Goal: Transaction & Acquisition: Purchase product/service

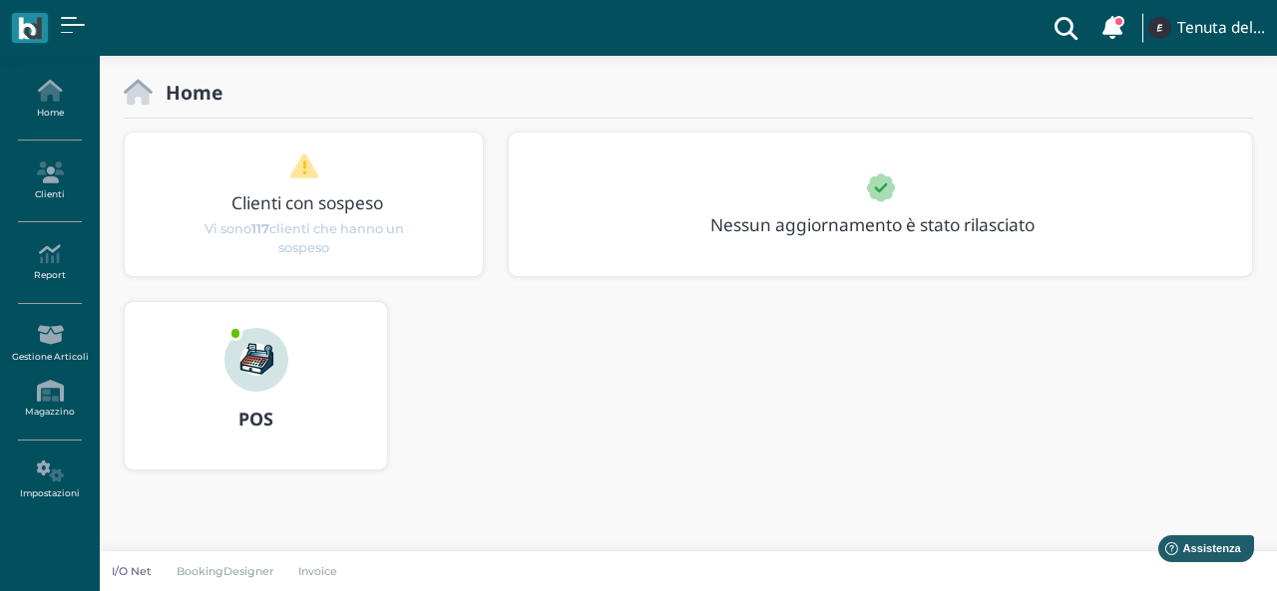
click at [252, 392] on div "POS" at bounding box center [256, 420] width 262 height 56
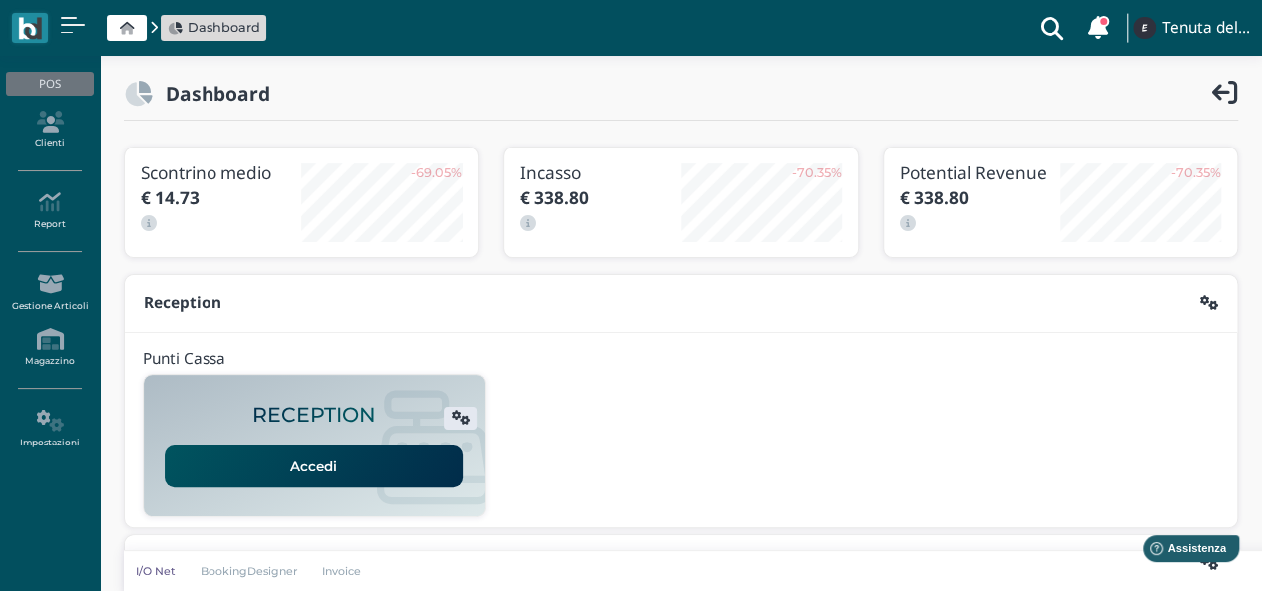
click at [322, 466] on link "Accedi" at bounding box center [314, 467] width 298 height 42
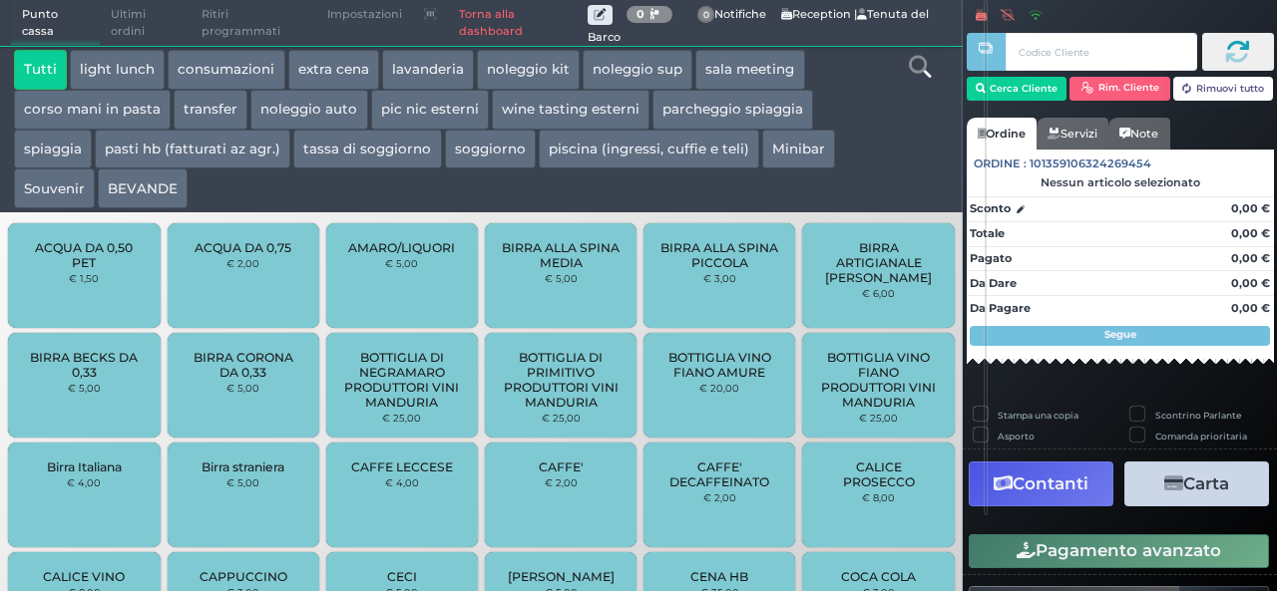
click at [166, 192] on button "BEVANDE" at bounding box center [143, 189] width 90 height 40
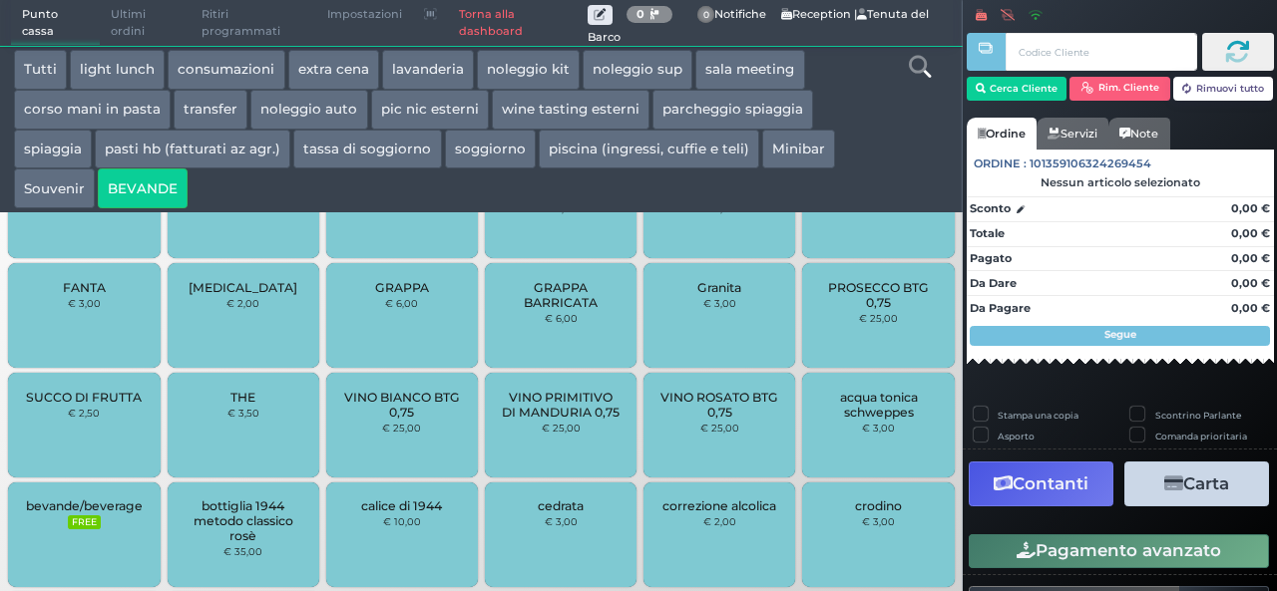
scroll to position [734, 0]
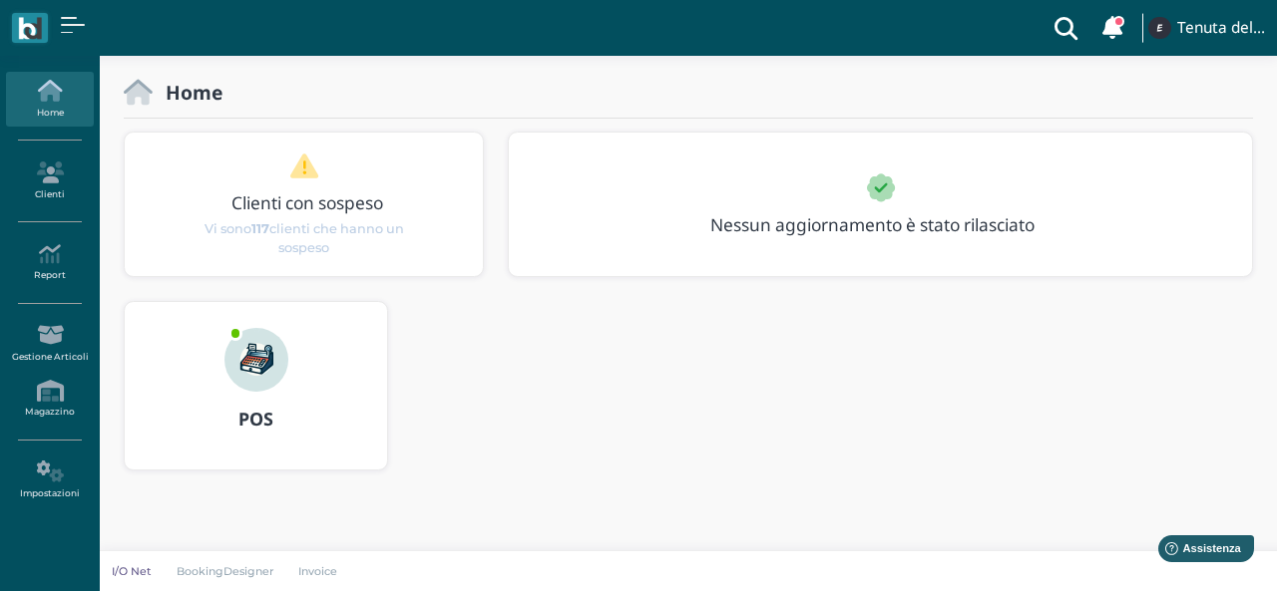
click at [261, 383] on img at bounding box center [256, 360] width 64 height 64
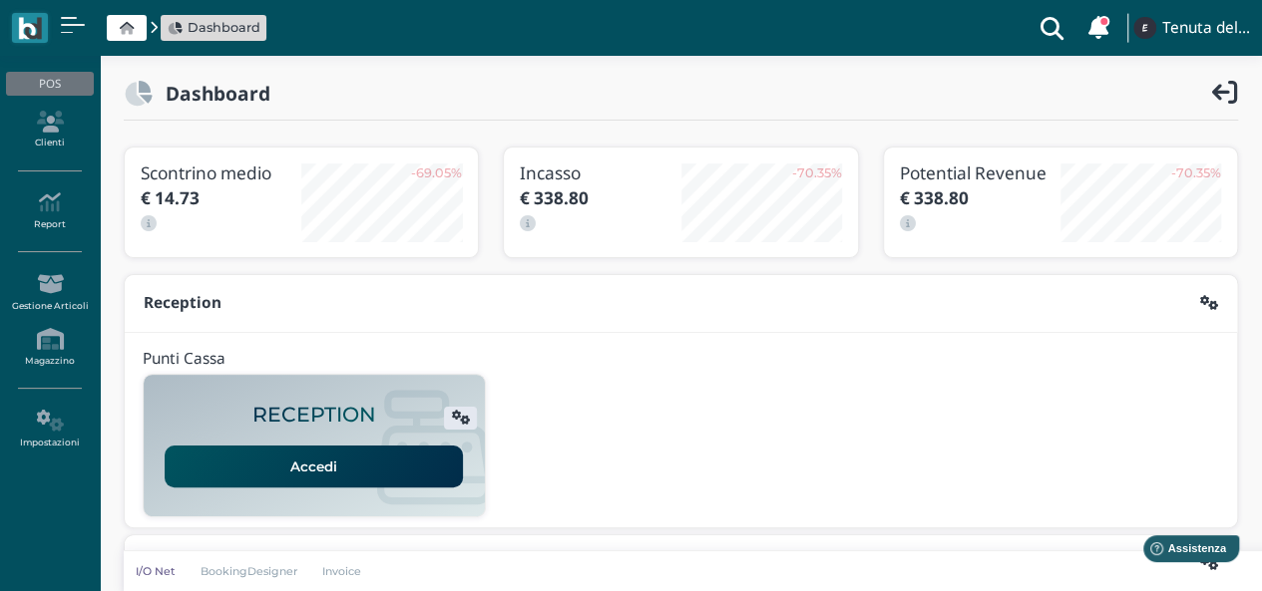
click at [318, 464] on link "Accedi" at bounding box center [314, 467] width 298 height 42
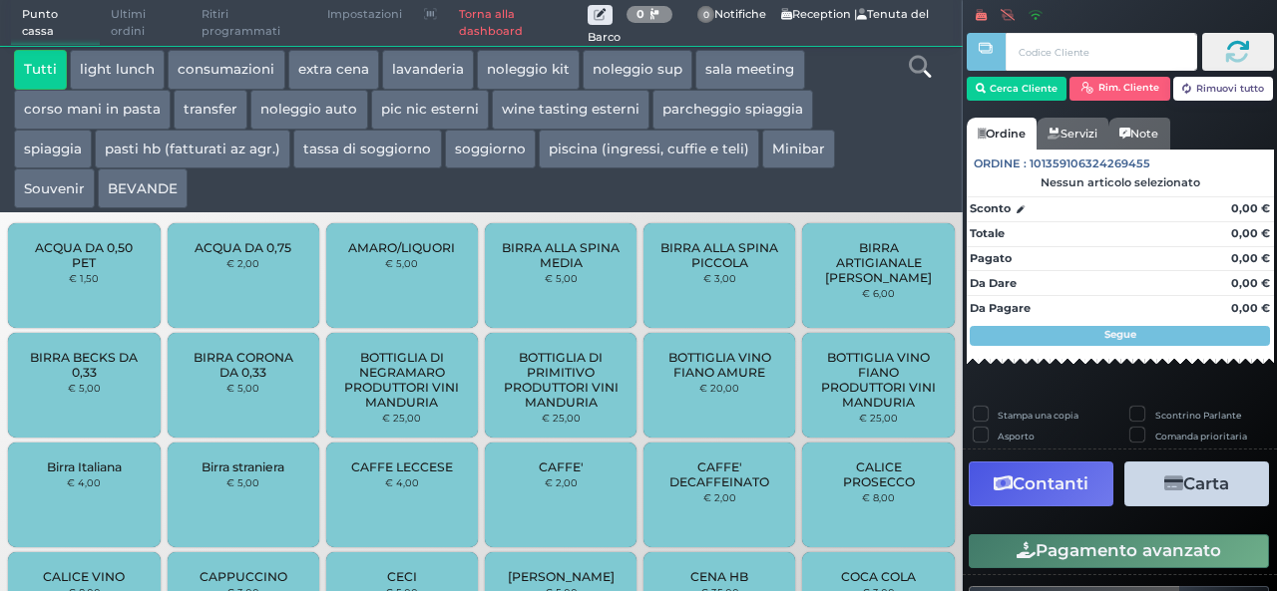
click at [324, 78] on button "extra cena" at bounding box center [333, 70] width 91 height 40
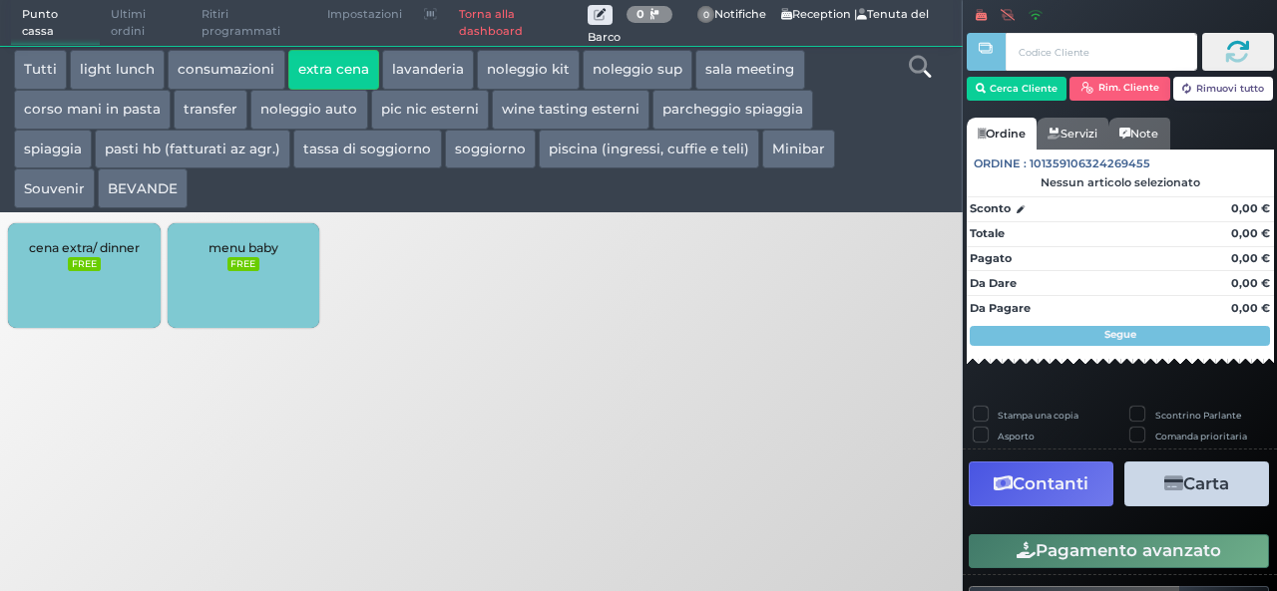
click at [288, 50] on button "extra cena" at bounding box center [333, 70] width 91 height 40
click at [580, 488] on div "Punto cassa Mappa Ultimi ordini Delivery Ritiri programmati Impostazioni Torna …" at bounding box center [638, 295] width 1277 height 591
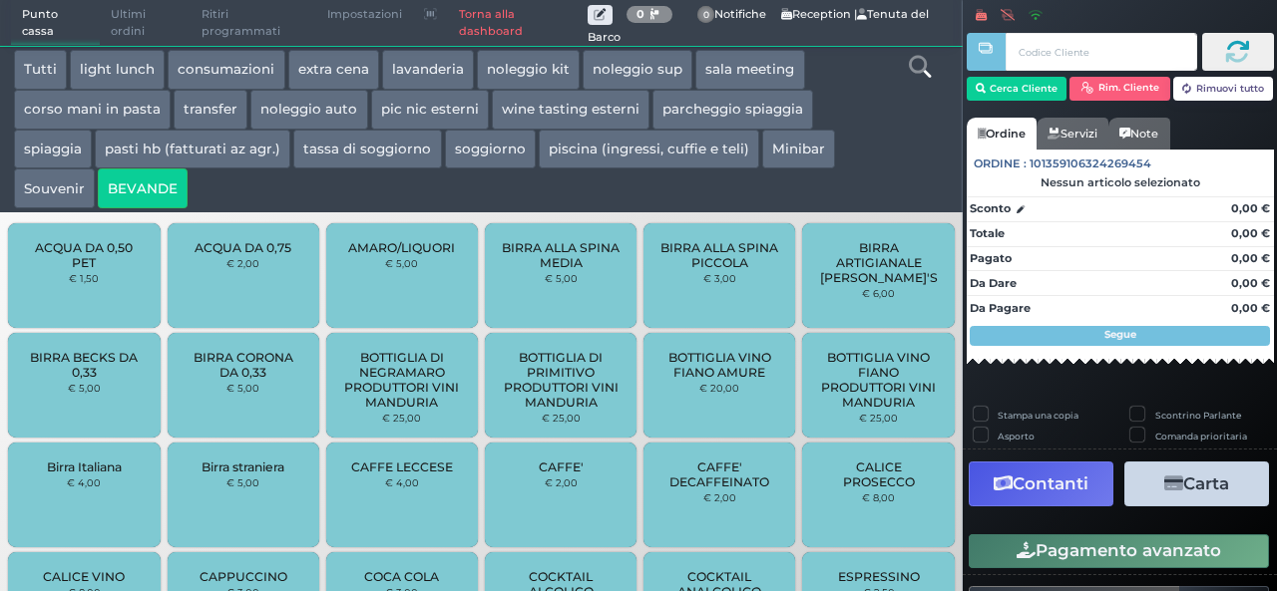
click at [330, 72] on button "extra cena" at bounding box center [333, 70] width 91 height 40
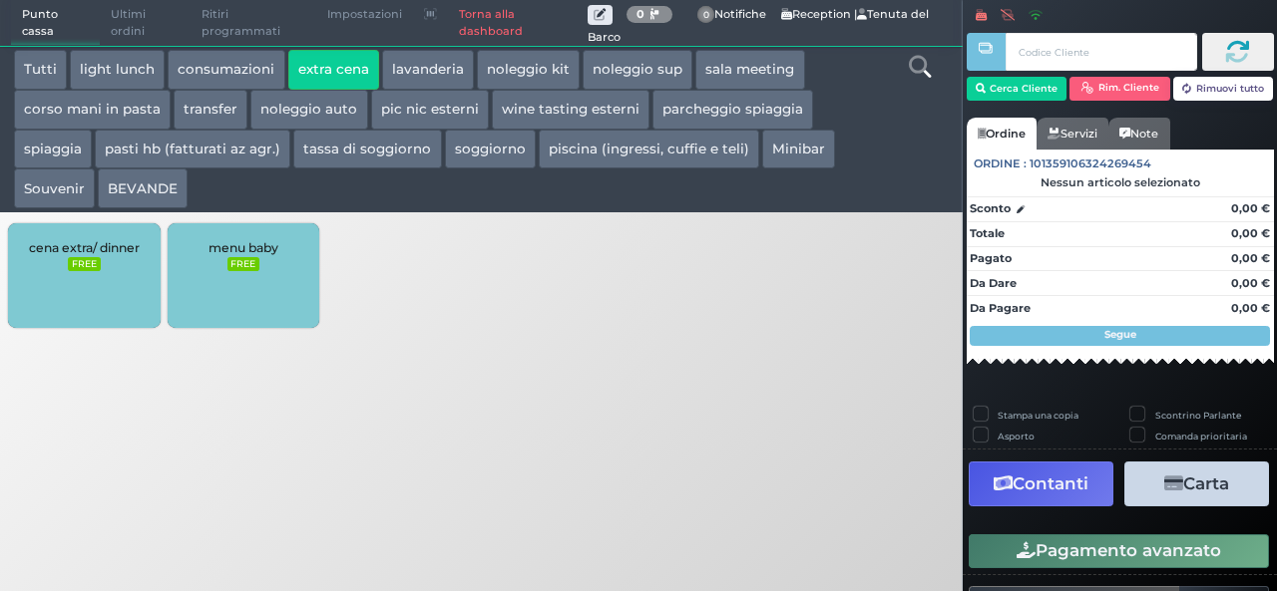
click at [80, 264] on small "FREE" at bounding box center [84, 264] width 32 height 14
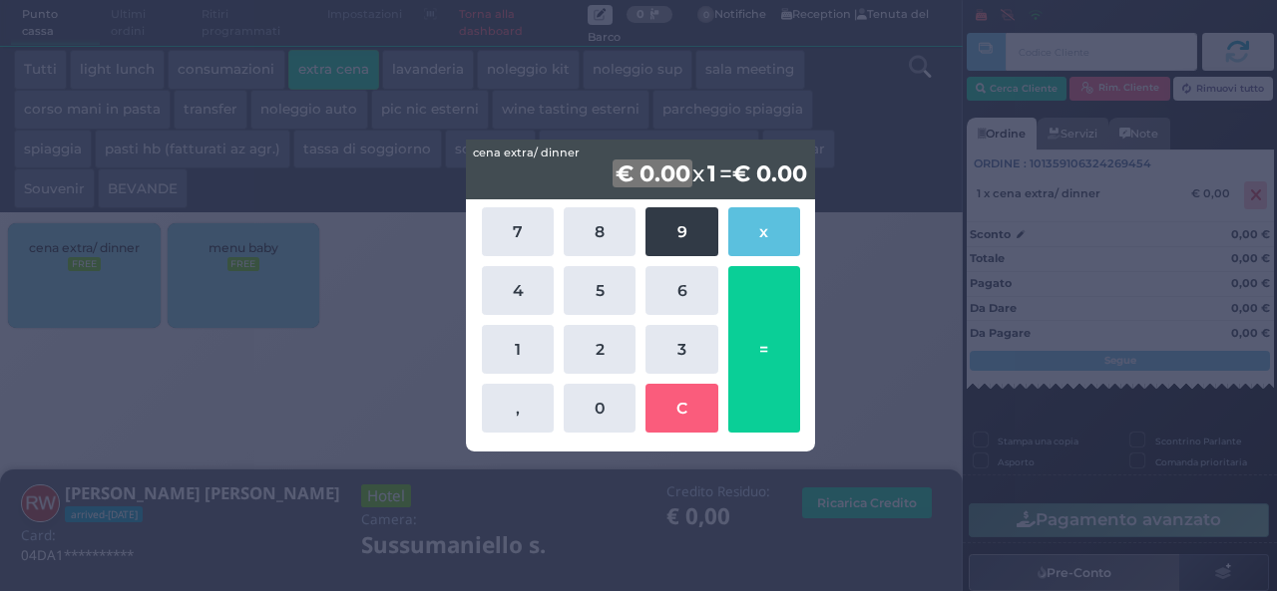
click at [678, 239] on button "9" at bounding box center [681, 231] width 72 height 49
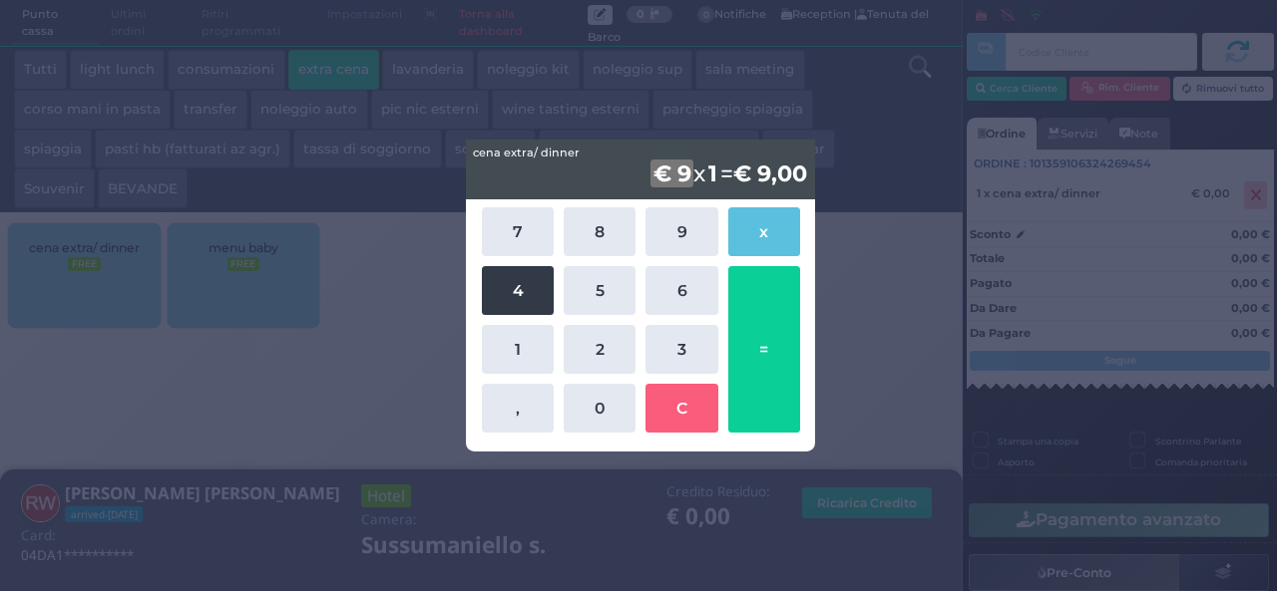
click at [504, 298] on button "4" at bounding box center [518, 290] width 72 height 49
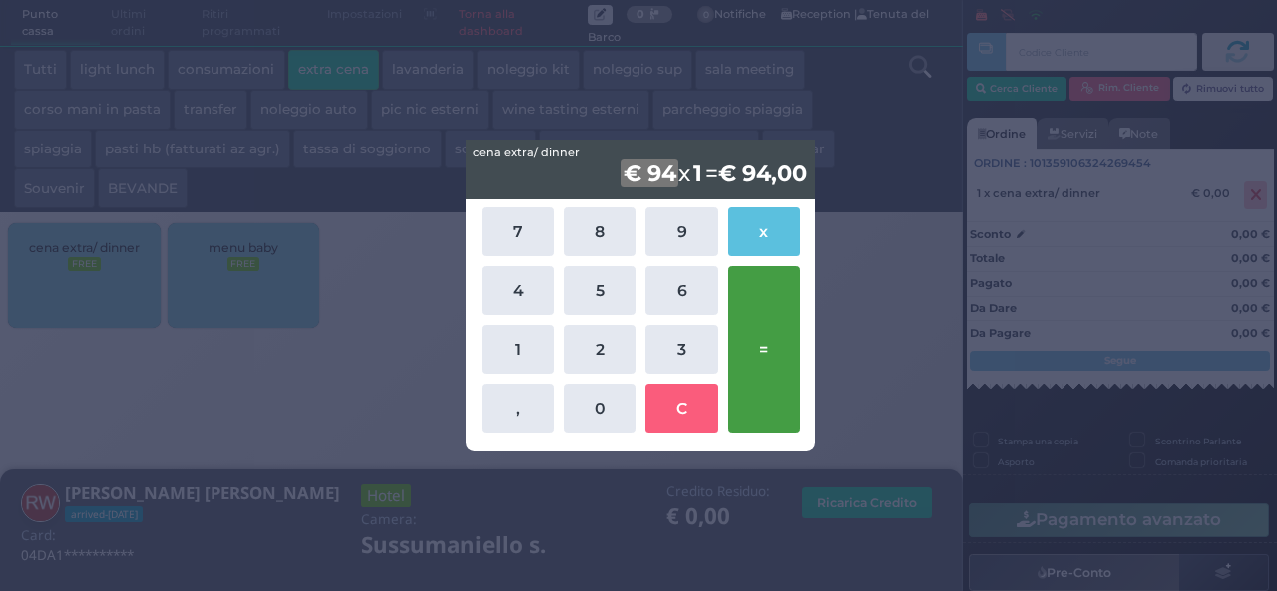
click at [770, 351] on button "=" at bounding box center [764, 349] width 72 height 167
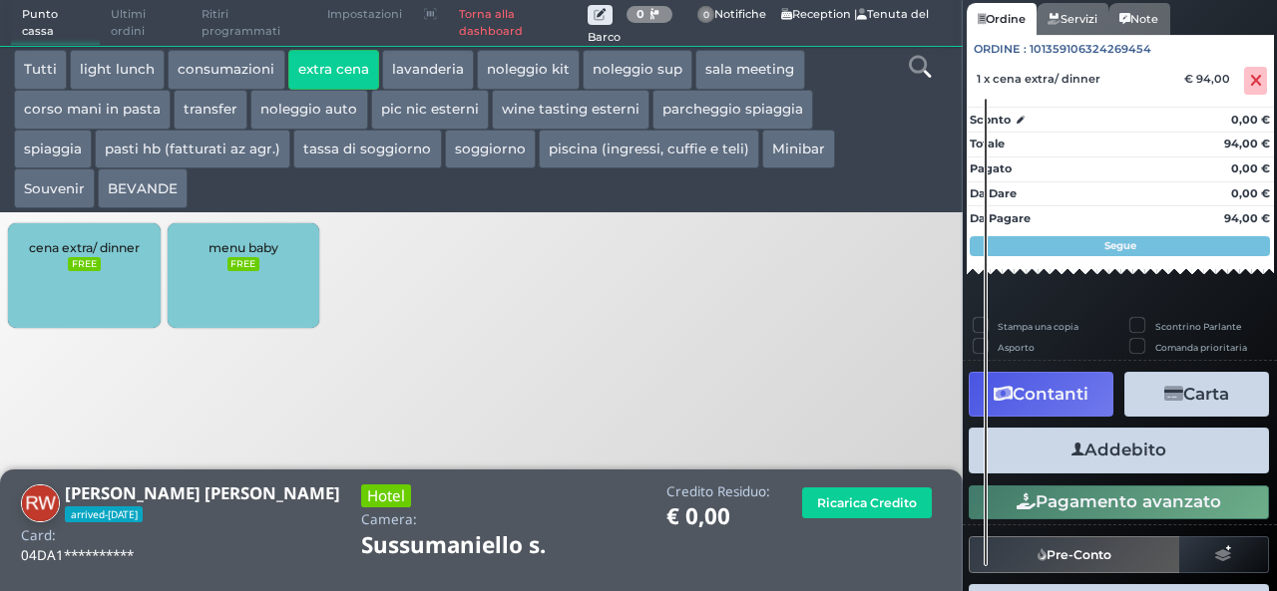
scroll to position [177, 0]
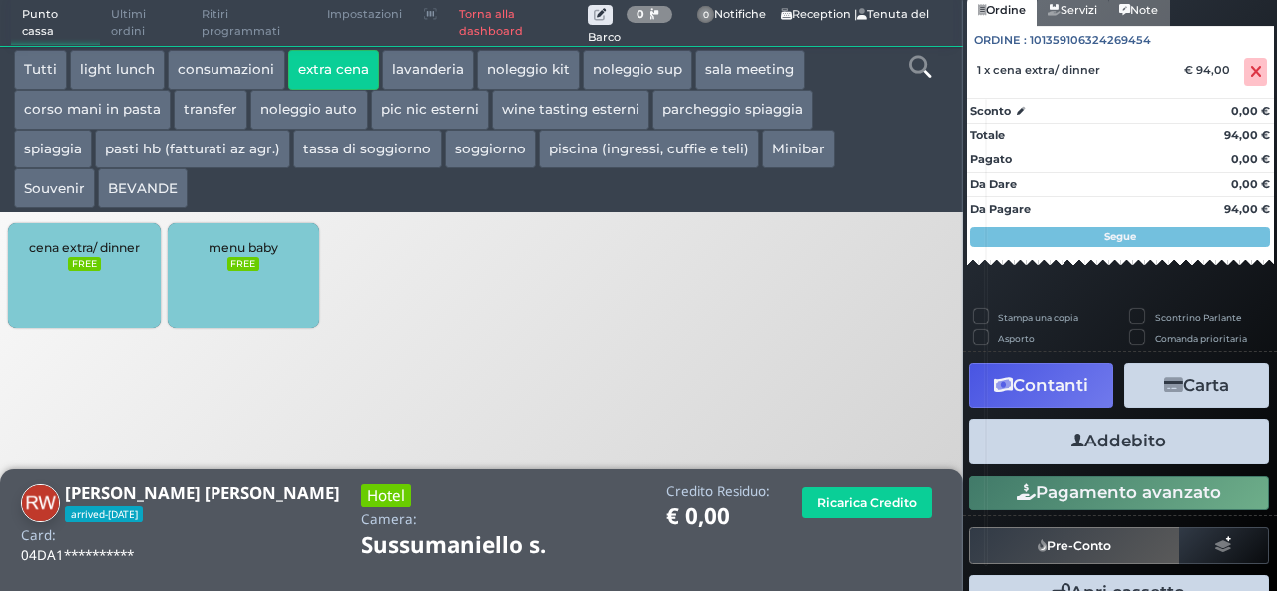
click at [1132, 491] on button "Pagamento avanzato" at bounding box center [1118, 494] width 300 height 34
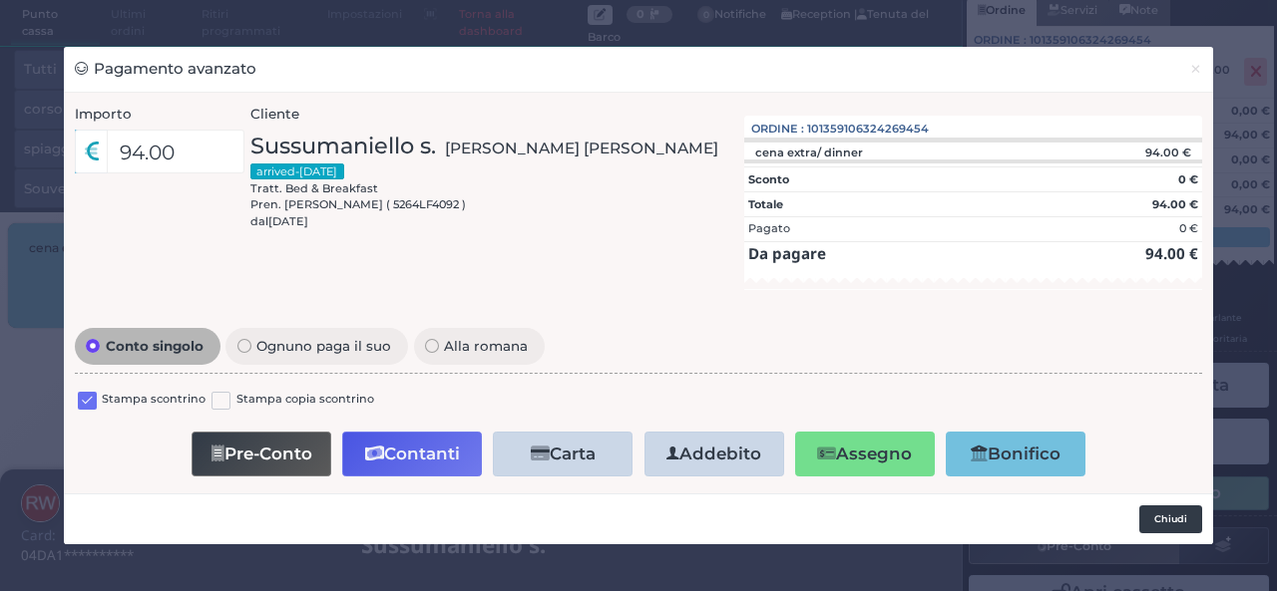
click at [1173, 516] on button "Chiudi" at bounding box center [1170, 520] width 63 height 28
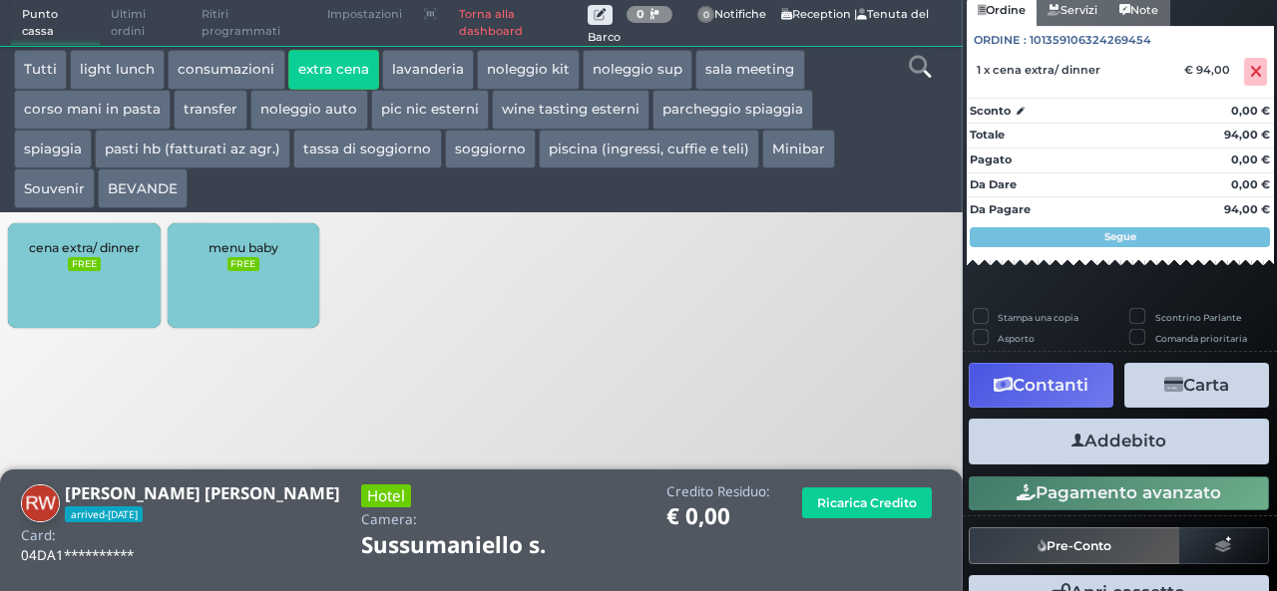
click at [1141, 432] on button "Addebito" at bounding box center [1118, 441] width 300 height 45
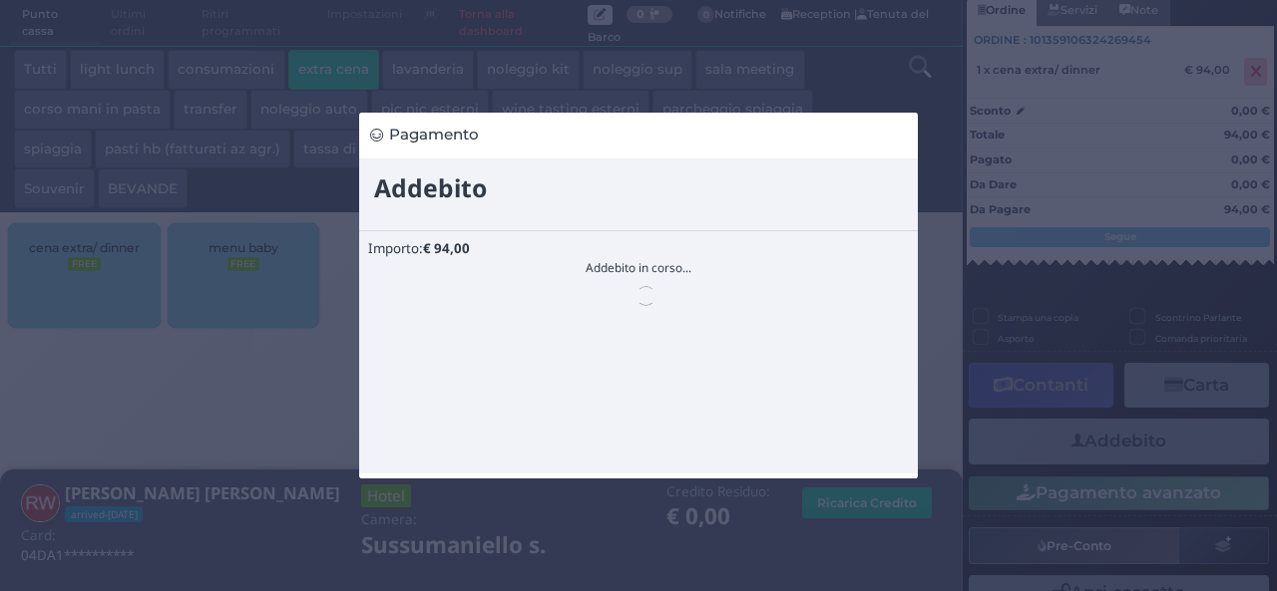
scroll to position [0, 0]
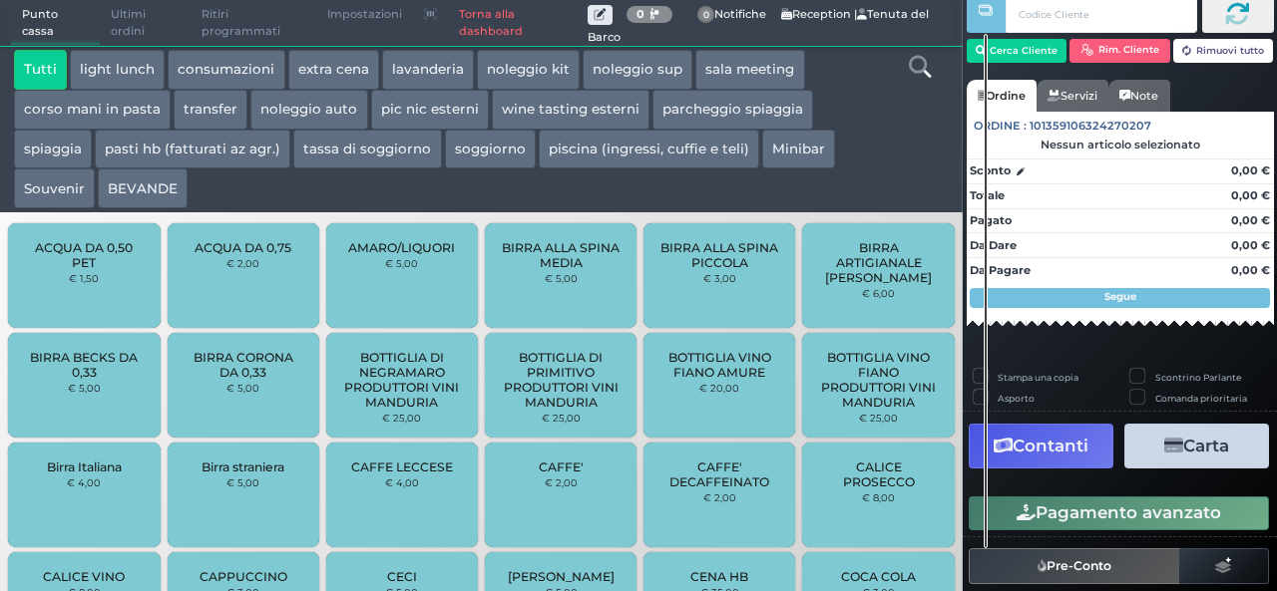
scroll to position [114, 0]
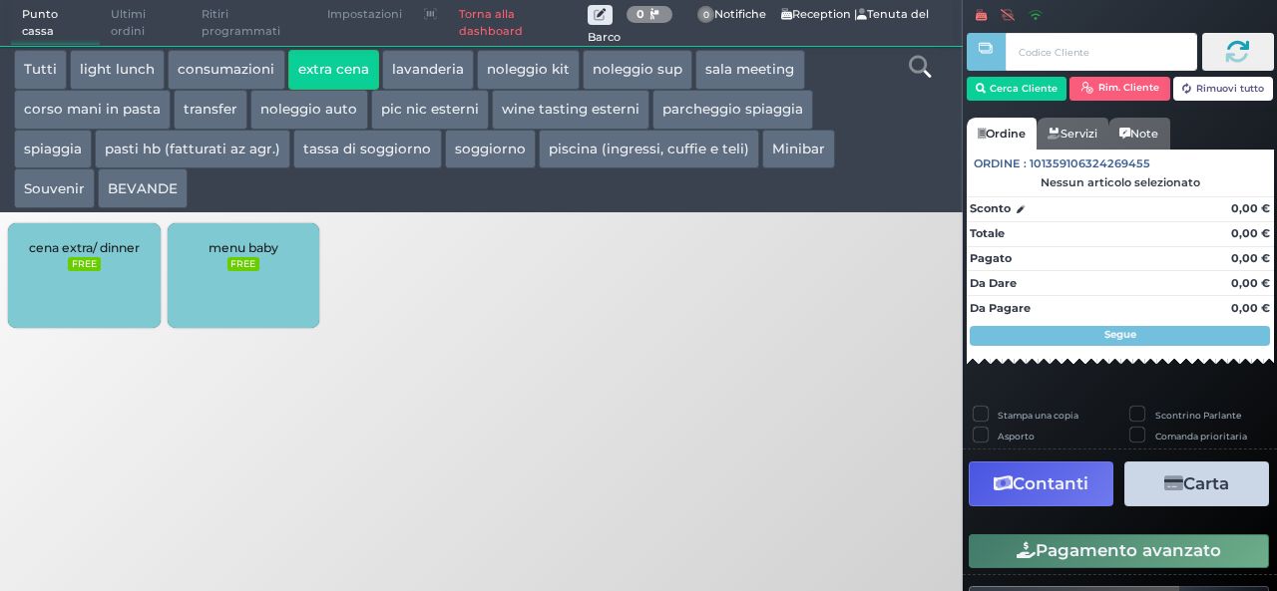
click at [93, 269] on small "FREE" at bounding box center [84, 264] width 32 height 14
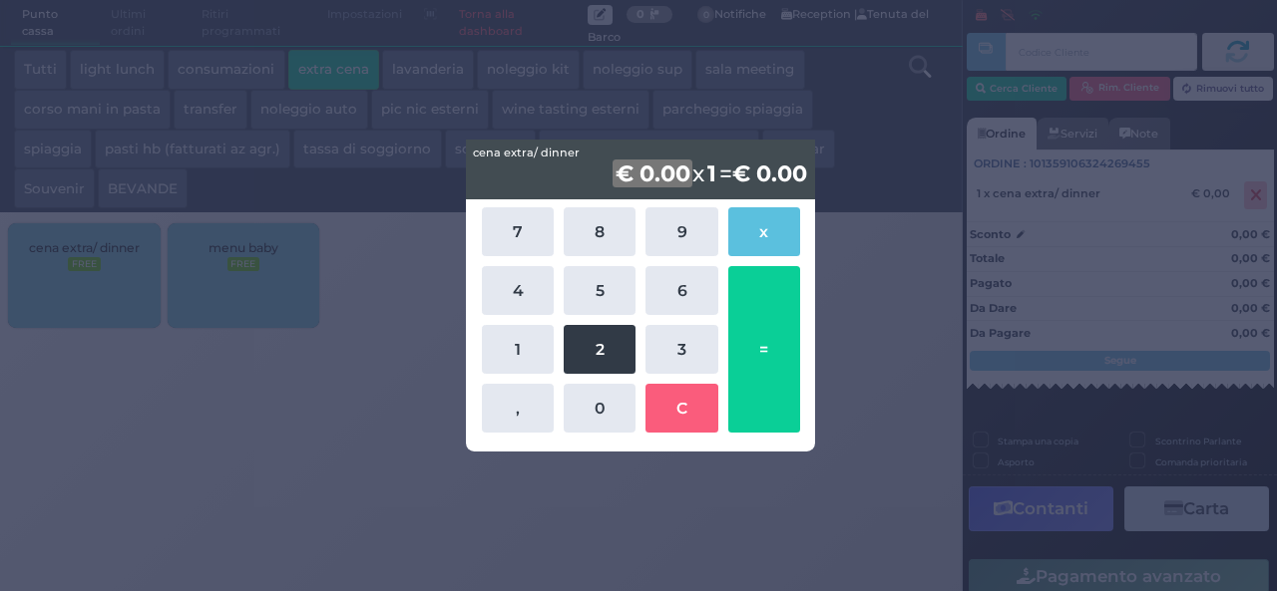
click at [613, 350] on button "2" at bounding box center [599, 349] width 72 height 49
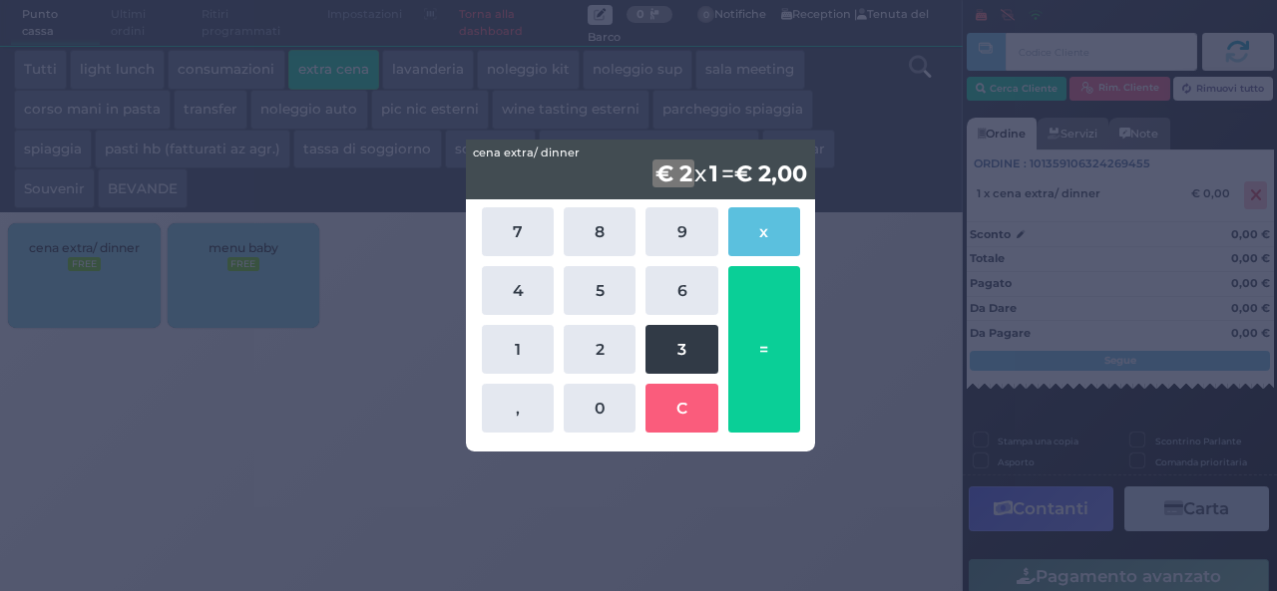
click at [666, 346] on button "3" at bounding box center [681, 349] width 72 height 49
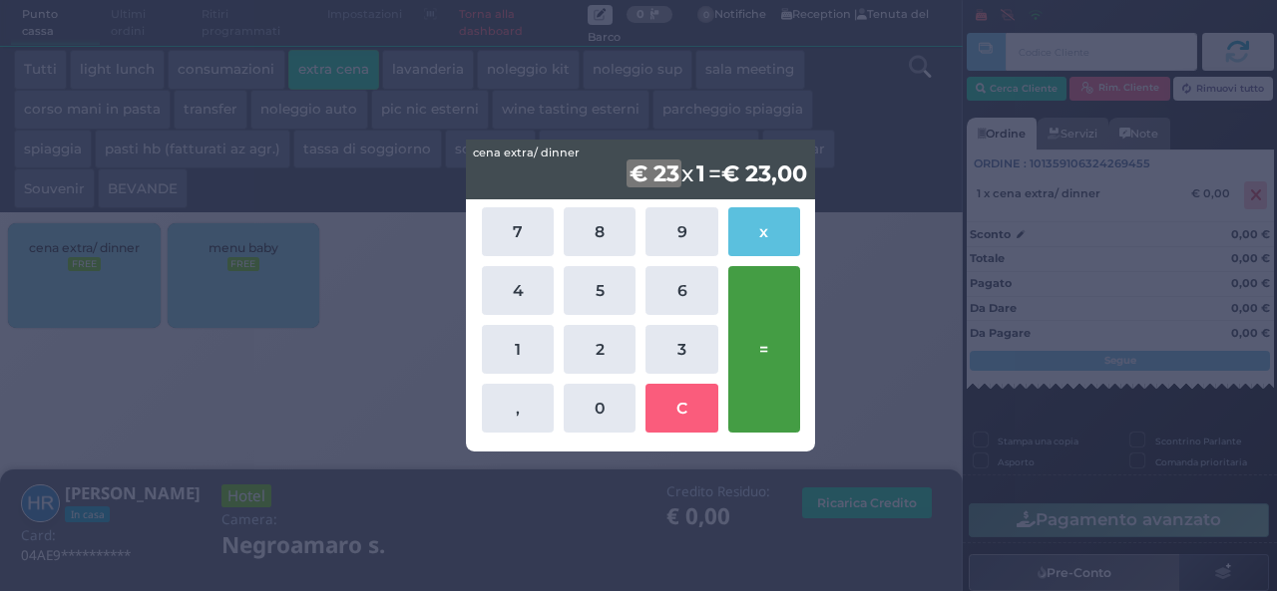
click at [758, 336] on button "=" at bounding box center [764, 349] width 72 height 167
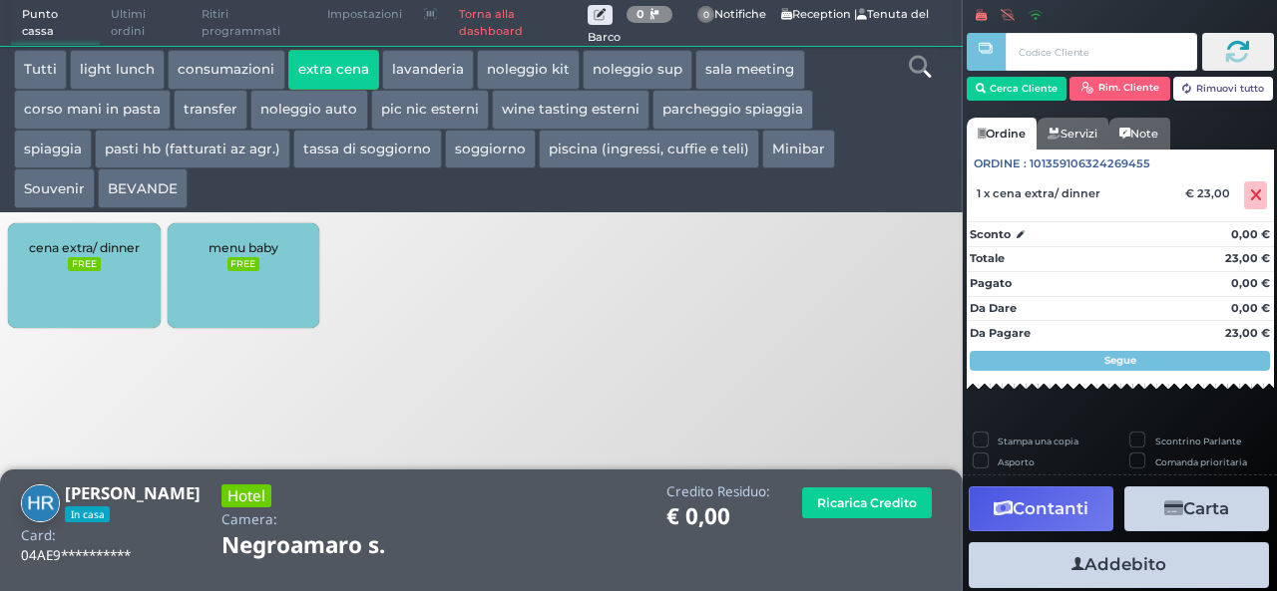
click at [1071, 563] on icon "button" at bounding box center [1077, 564] width 13 height 21
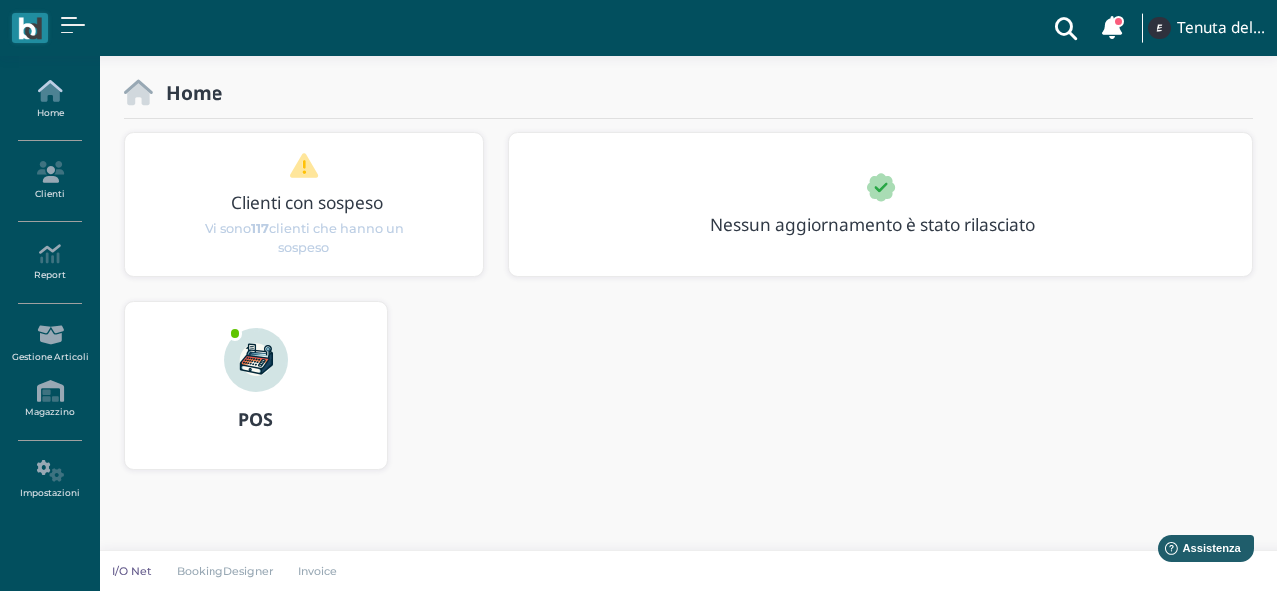
click at [47, 99] on icon at bounding box center [49, 91] width 87 height 22
click at [1212, 34] on h4 "Tenuta del Barco" at bounding box center [1221, 28] width 88 height 17
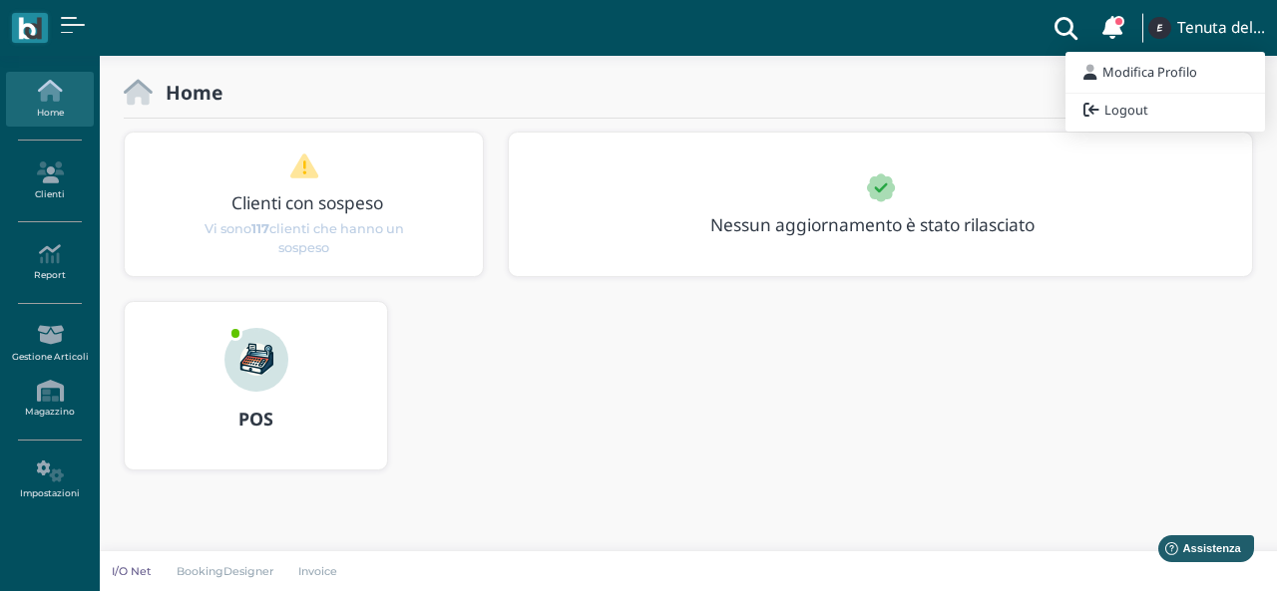
click at [891, 80] on div "Home" at bounding box center [688, 93] width 1129 height 26
click at [209, 574] on link "BookingDesigner" at bounding box center [225, 571] width 123 height 16
click at [320, 202] on h3 "Clienti con sospeso" at bounding box center [308, 202] width 282 height 19
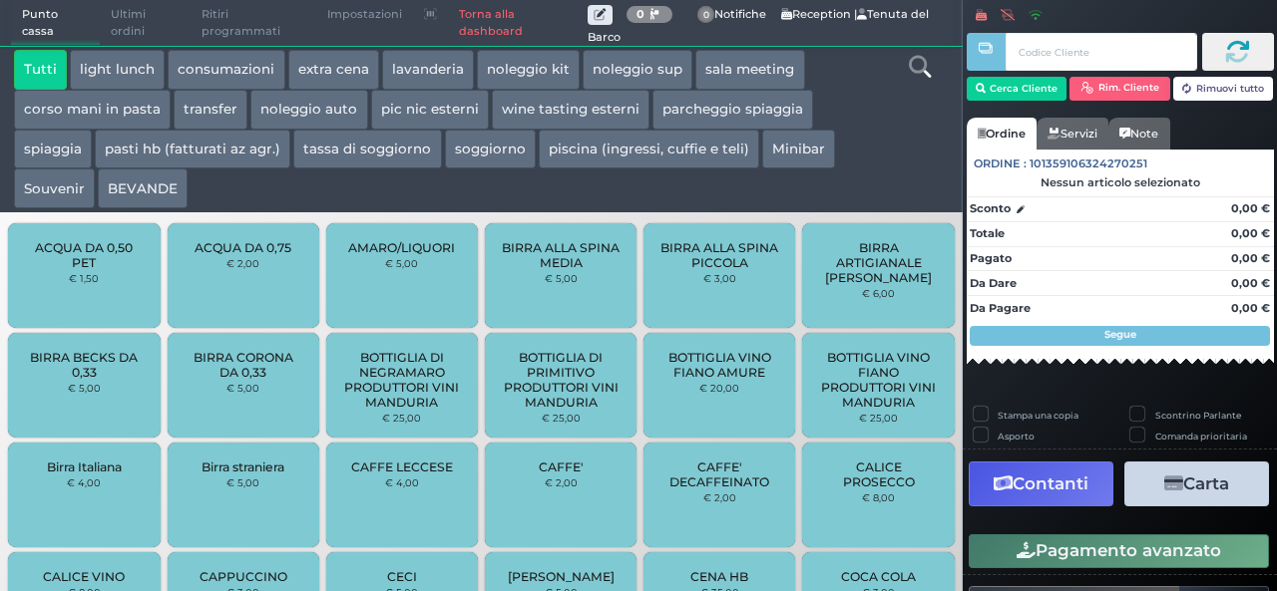
click at [335, 60] on button "extra cena" at bounding box center [333, 70] width 91 height 40
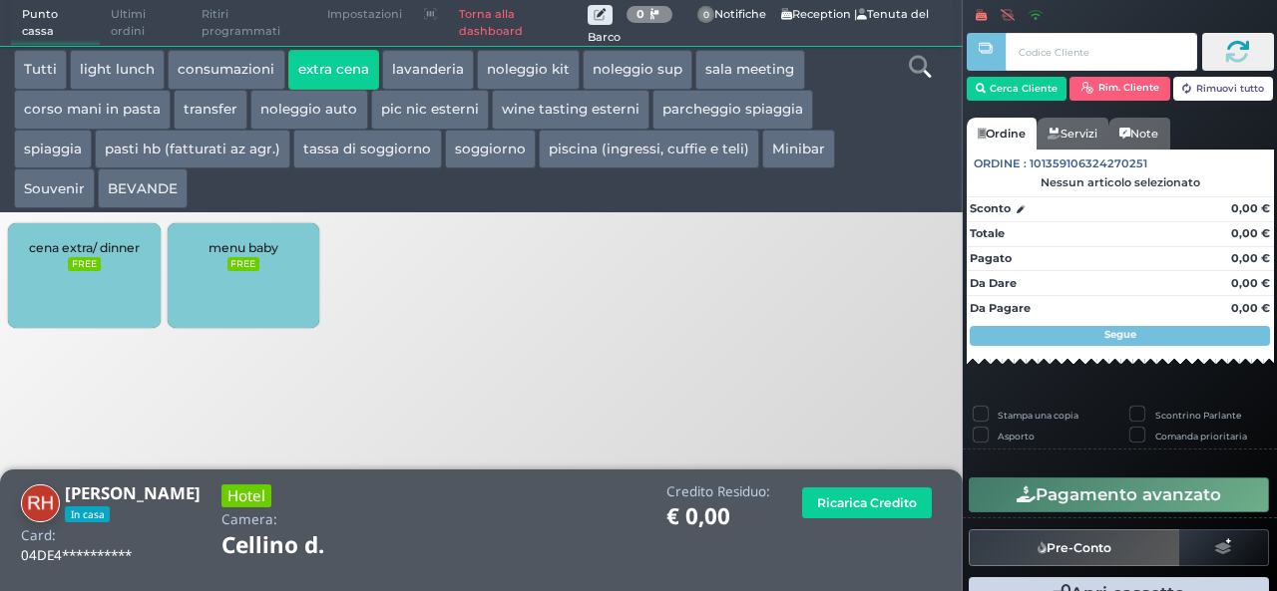
click at [126, 290] on div "cena extra/ dinner FREE" at bounding box center [84, 275] width 152 height 105
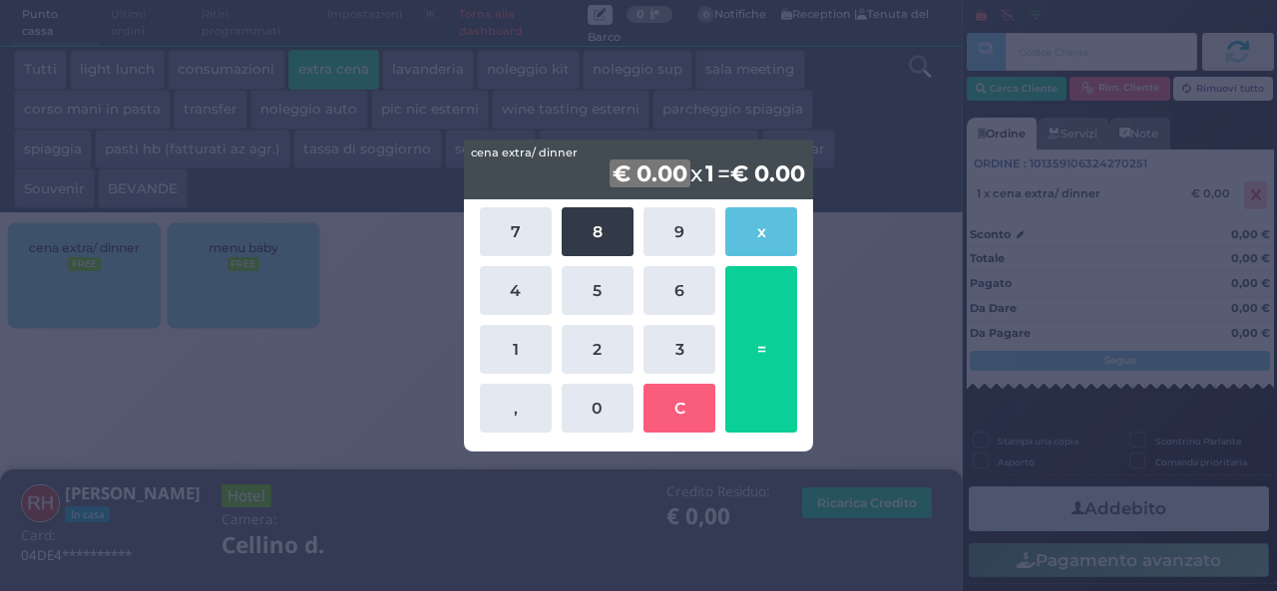
click at [598, 234] on button "8" at bounding box center [597, 231] width 72 height 49
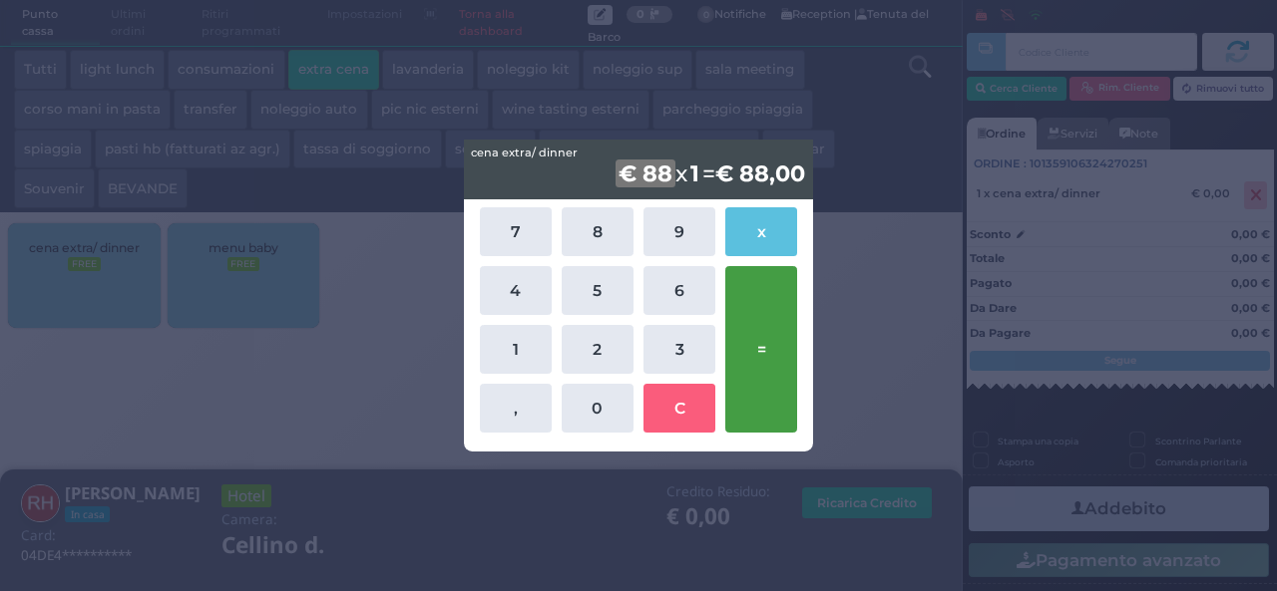
click at [763, 326] on button "=" at bounding box center [761, 349] width 72 height 167
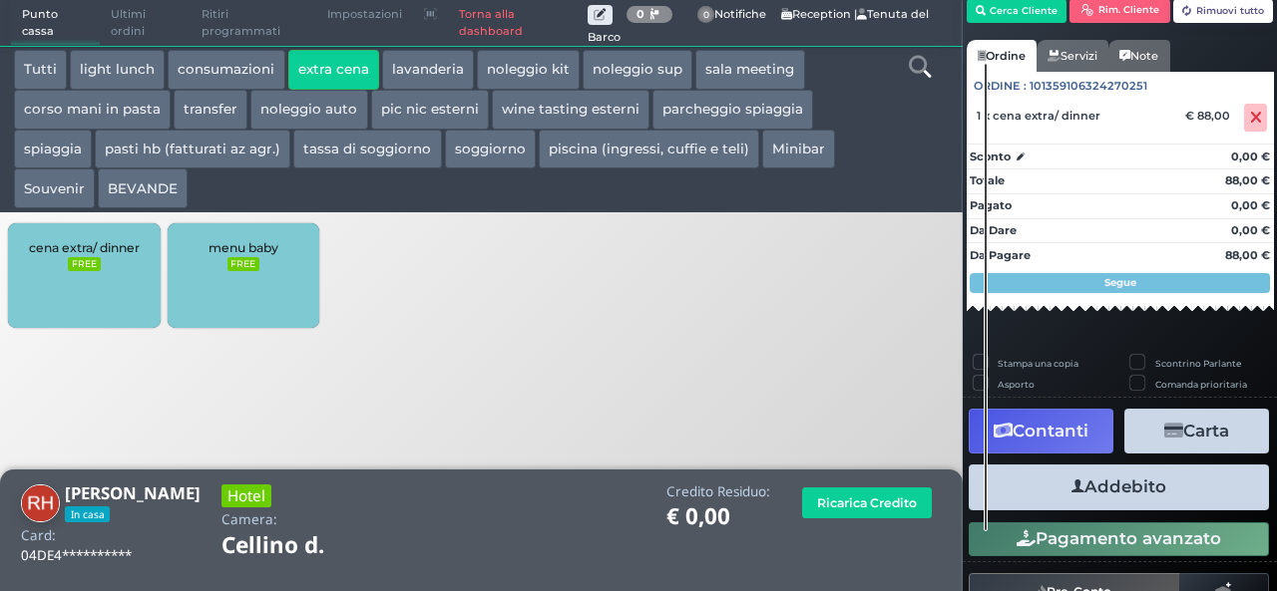
scroll to position [114, 0]
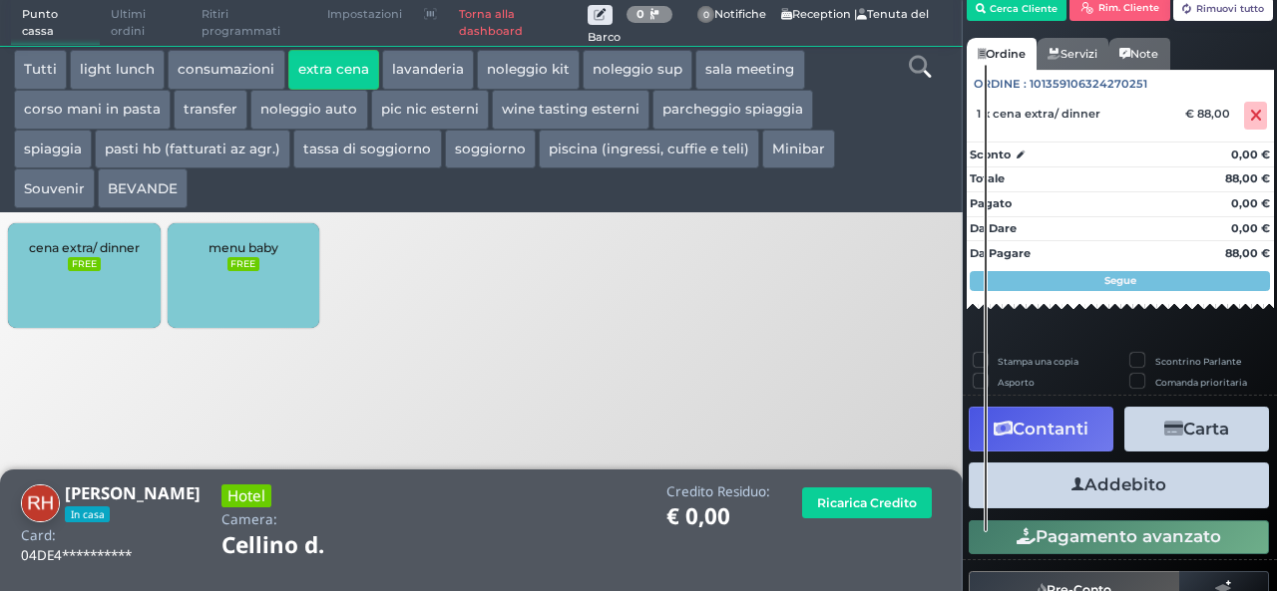
click at [1162, 479] on button "Addebito" at bounding box center [1118, 485] width 300 height 45
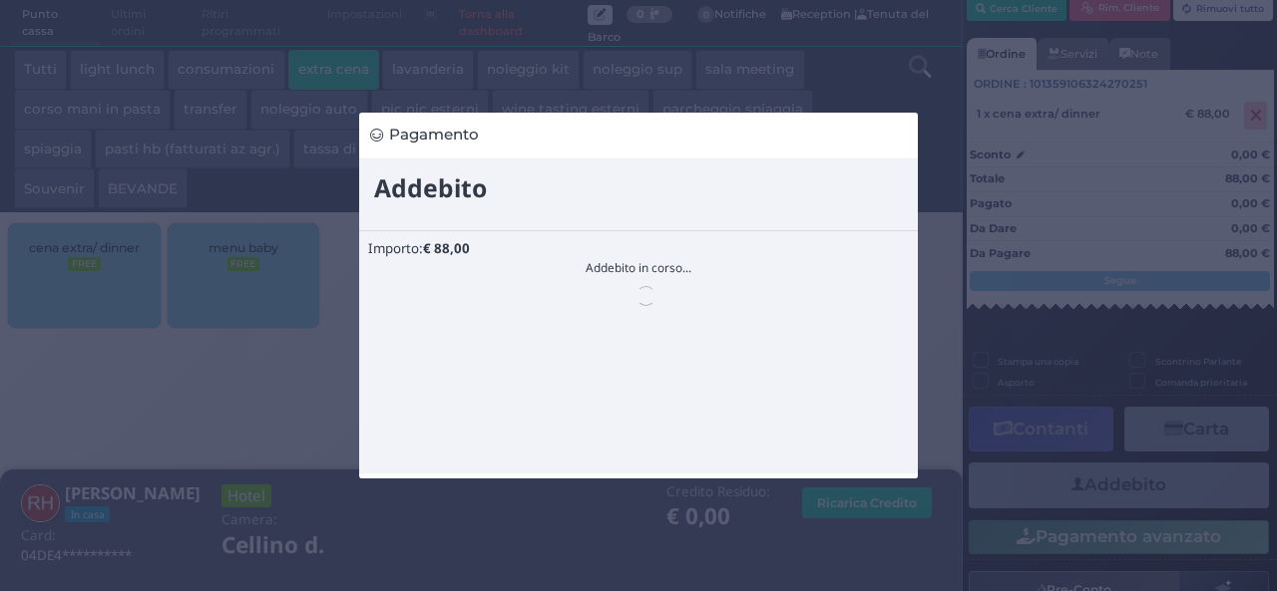
scroll to position [0, 0]
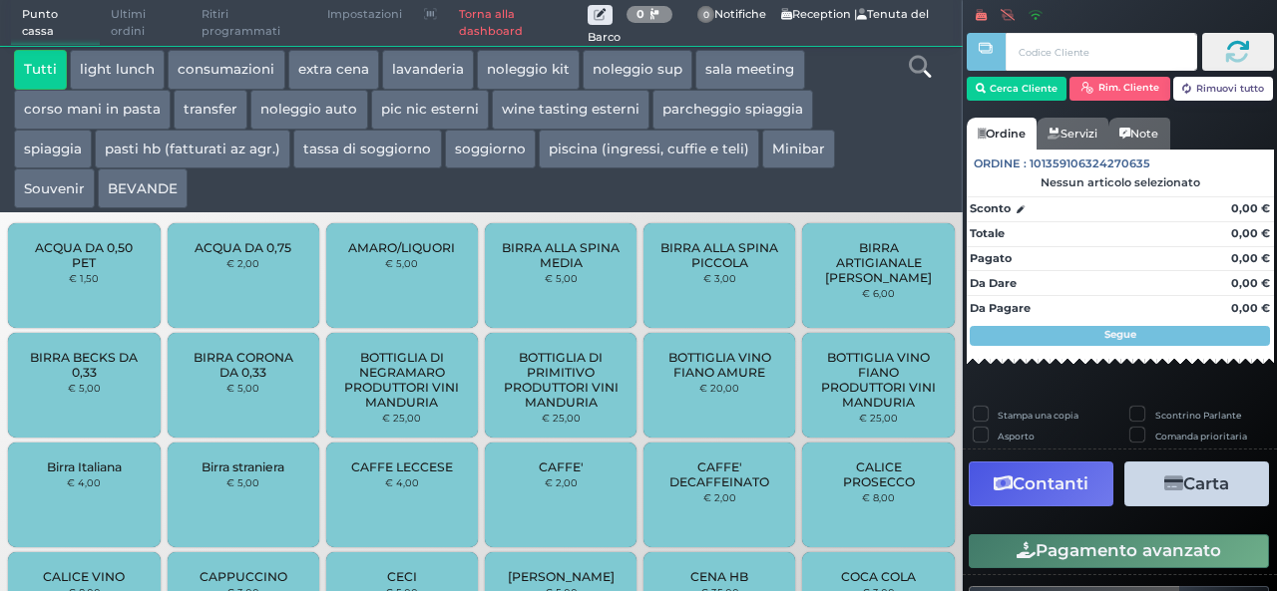
click at [337, 69] on button "extra cena" at bounding box center [333, 70] width 91 height 40
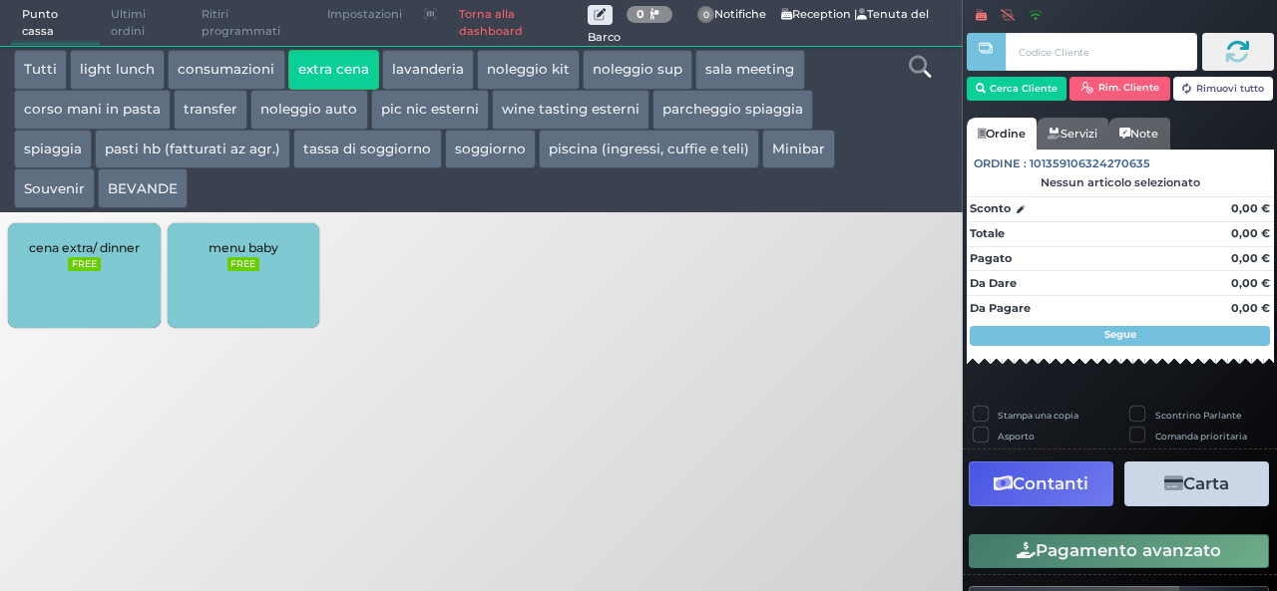
click at [120, 270] on div "cena extra/ dinner FREE" at bounding box center [84, 275] width 152 height 105
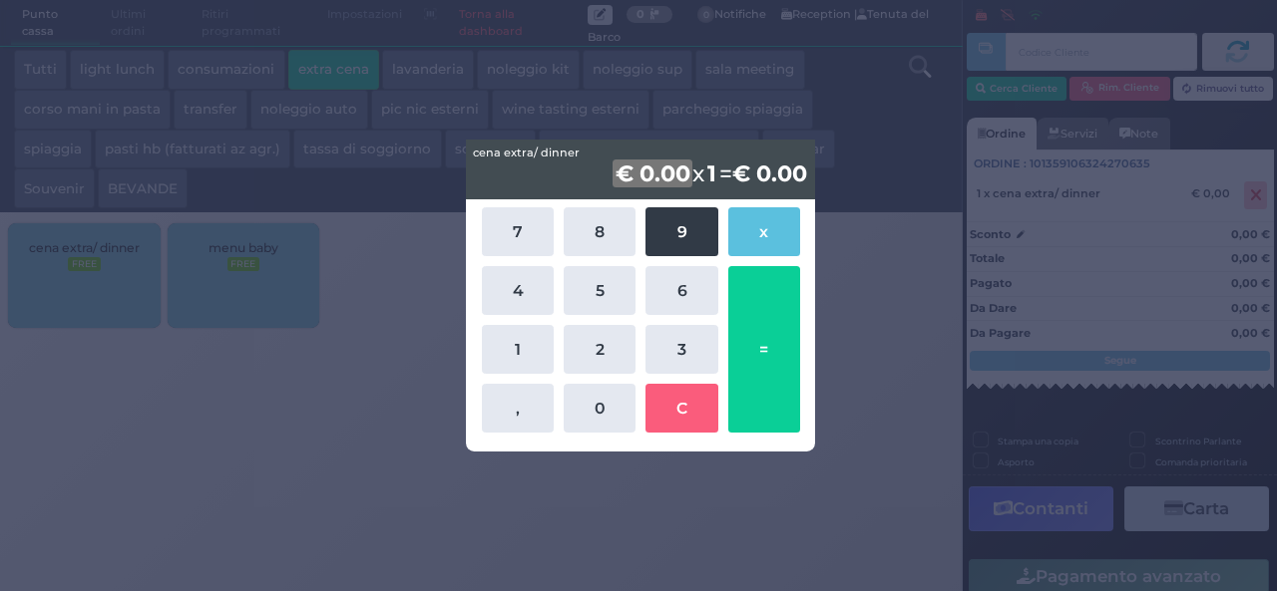
click at [675, 223] on button "9" at bounding box center [681, 231] width 72 height 49
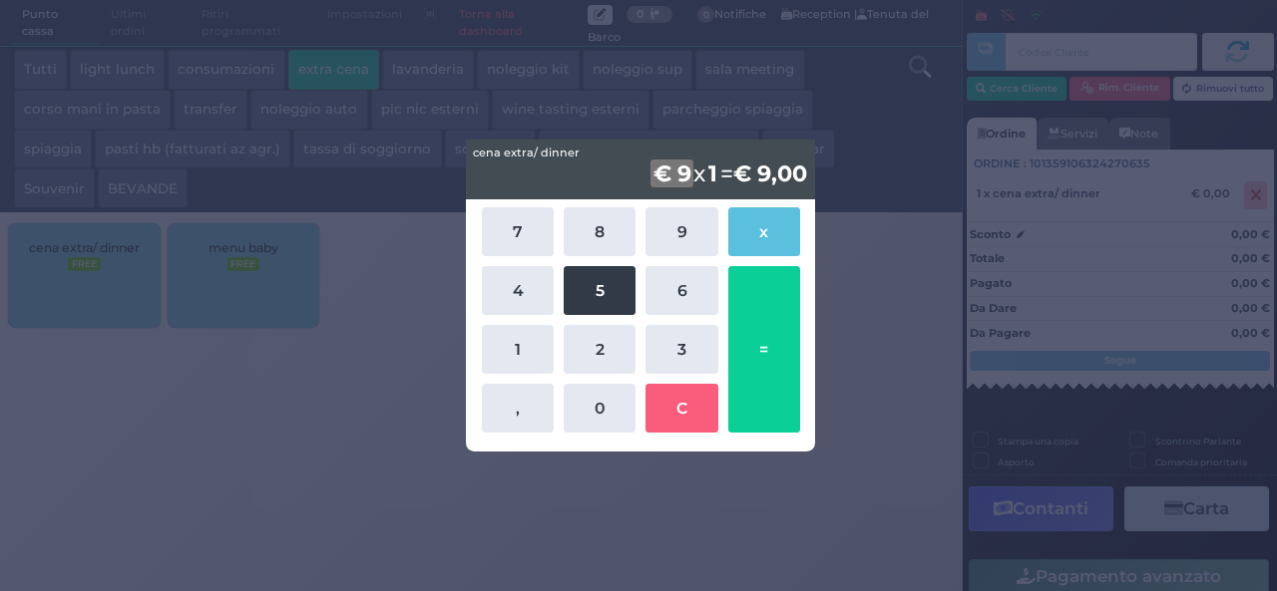
click at [622, 282] on button "5" at bounding box center [599, 290] width 72 height 49
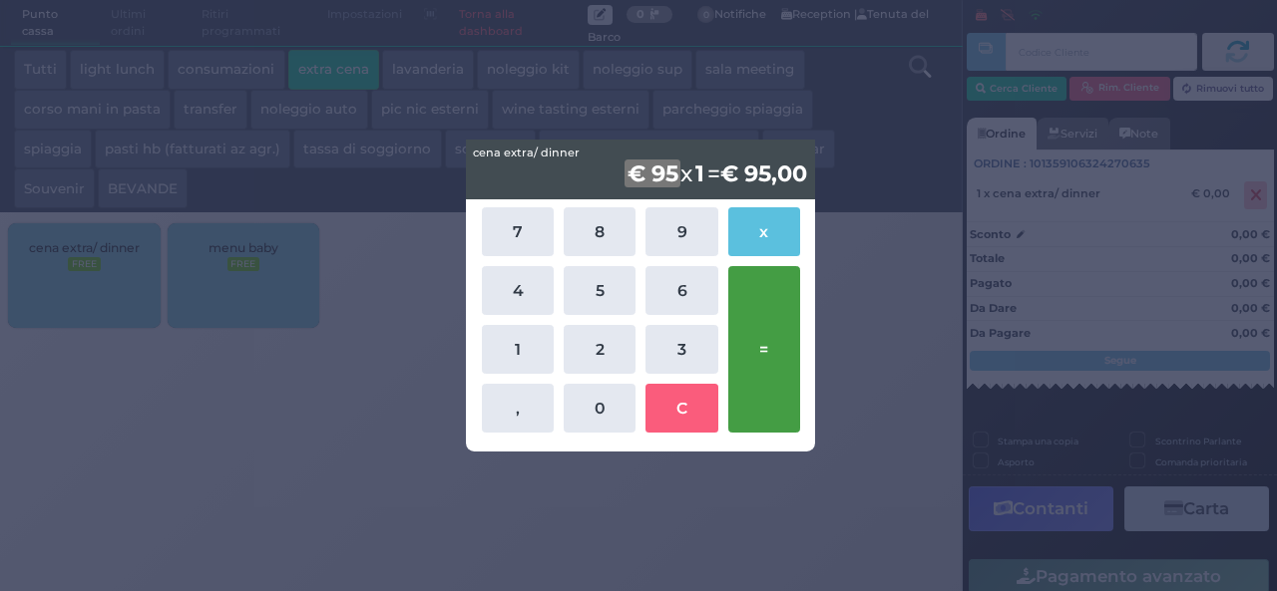
click at [772, 329] on button "=" at bounding box center [764, 349] width 72 height 167
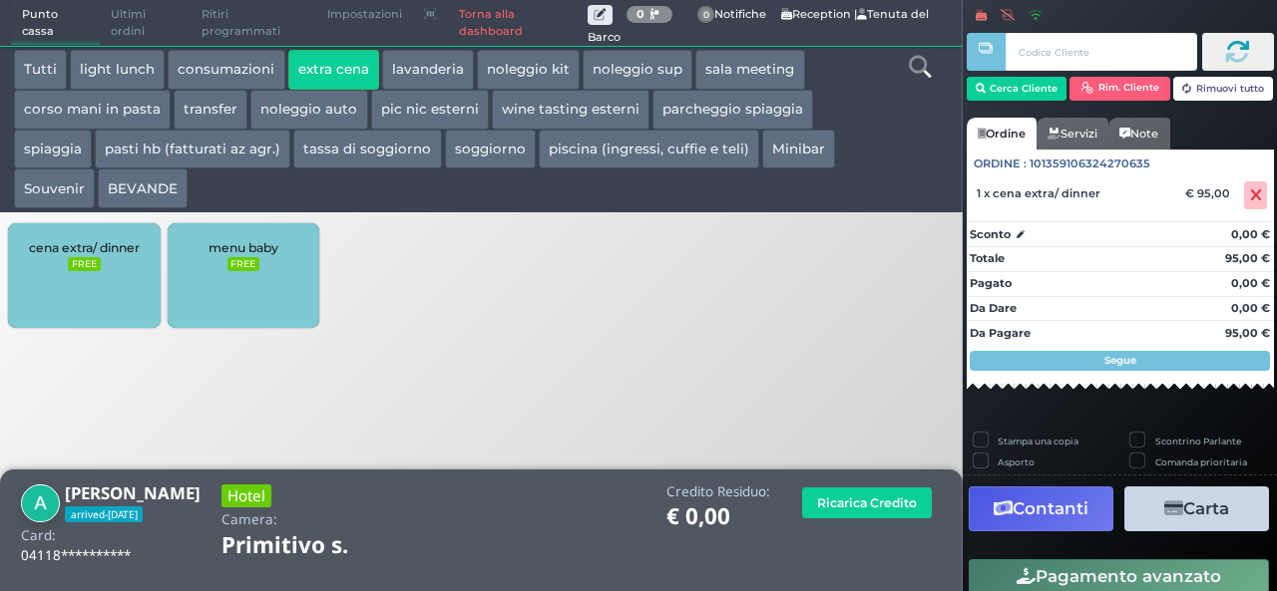
click at [111, 299] on div "cena extra/ dinner FREE" at bounding box center [84, 275] width 152 height 105
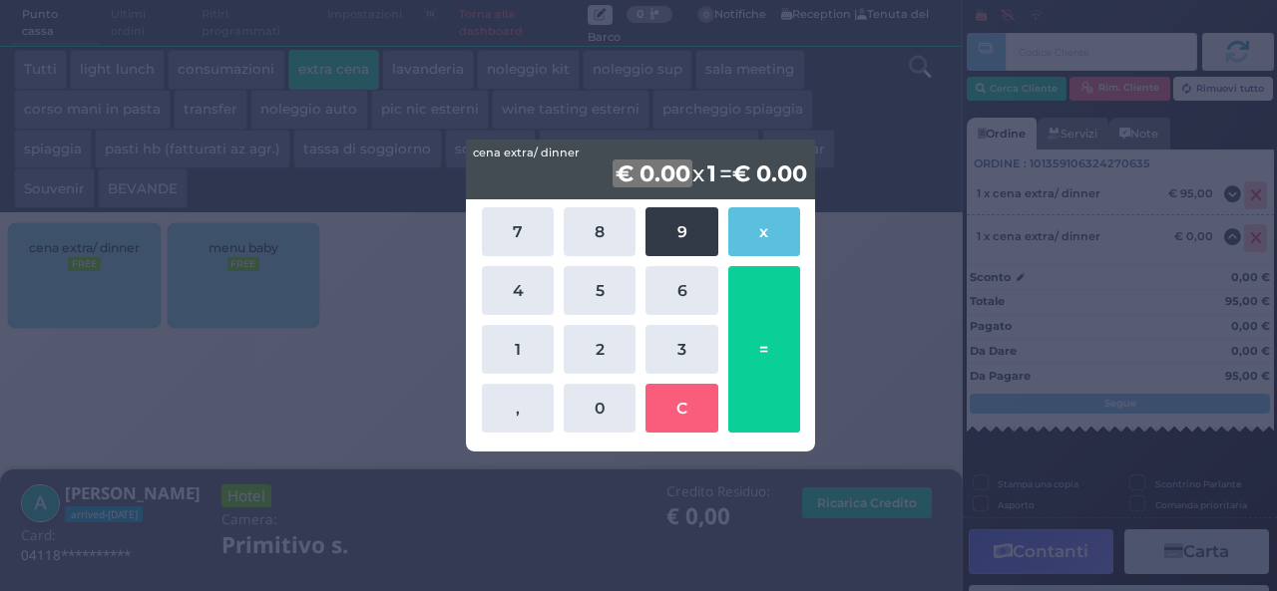
click at [680, 229] on button "9" at bounding box center [681, 231] width 72 height 49
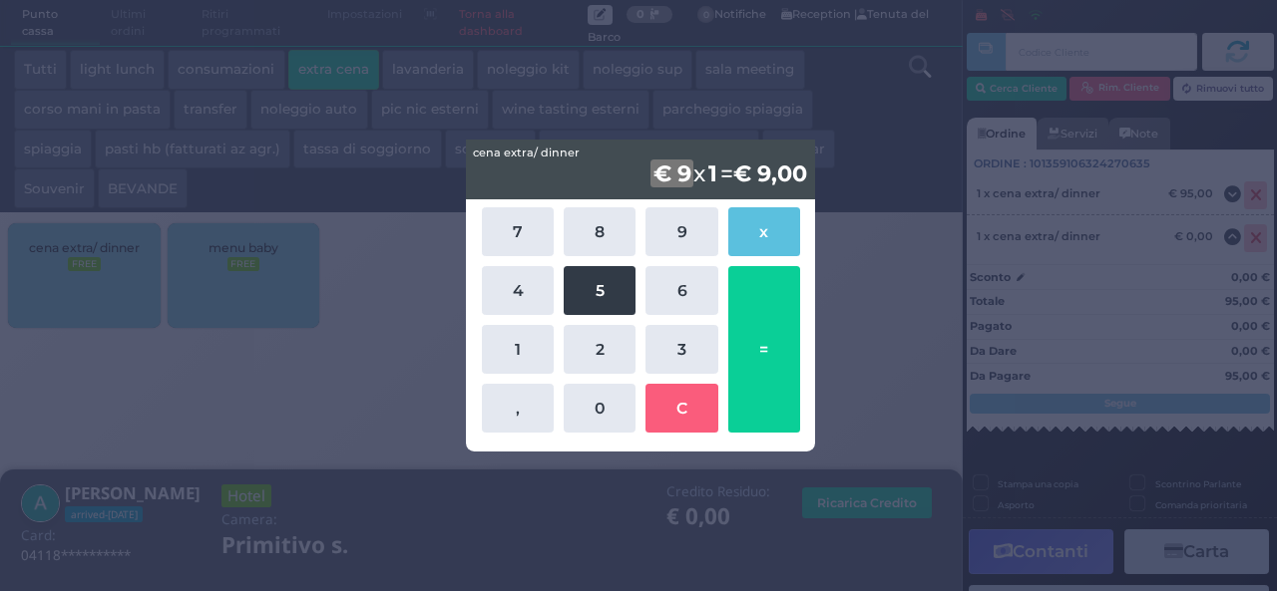
click at [607, 305] on button "5" at bounding box center [599, 290] width 72 height 49
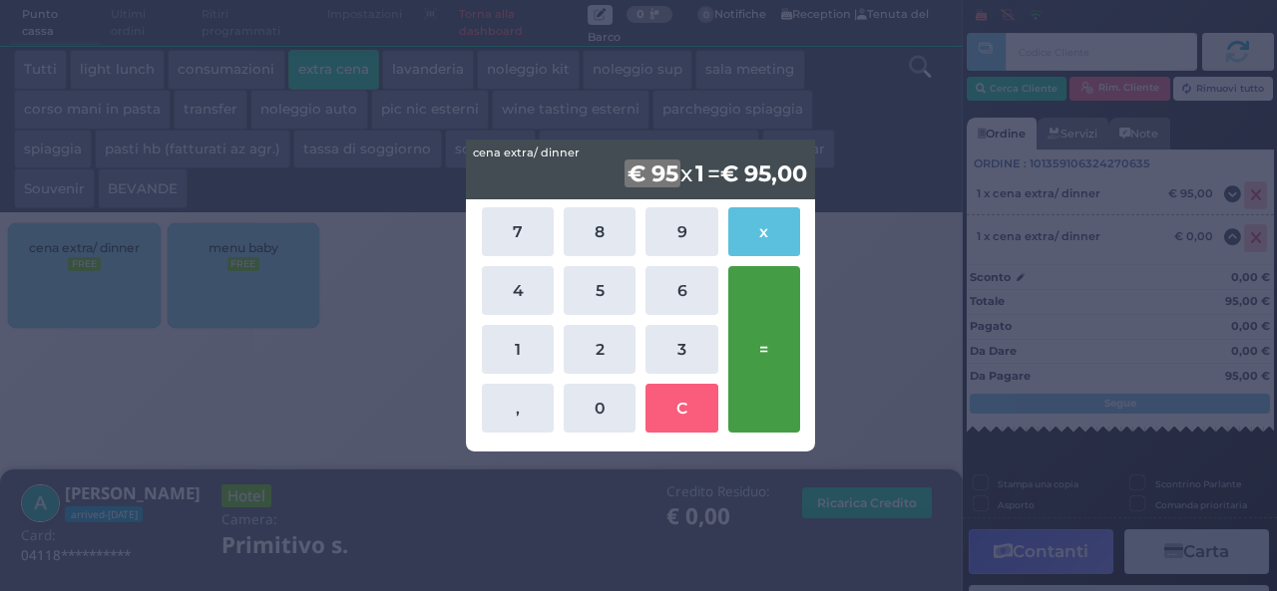
click at [784, 334] on button "=" at bounding box center [764, 349] width 72 height 167
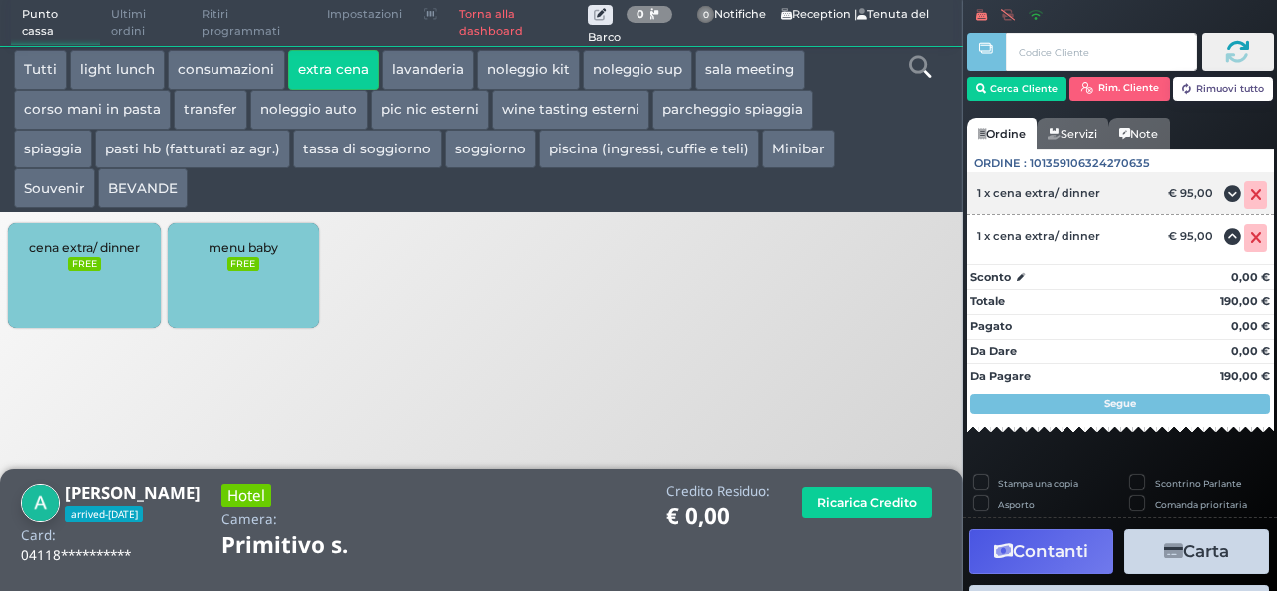
click at [1250, 195] on icon at bounding box center [1256, 195] width 12 height 1
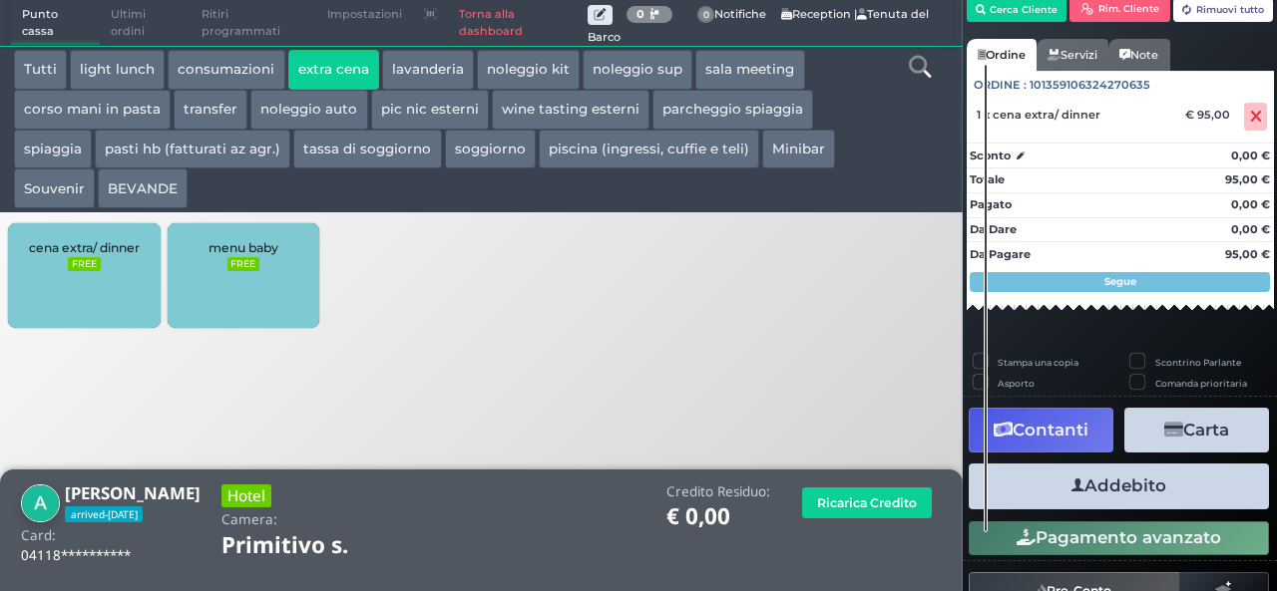
scroll to position [114, 0]
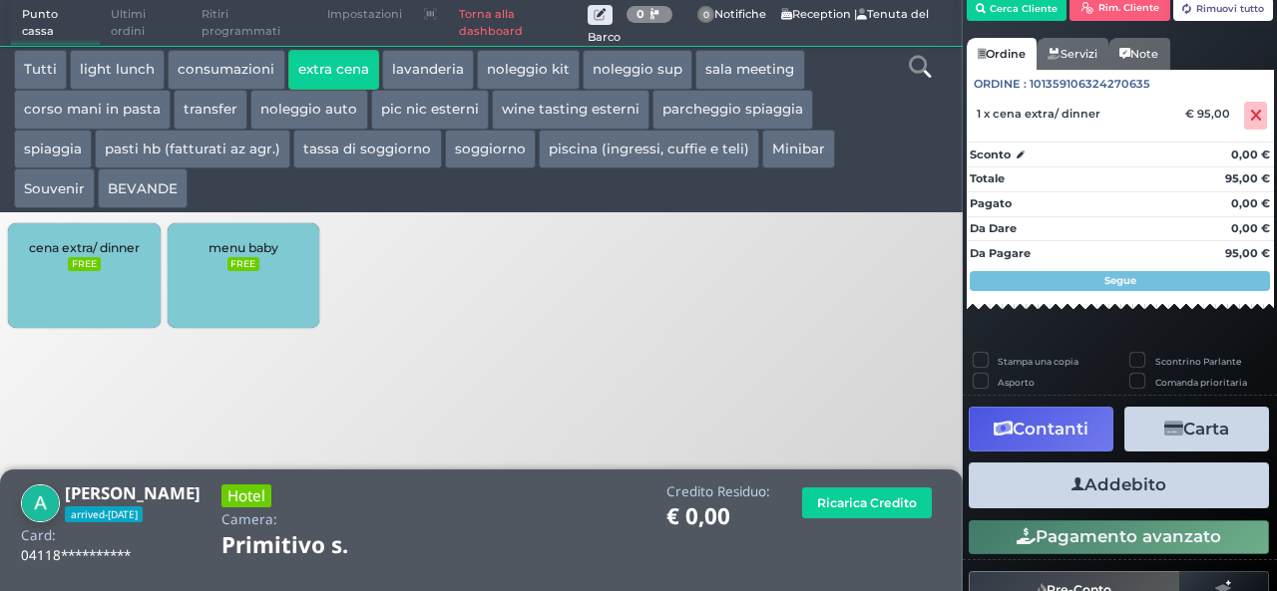
click at [1119, 487] on button "Addebito" at bounding box center [1118, 485] width 300 height 45
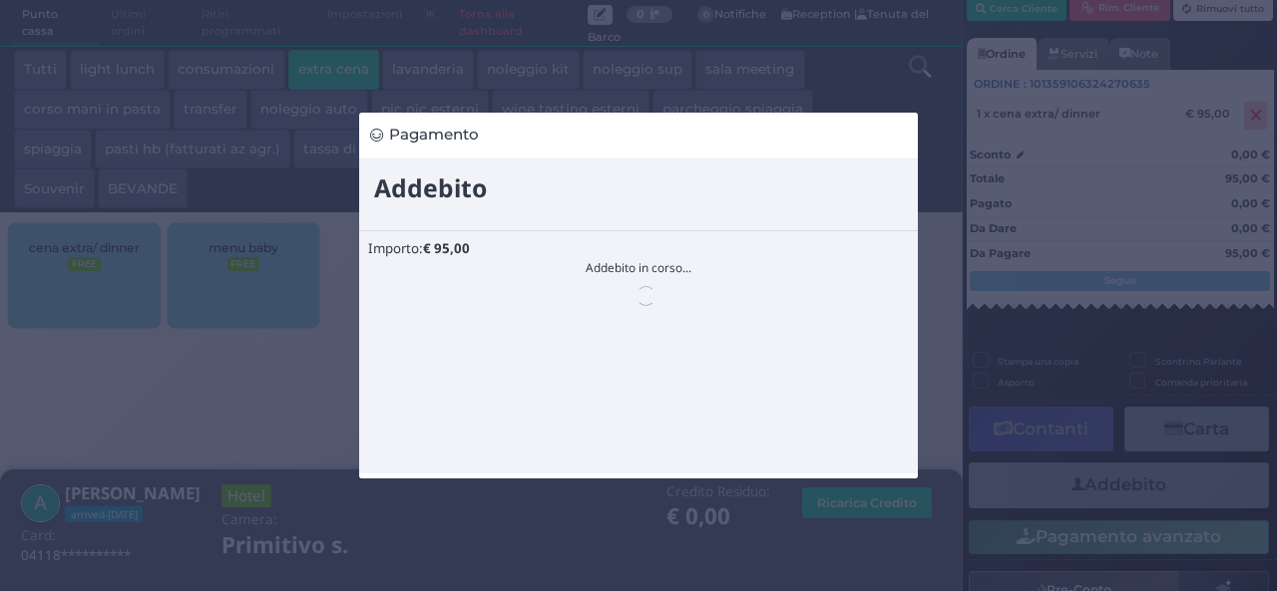
scroll to position [0, 0]
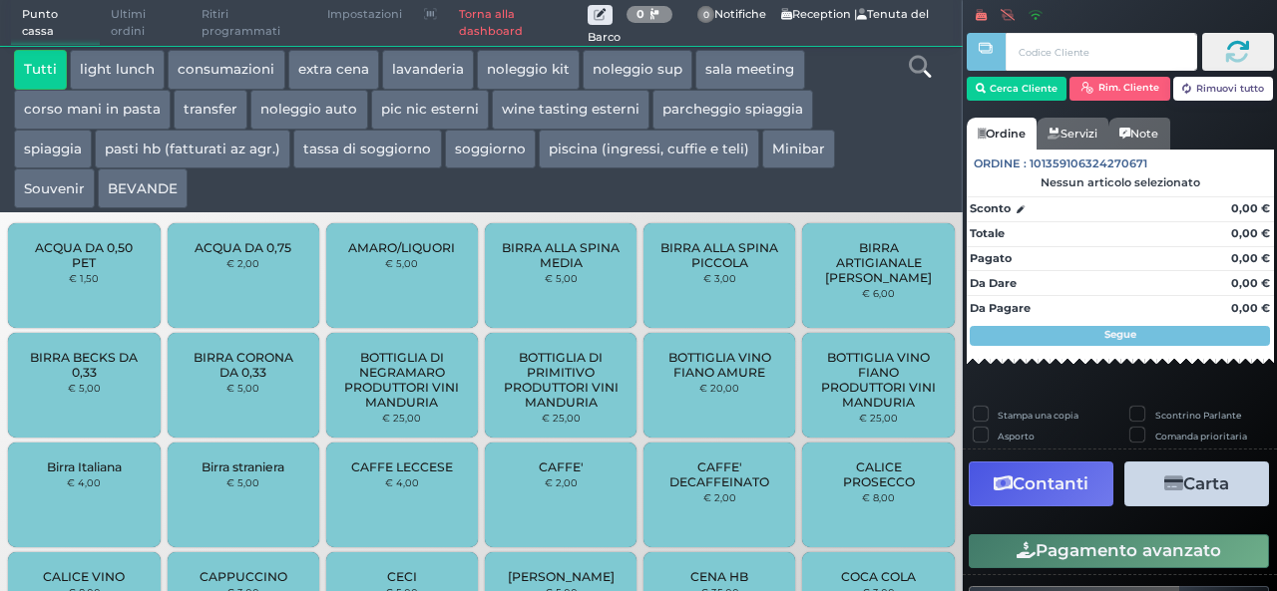
click at [327, 69] on button "extra cena" at bounding box center [333, 70] width 91 height 40
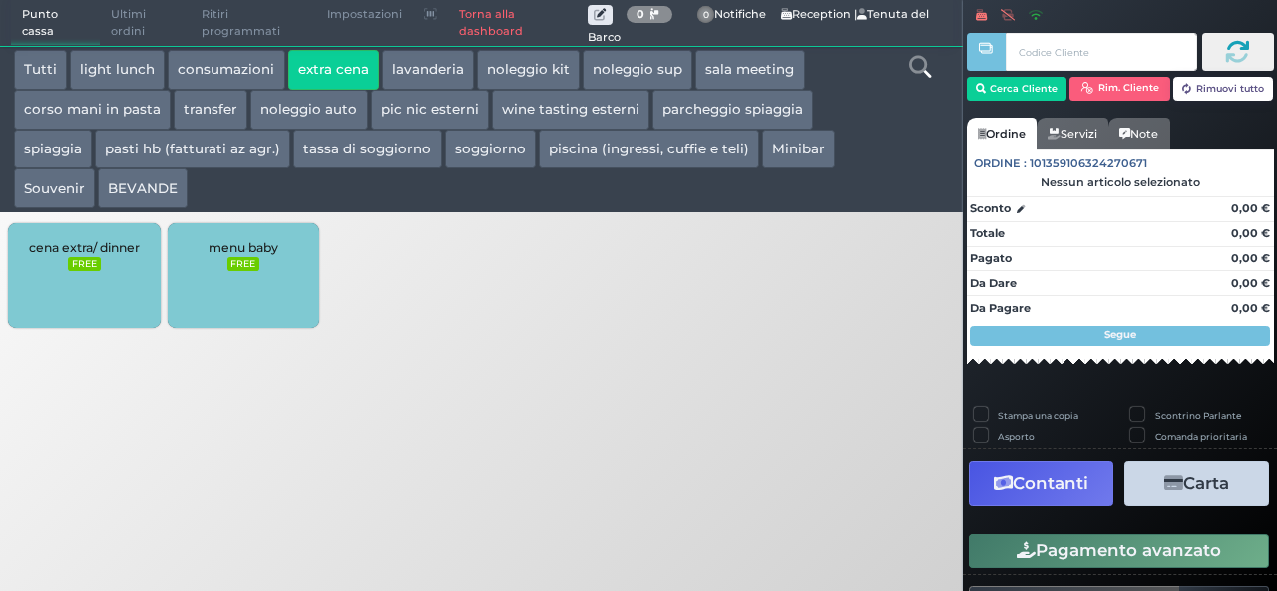
click at [160, 179] on button "BEVANDE" at bounding box center [143, 189] width 90 height 40
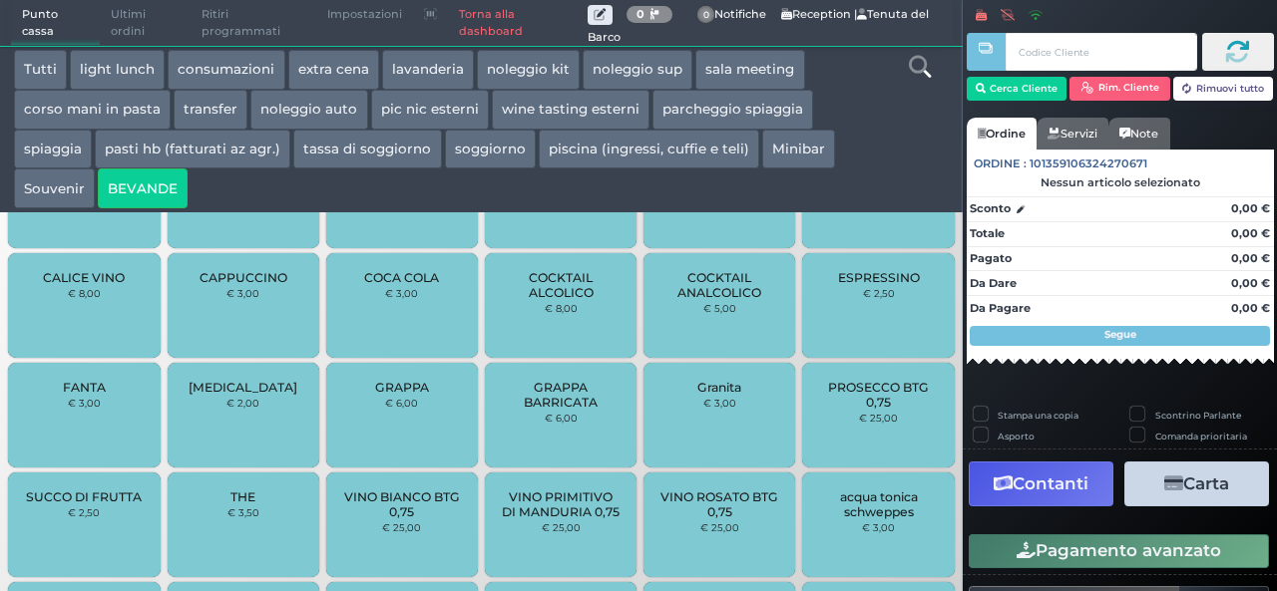
scroll to position [734, 0]
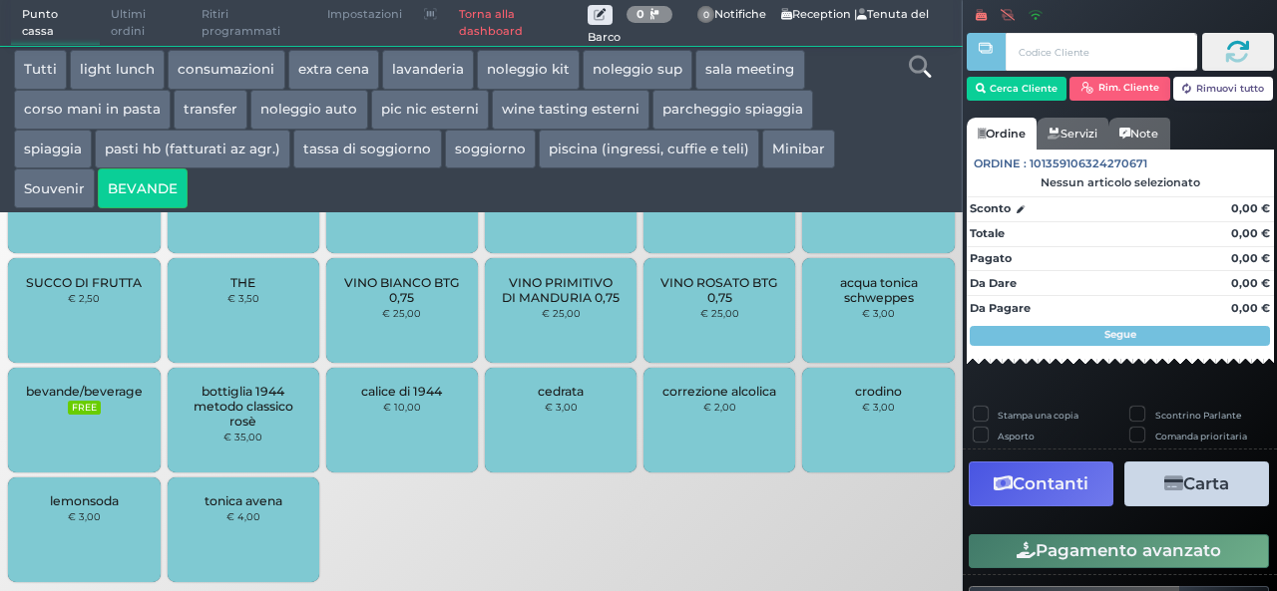
click at [104, 429] on div "bevande/beverage FREE" at bounding box center [84, 420] width 152 height 105
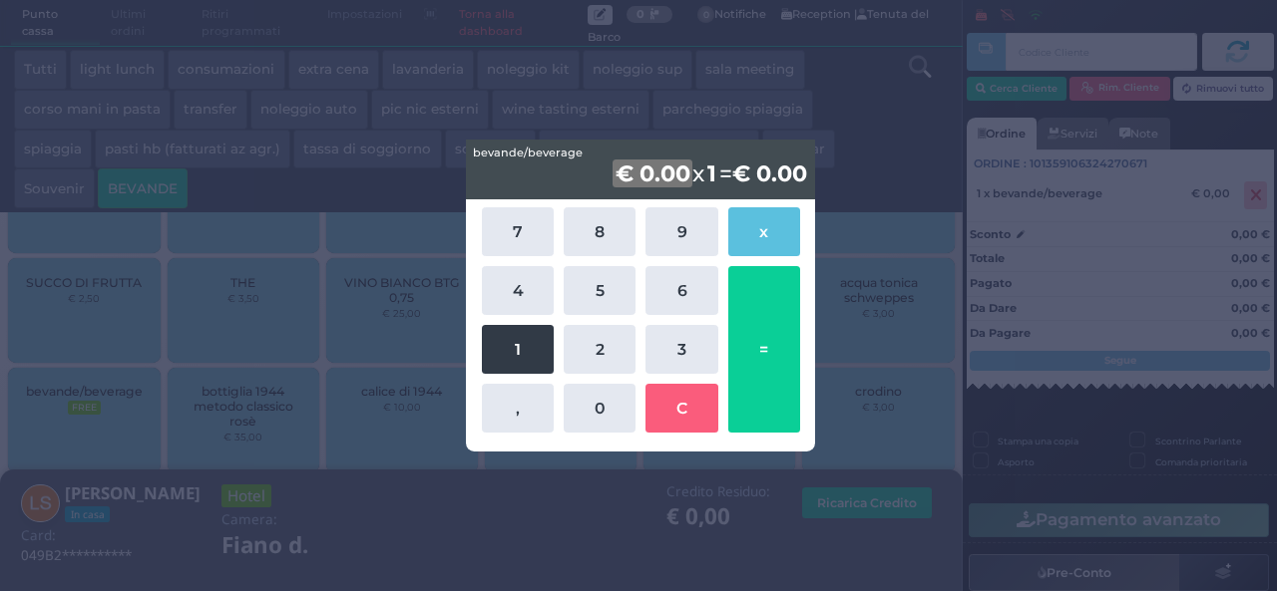
click at [528, 334] on button "1" at bounding box center [518, 349] width 72 height 49
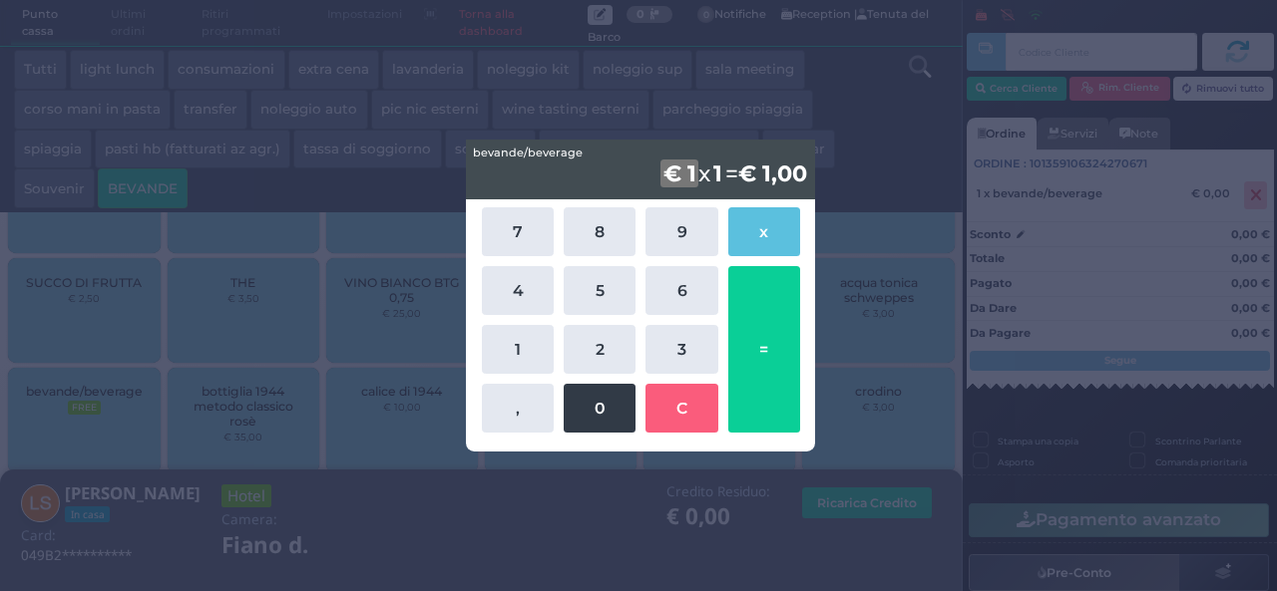
click at [607, 402] on button "0" at bounding box center [599, 408] width 72 height 49
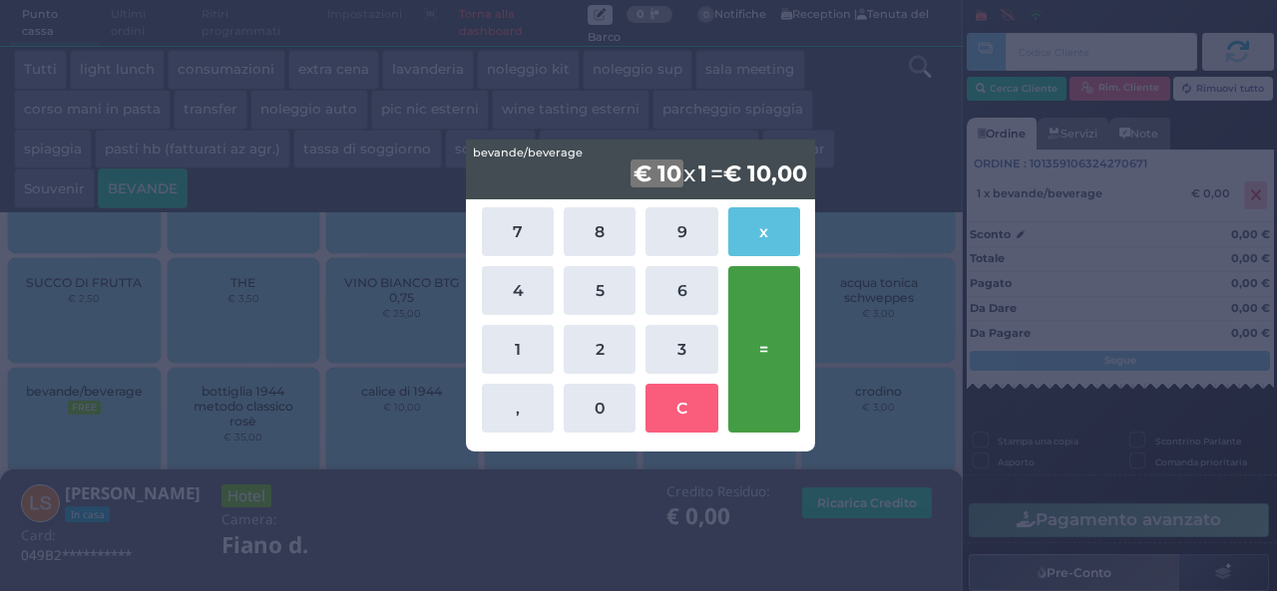
click at [774, 348] on button "=" at bounding box center [764, 349] width 72 height 167
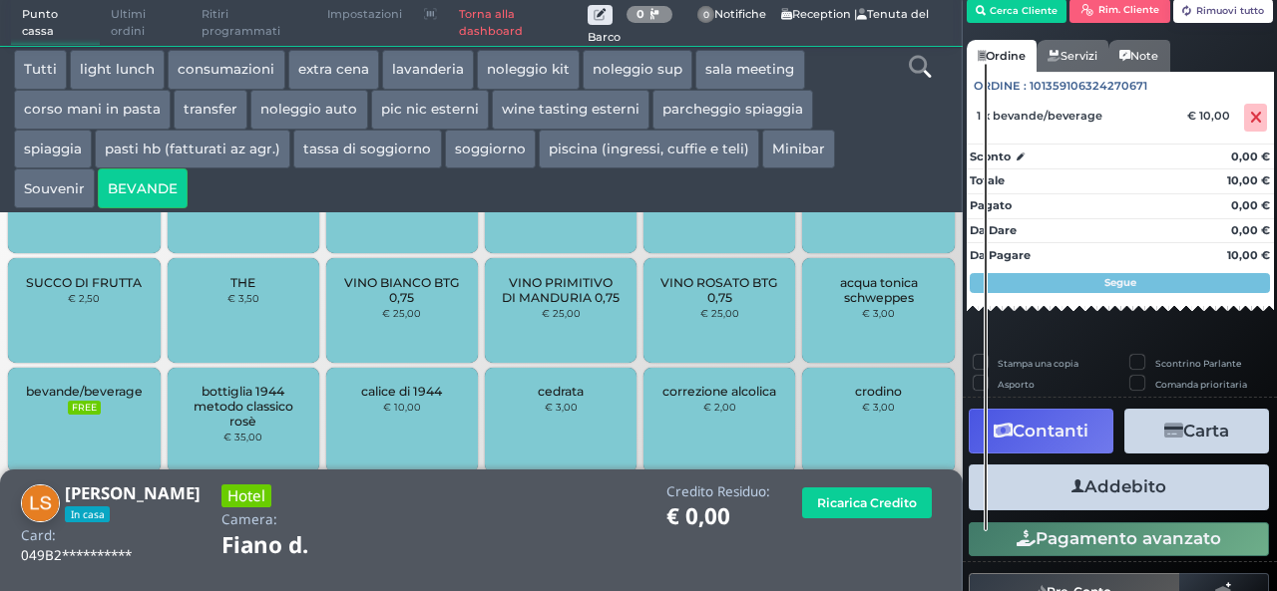
scroll to position [114, 0]
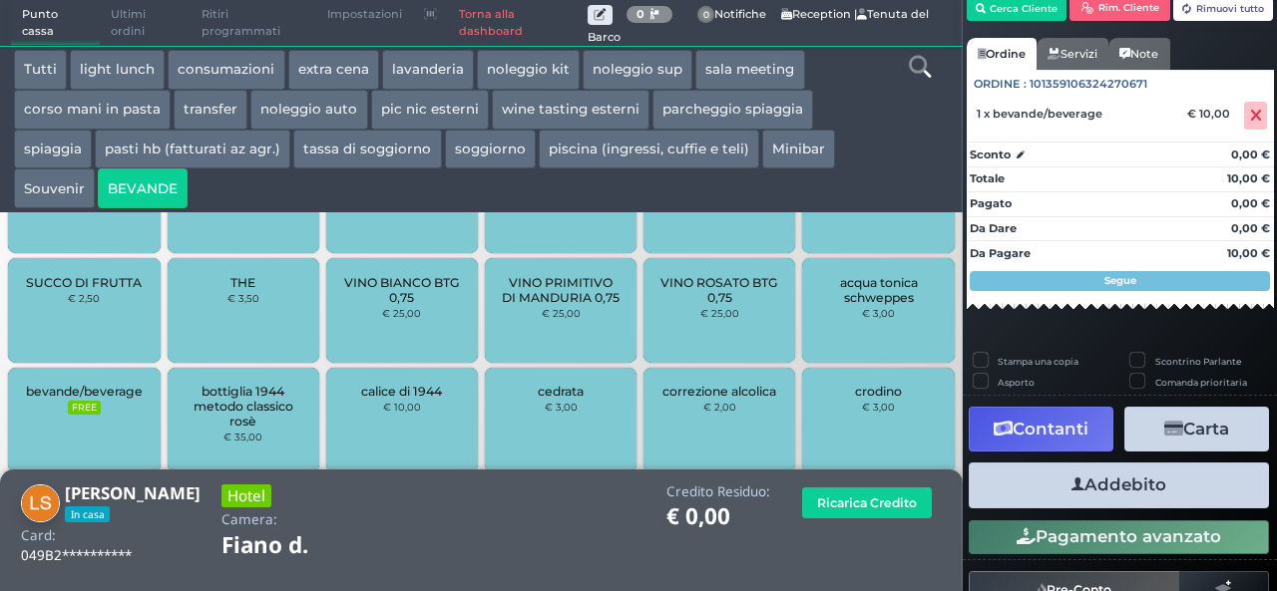
click at [1128, 486] on button "Addebito" at bounding box center [1118, 485] width 300 height 45
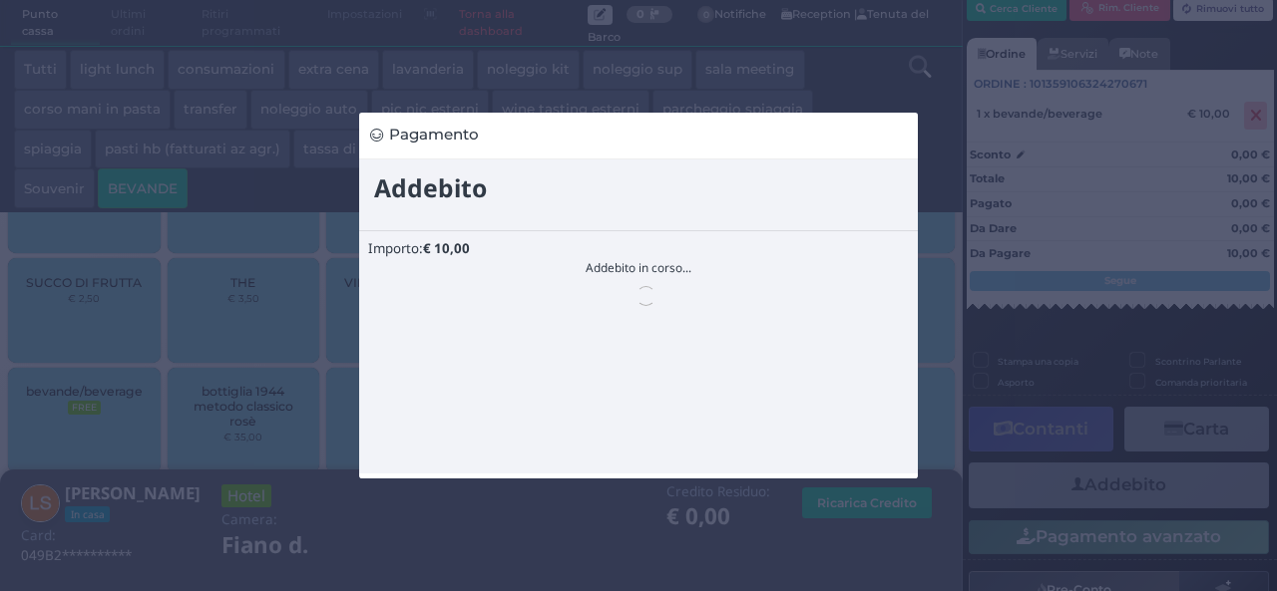
scroll to position [0, 0]
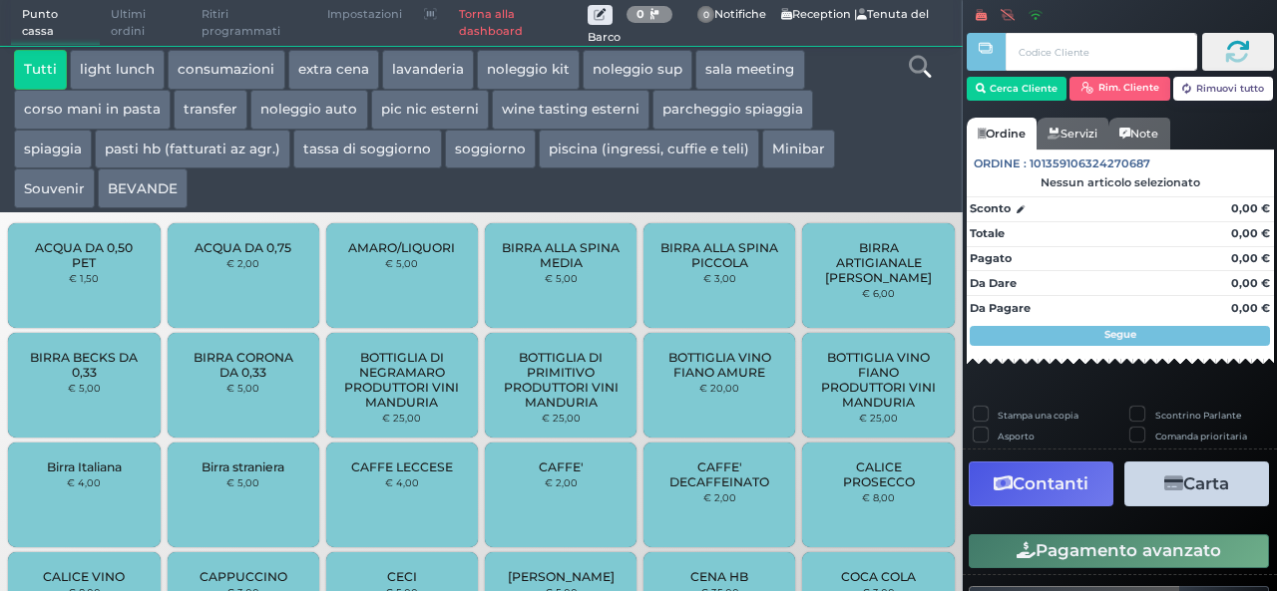
click at [349, 57] on button "extra cena" at bounding box center [333, 70] width 91 height 40
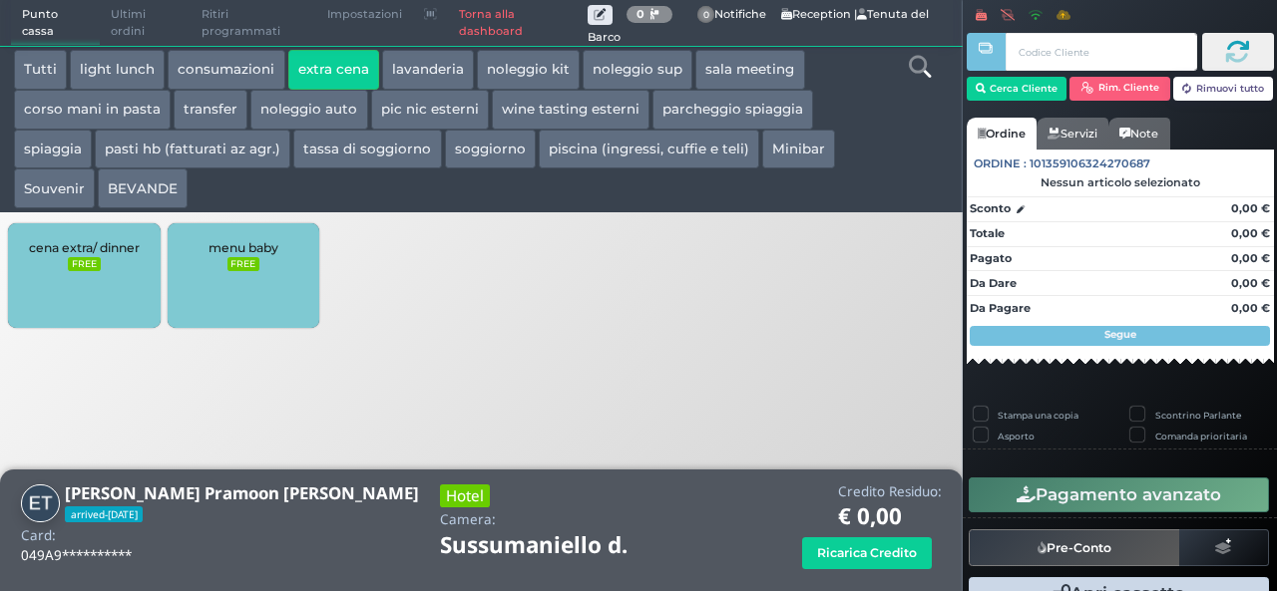
click at [112, 291] on div "cena extra/ dinner FREE" at bounding box center [84, 275] width 152 height 105
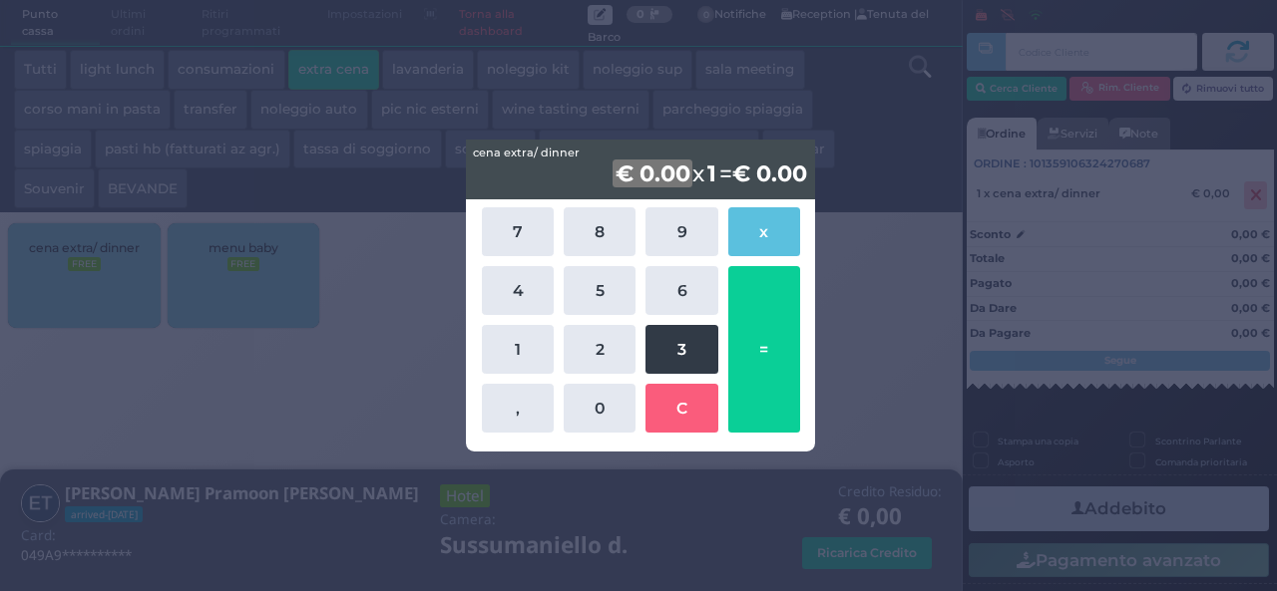
drag, startPoint x: 696, startPoint y: 340, endPoint x: 610, endPoint y: 312, distance: 90.2
click at [694, 340] on button "3" at bounding box center [681, 349] width 72 height 49
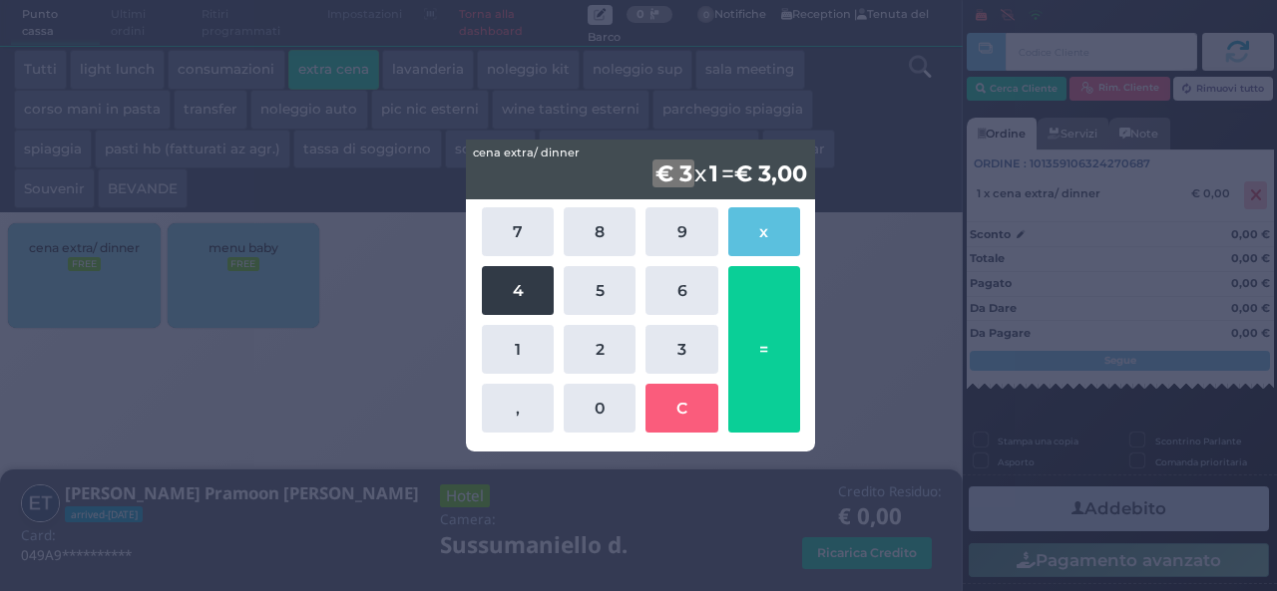
click at [529, 292] on button "4" at bounding box center [518, 290] width 72 height 49
click at [754, 310] on button "=" at bounding box center [764, 349] width 72 height 167
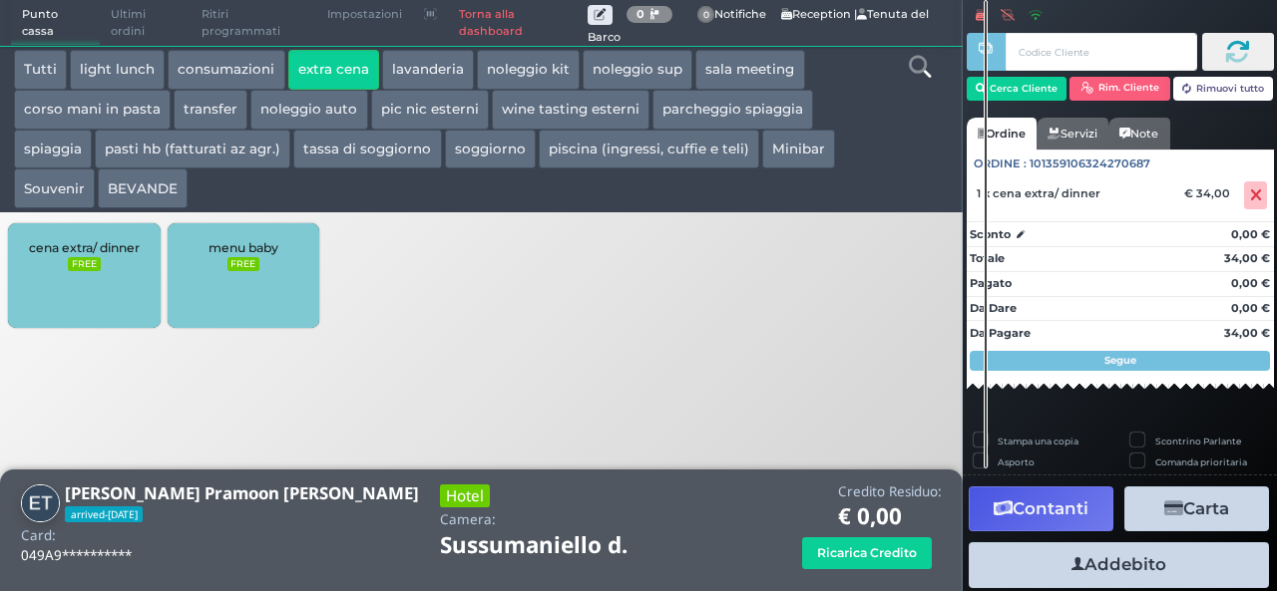
click at [1043, 563] on button "Addebito" at bounding box center [1118, 565] width 300 height 45
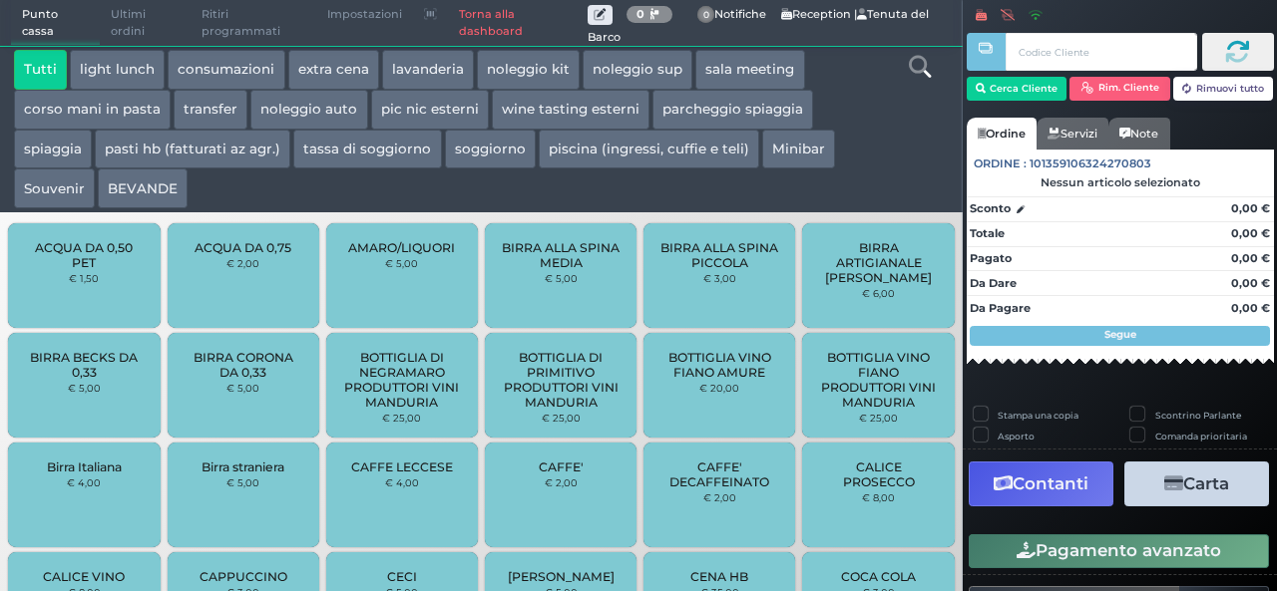
click at [326, 61] on button "extra cena" at bounding box center [333, 70] width 91 height 40
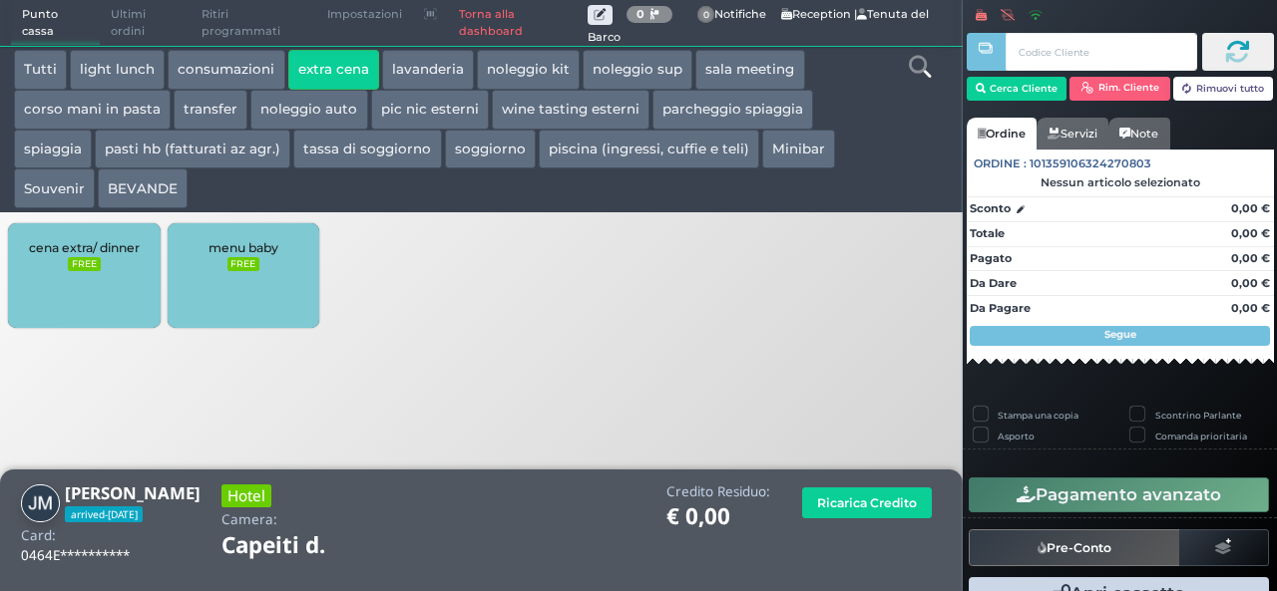
click at [104, 271] on div "cena extra/ dinner FREE" at bounding box center [84, 275] width 152 height 105
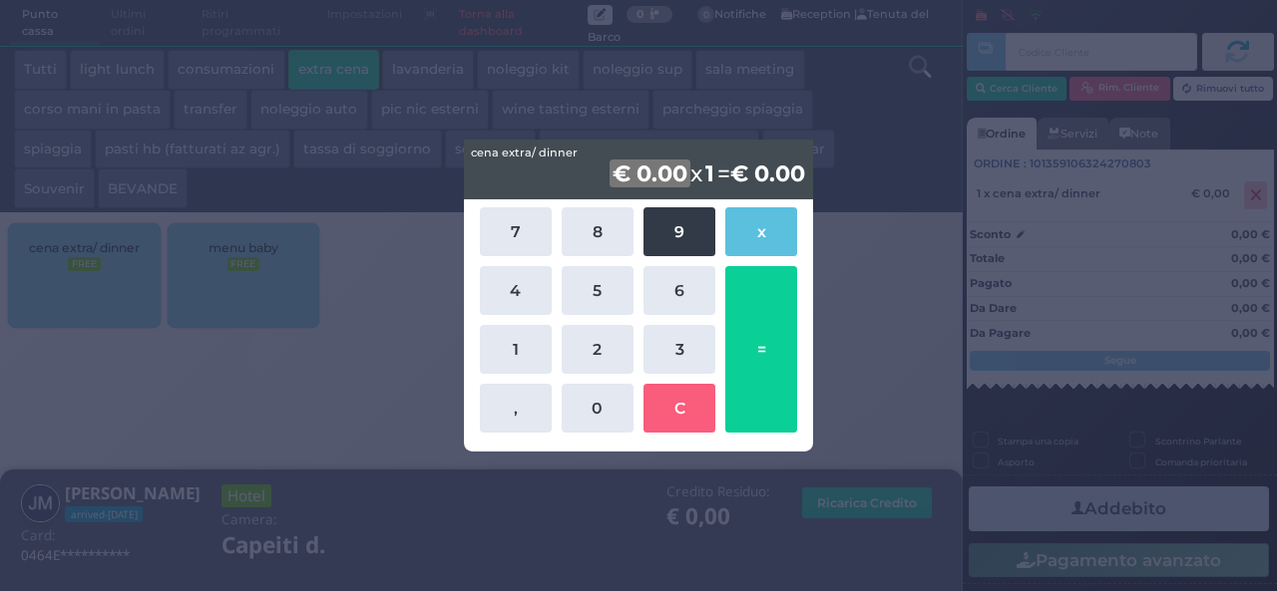
click at [697, 232] on button "9" at bounding box center [679, 231] width 72 height 49
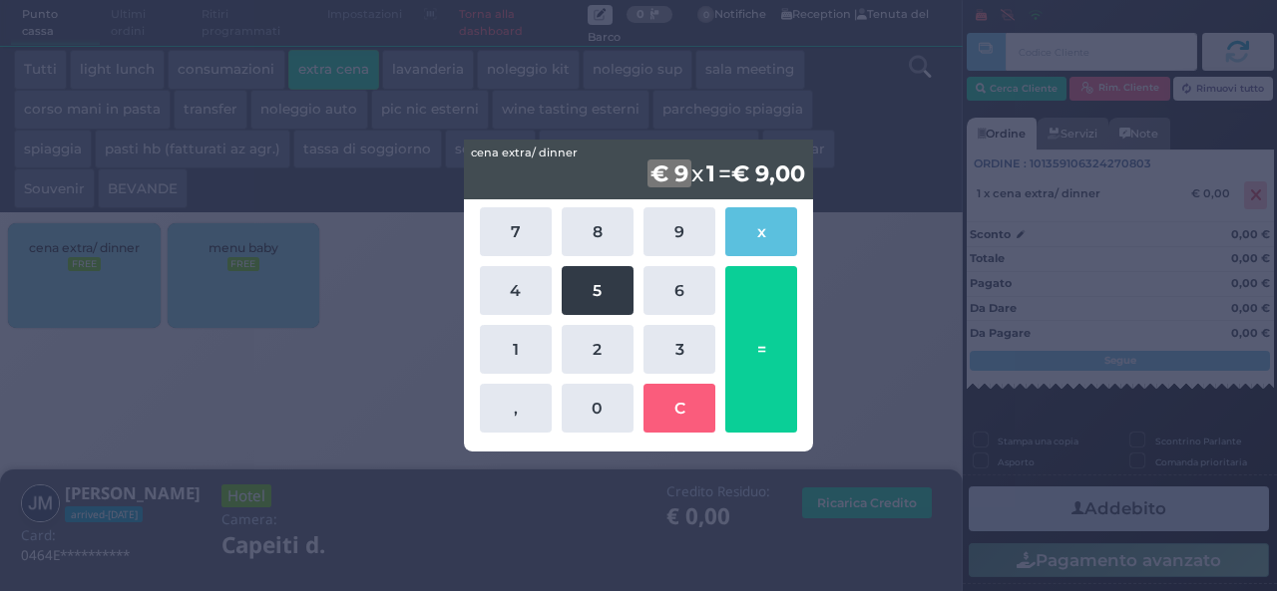
drag, startPoint x: 493, startPoint y: 288, endPoint x: 598, endPoint y: 302, distance: 106.6
click at [493, 288] on button "4" at bounding box center [516, 290] width 72 height 49
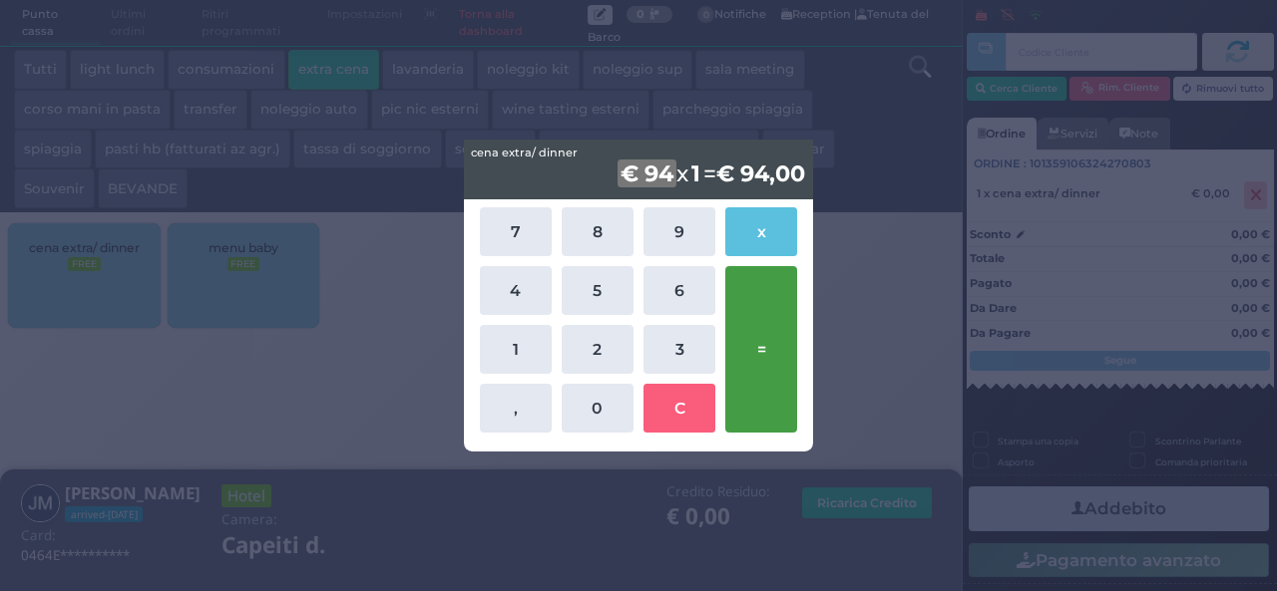
click at [742, 334] on button "=" at bounding box center [761, 349] width 72 height 167
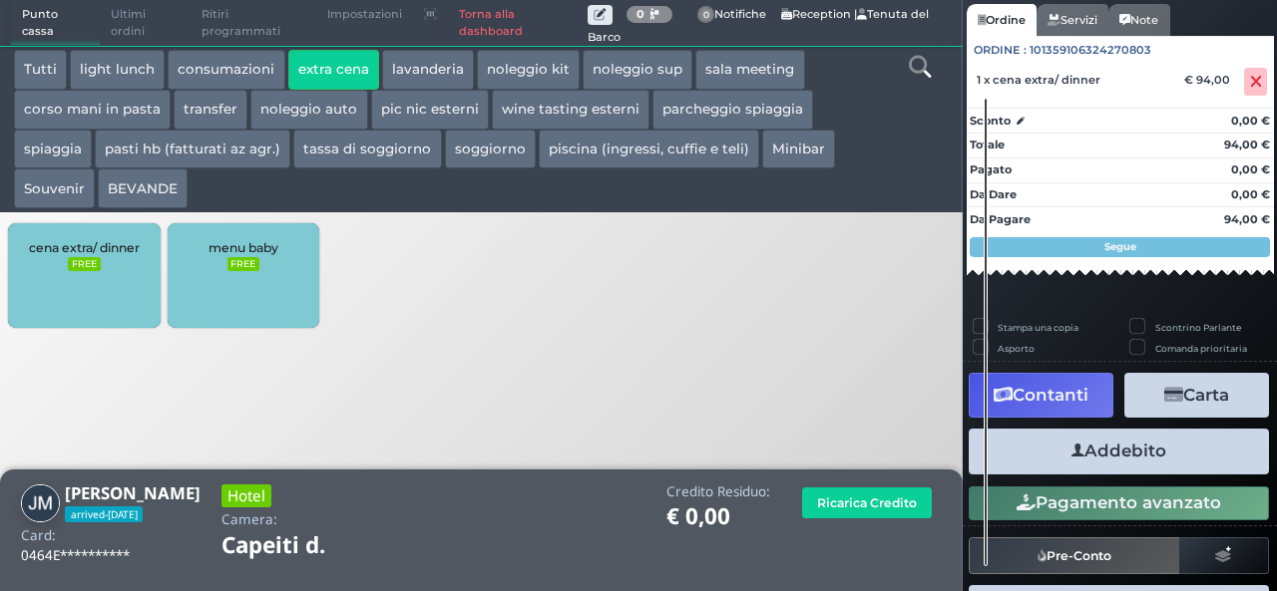
scroll to position [177, 0]
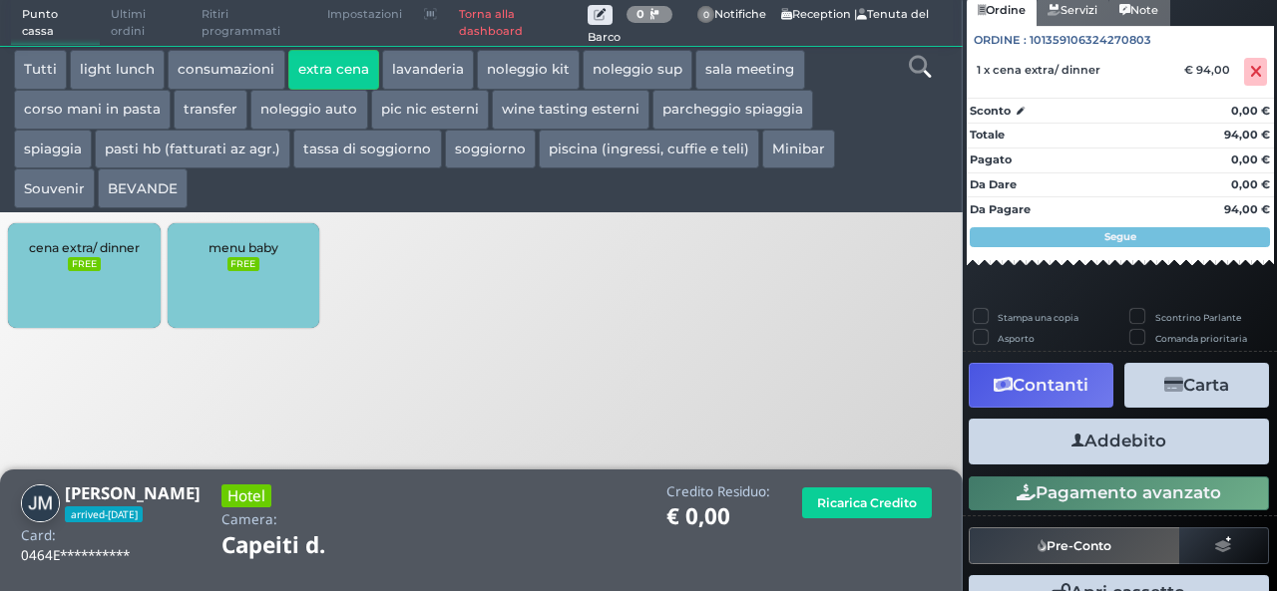
click at [1125, 439] on button "Addebito" at bounding box center [1118, 441] width 300 height 45
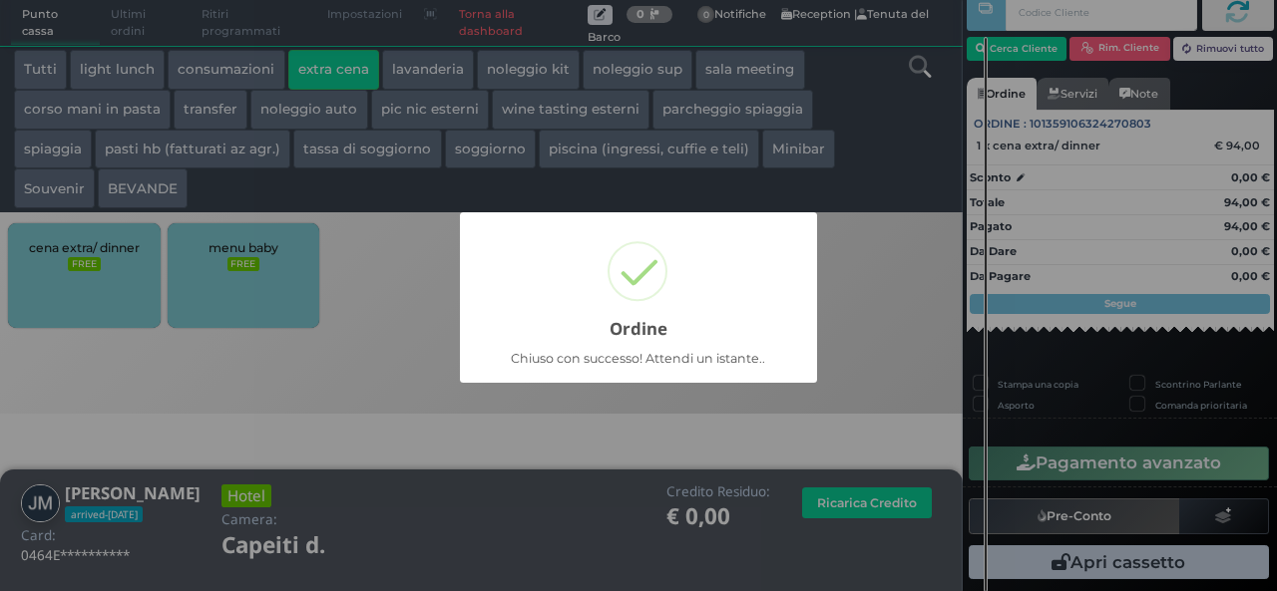
scroll to position [57, 0]
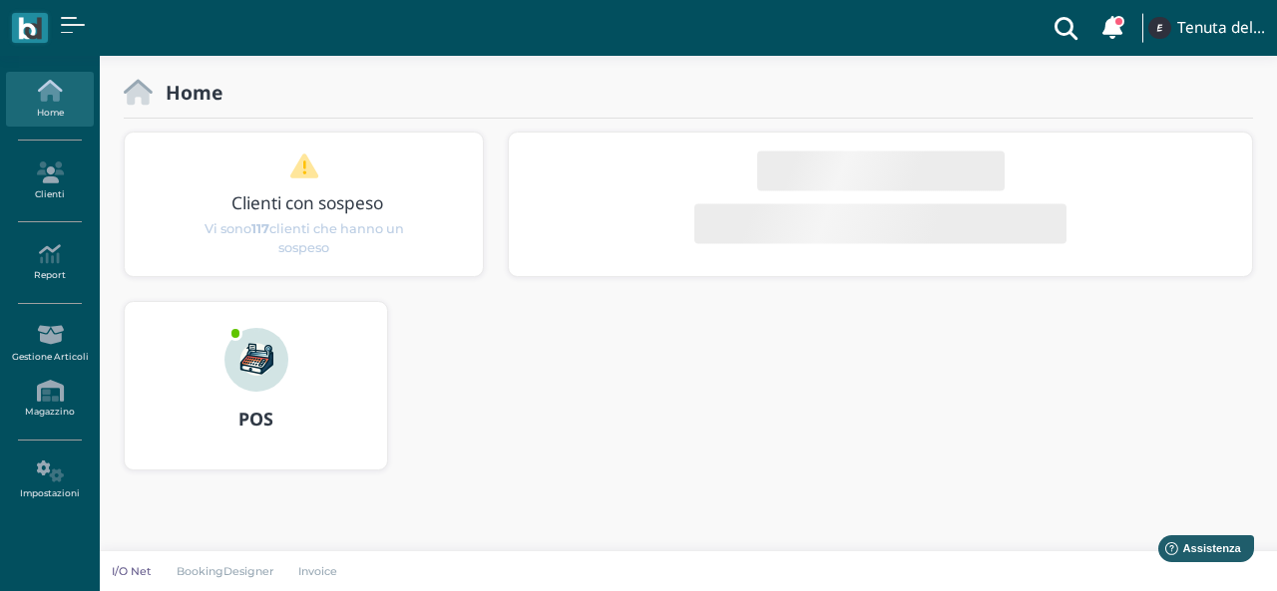
click at [237, 412] on h3 "POS" at bounding box center [256, 420] width 226 height 20
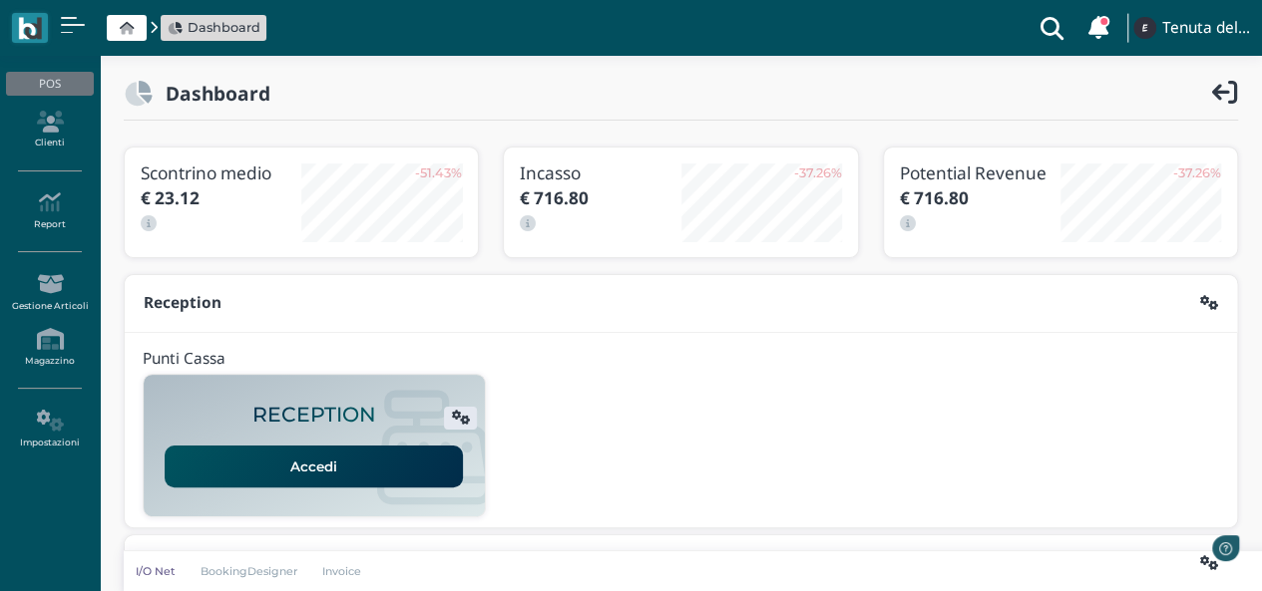
click at [329, 471] on link "Accedi" at bounding box center [314, 467] width 298 height 42
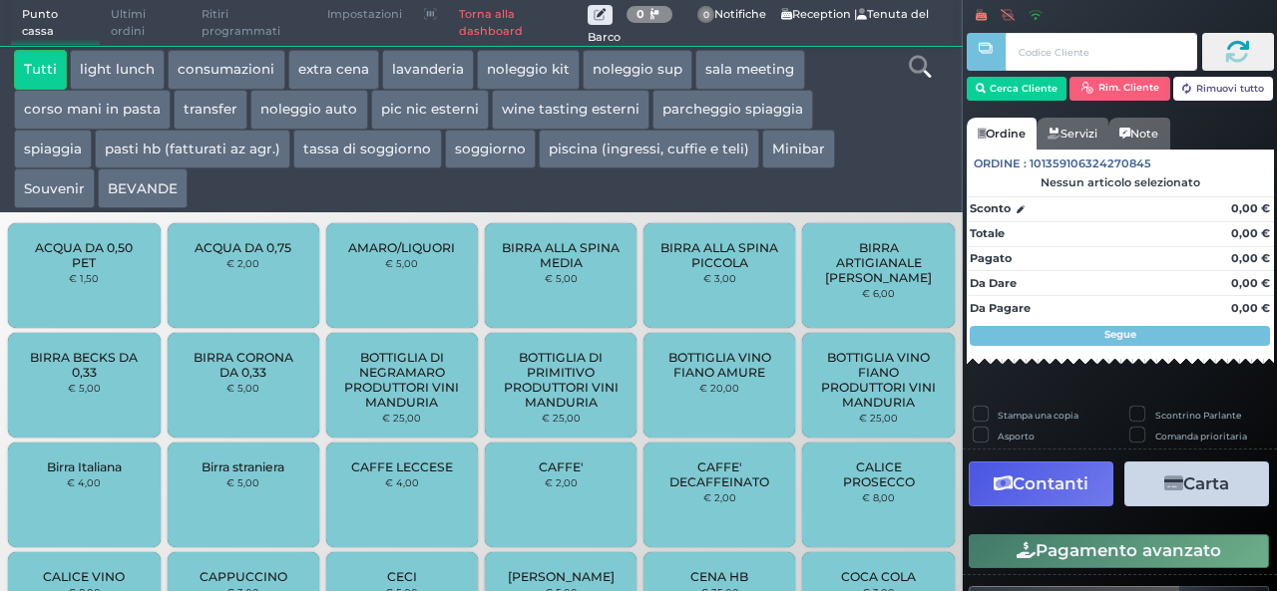
click at [355, 65] on button "extra cena" at bounding box center [333, 70] width 91 height 40
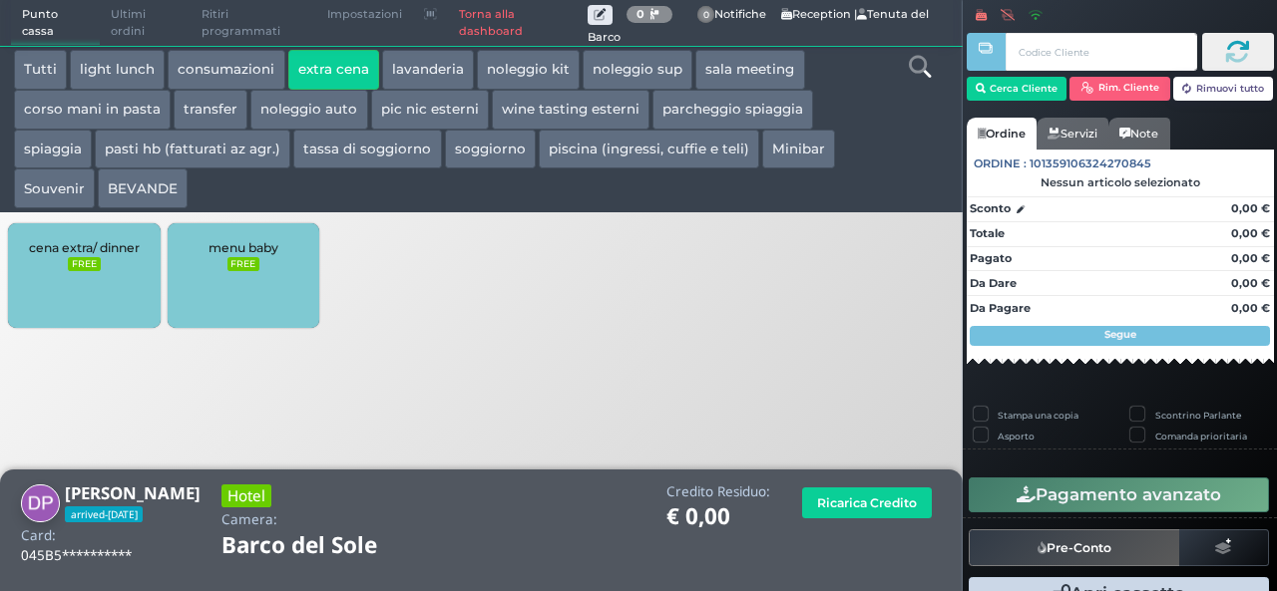
click at [88, 258] on small "FREE" at bounding box center [84, 264] width 32 height 14
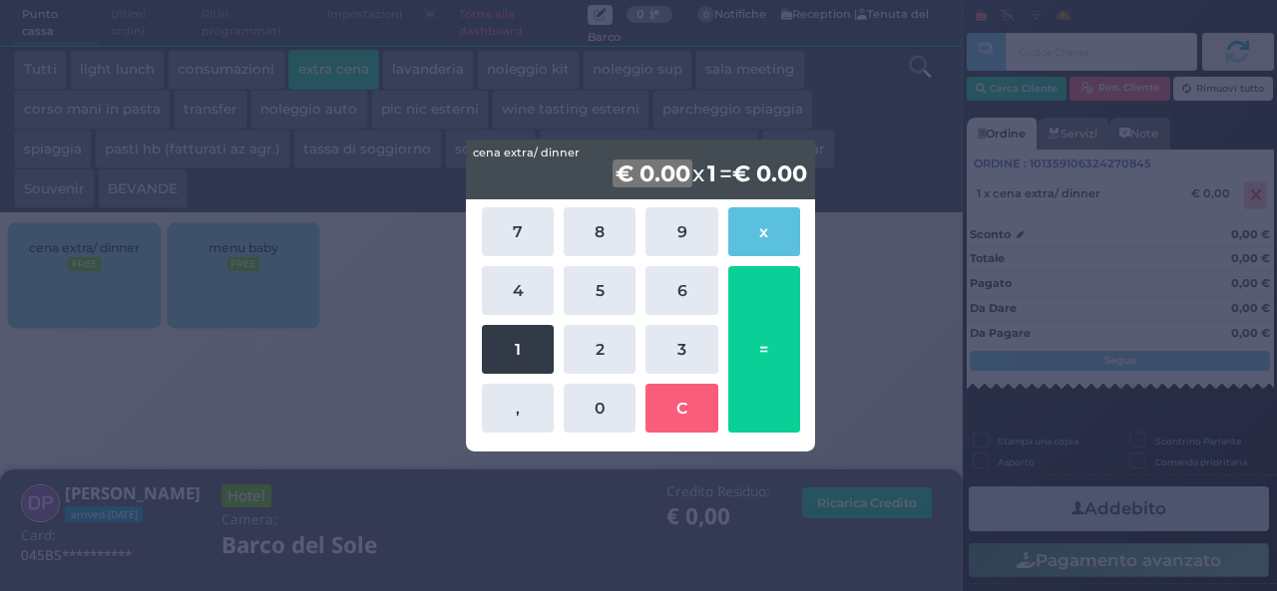
click at [537, 350] on button "1" at bounding box center [518, 349] width 72 height 49
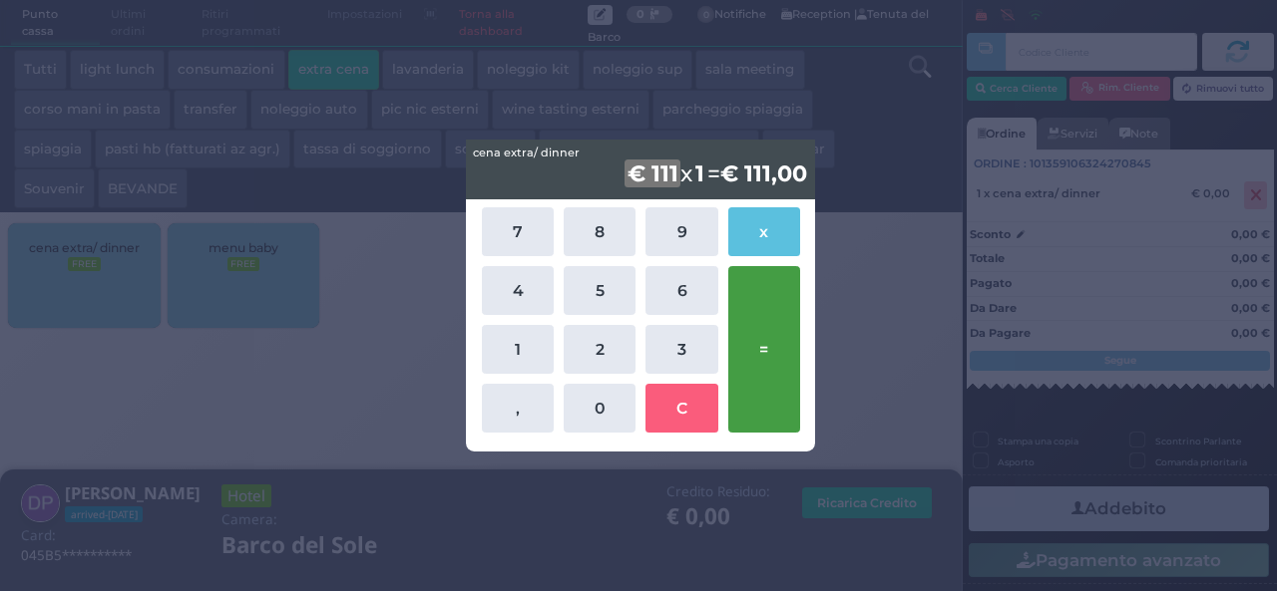
click at [779, 353] on button "=" at bounding box center [764, 349] width 72 height 167
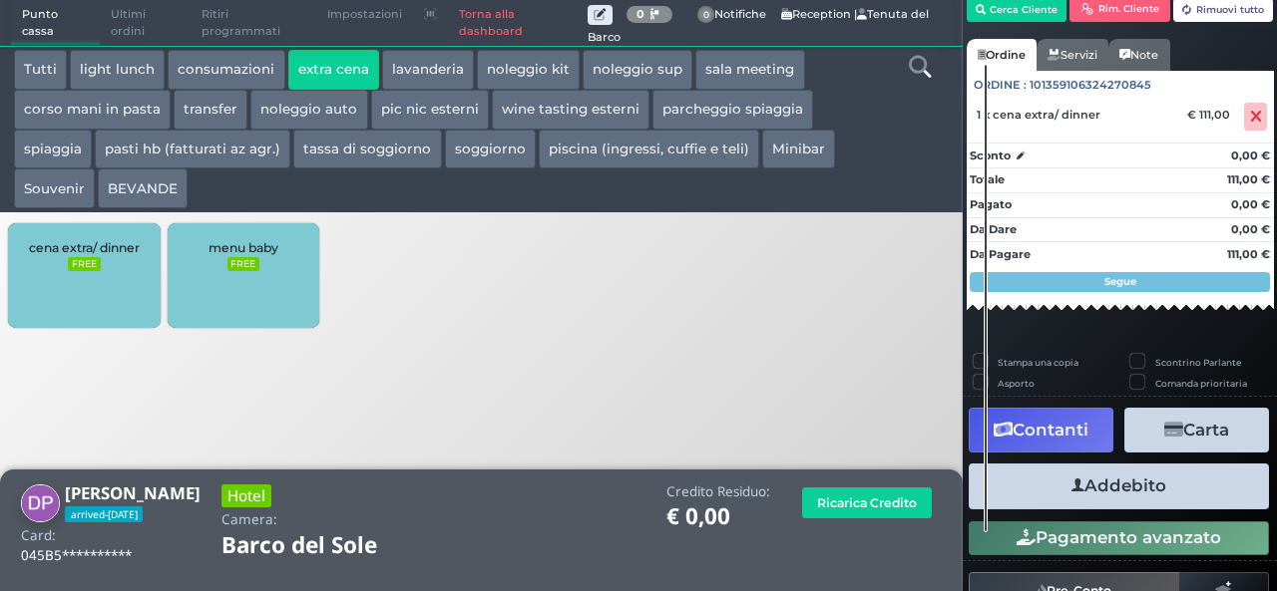
scroll to position [114, 0]
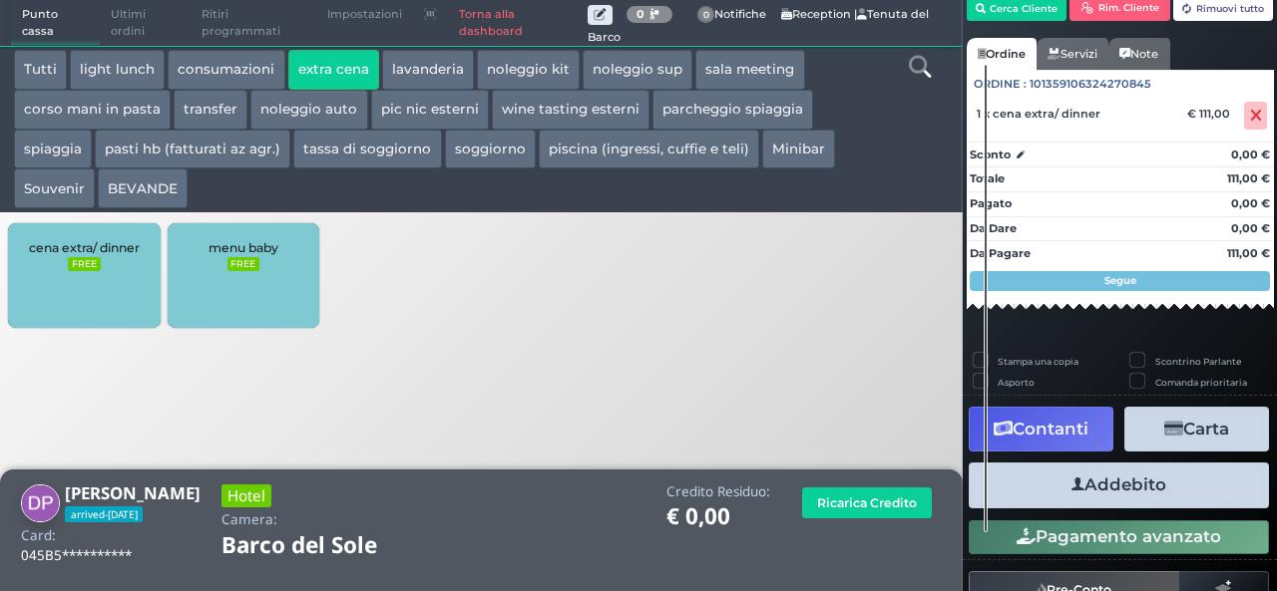
click at [1153, 490] on button "Addebito" at bounding box center [1118, 485] width 300 height 45
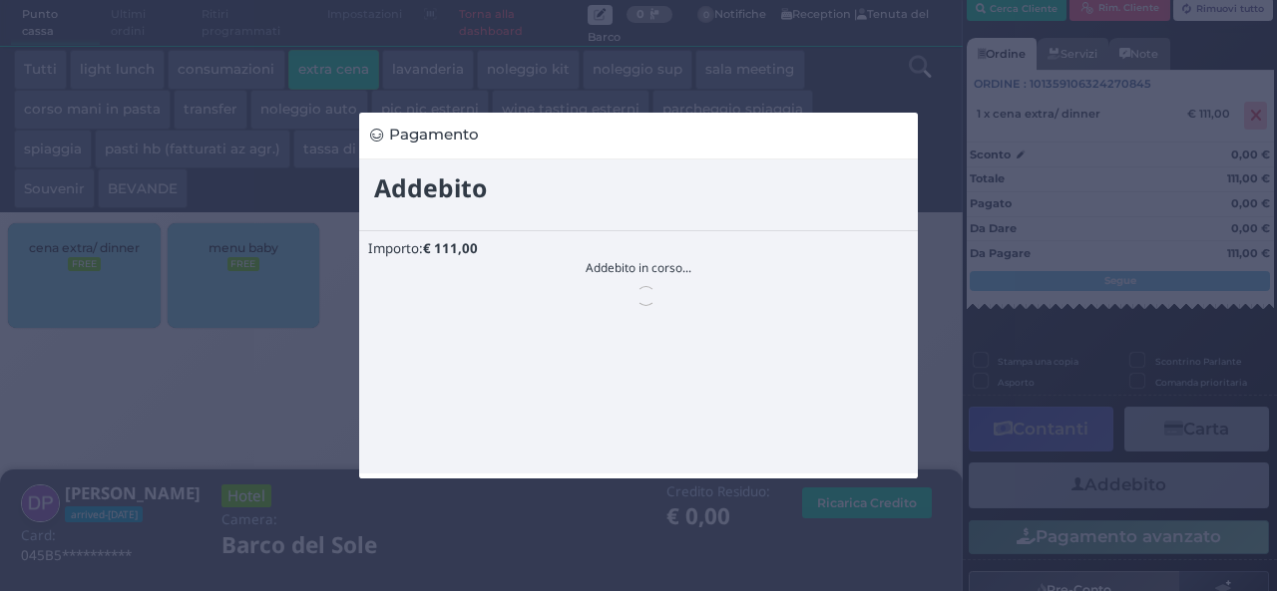
scroll to position [0, 0]
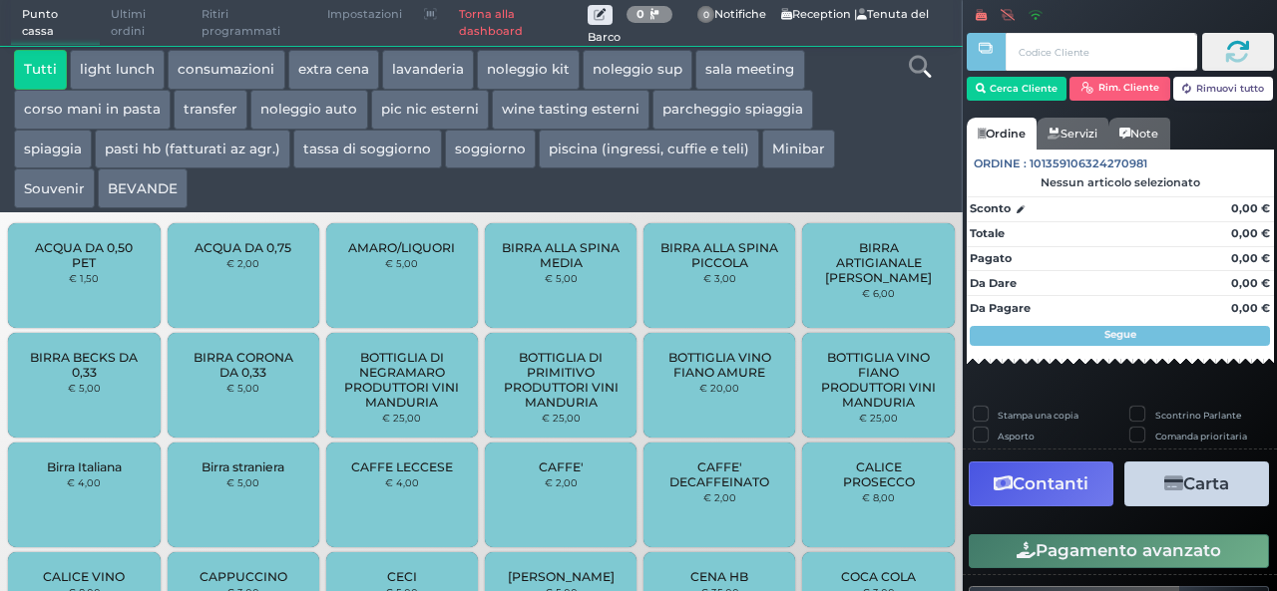
click at [317, 72] on button "extra cena" at bounding box center [333, 70] width 91 height 40
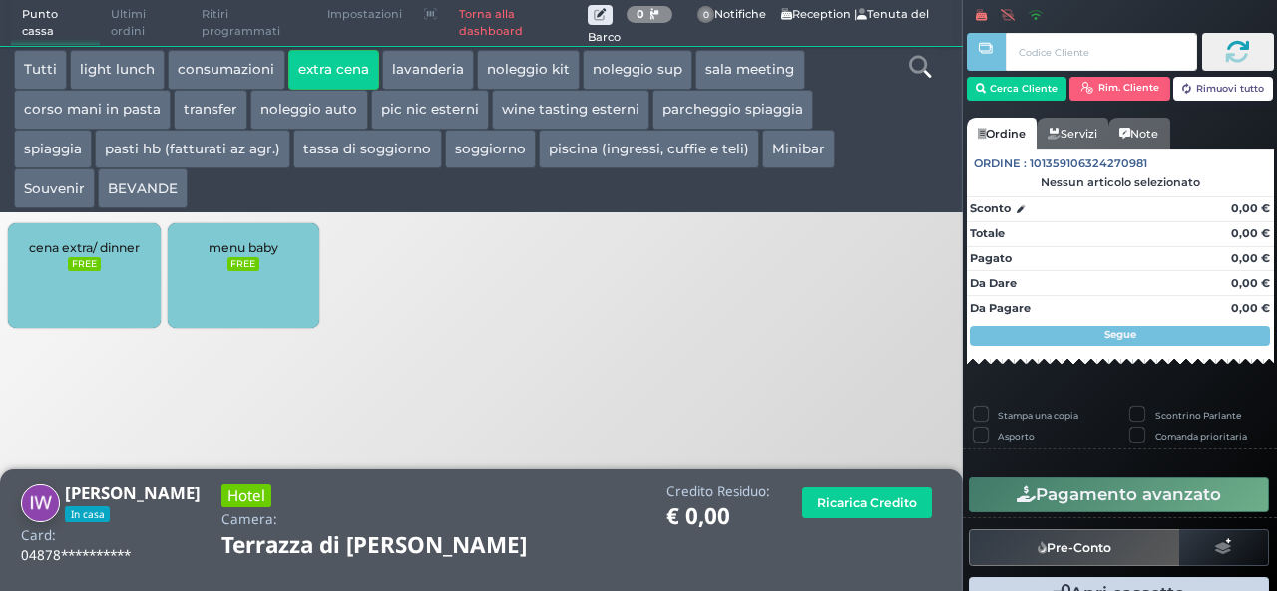
click at [142, 292] on div "cena extra/ dinner FREE" at bounding box center [84, 275] width 152 height 105
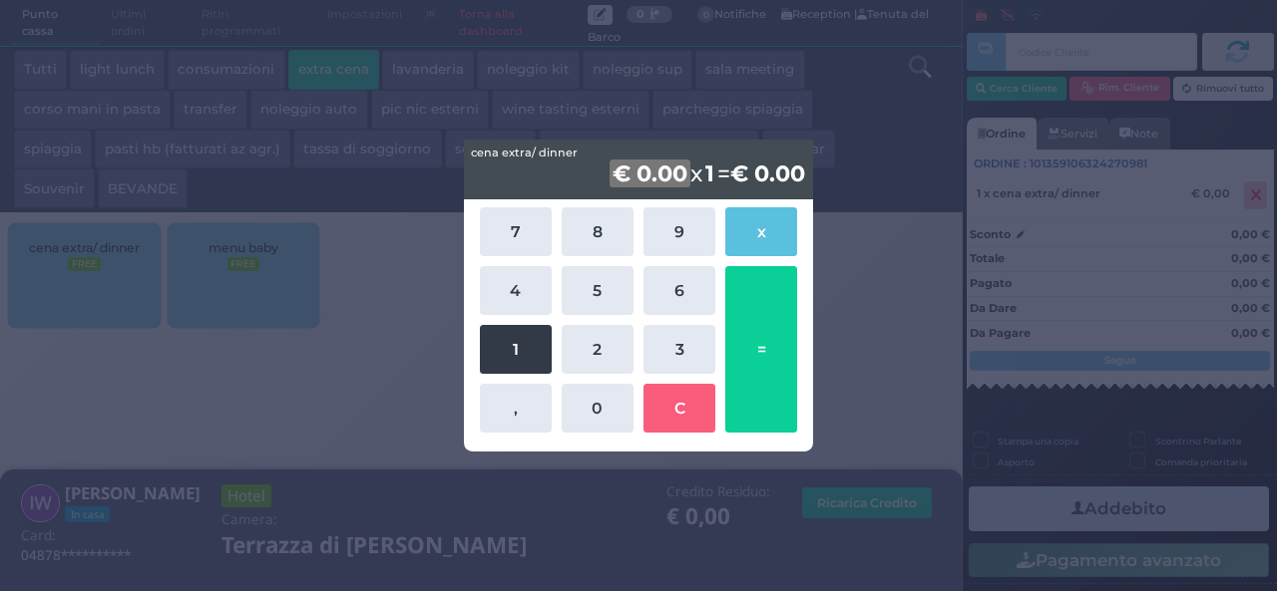
click at [523, 358] on button "1" at bounding box center [516, 349] width 72 height 49
click at [717, 292] on div "7 8 9 x 4 5 6 1 2 3 , 0 C =" at bounding box center [639, 319] width 328 height 235
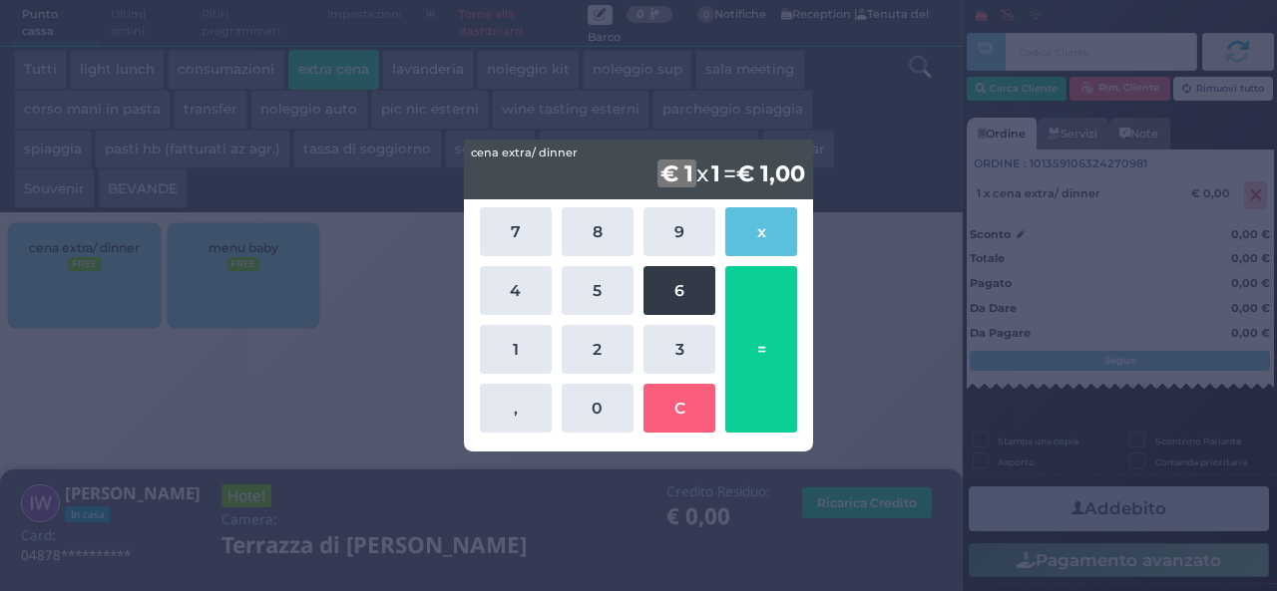
click at [666, 298] on button "6" at bounding box center [679, 290] width 72 height 49
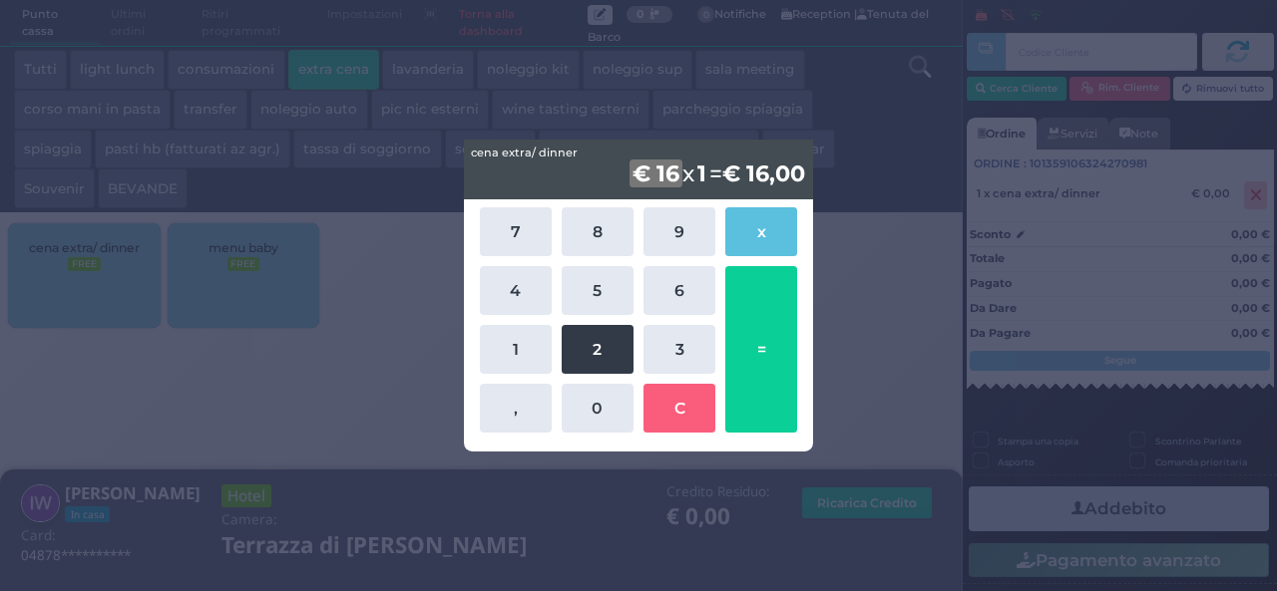
click at [600, 345] on button "2" at bounding box center [597, 349] width 72 height 49
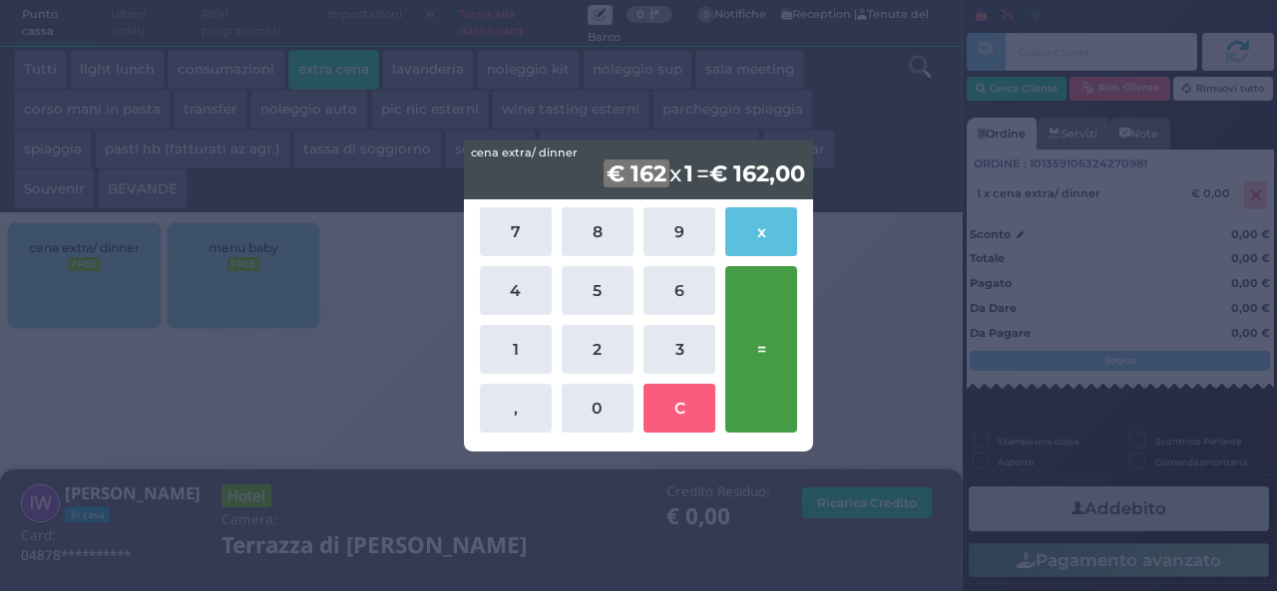
click at [776, 335] on button "=" at bounding box center [761, 349] width 72 height 167
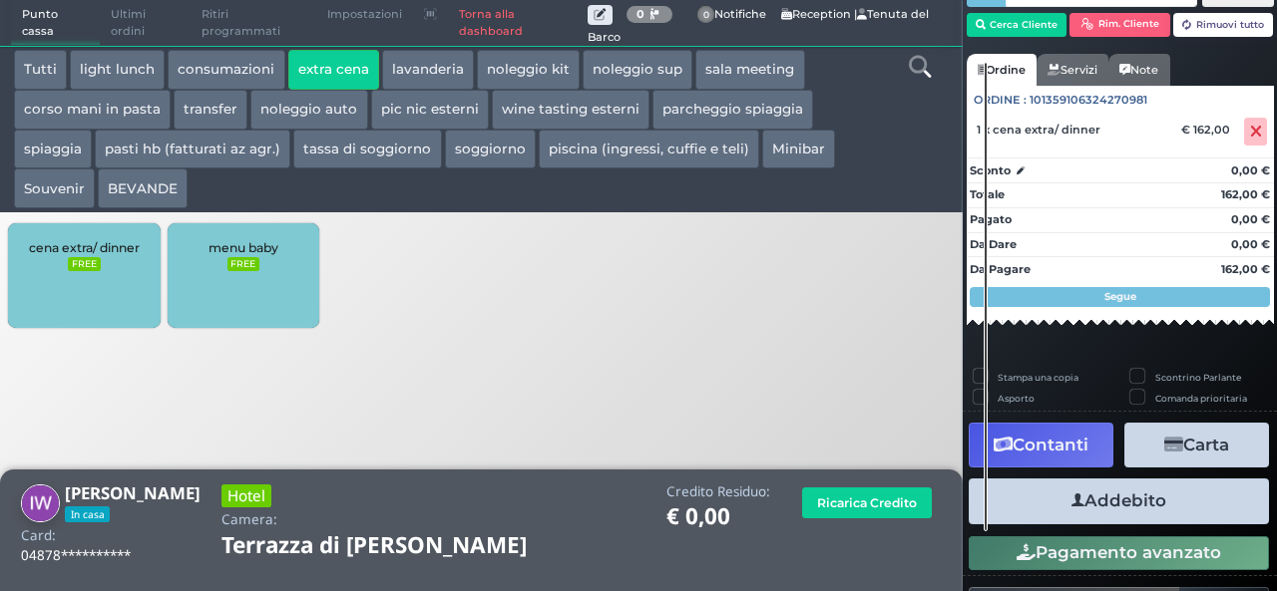
scroll to position [114, 0]
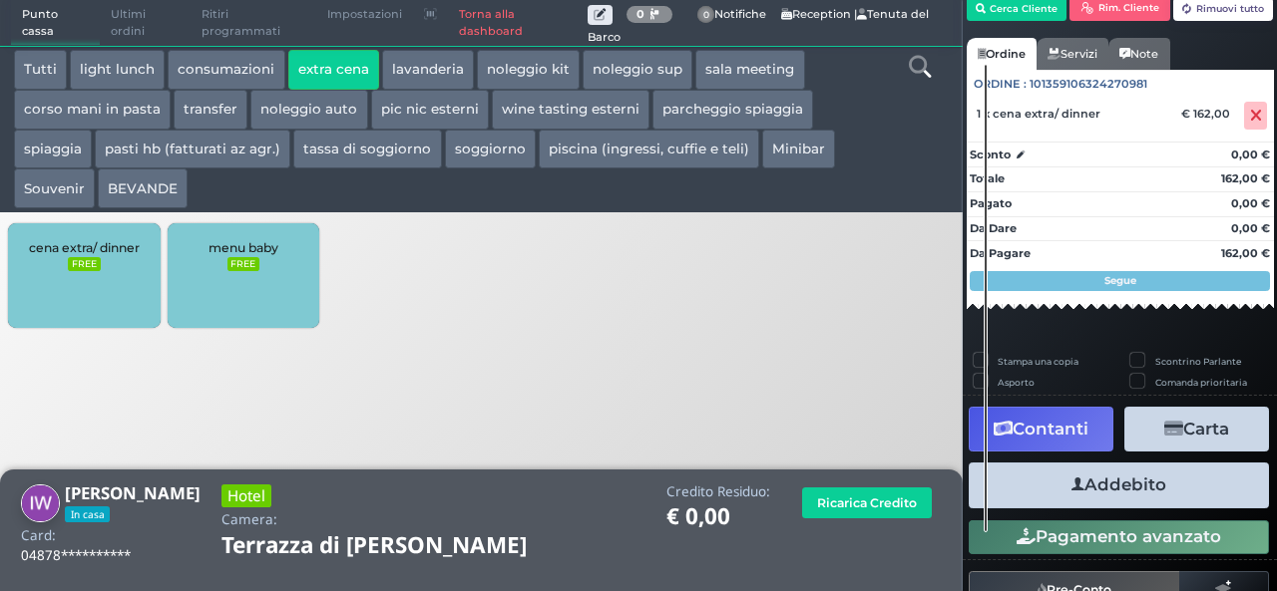
click at [1119, 478] on button "Addebito" at bounding box center [1118, 485] width 300 height 45
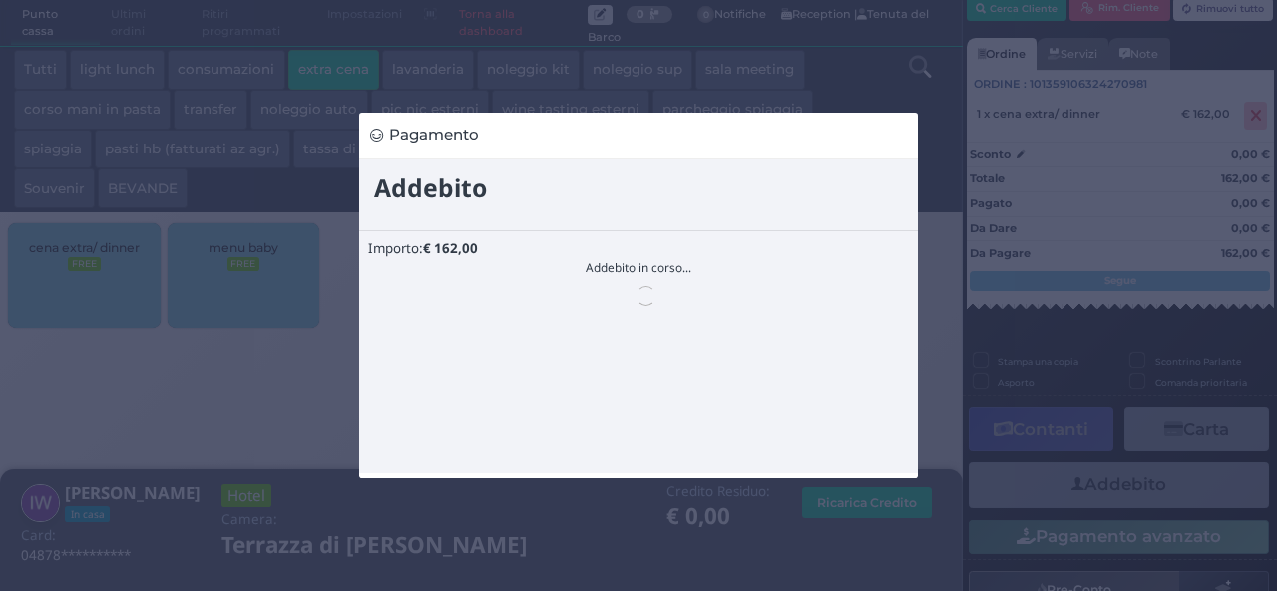
scroll to position [0, 0]
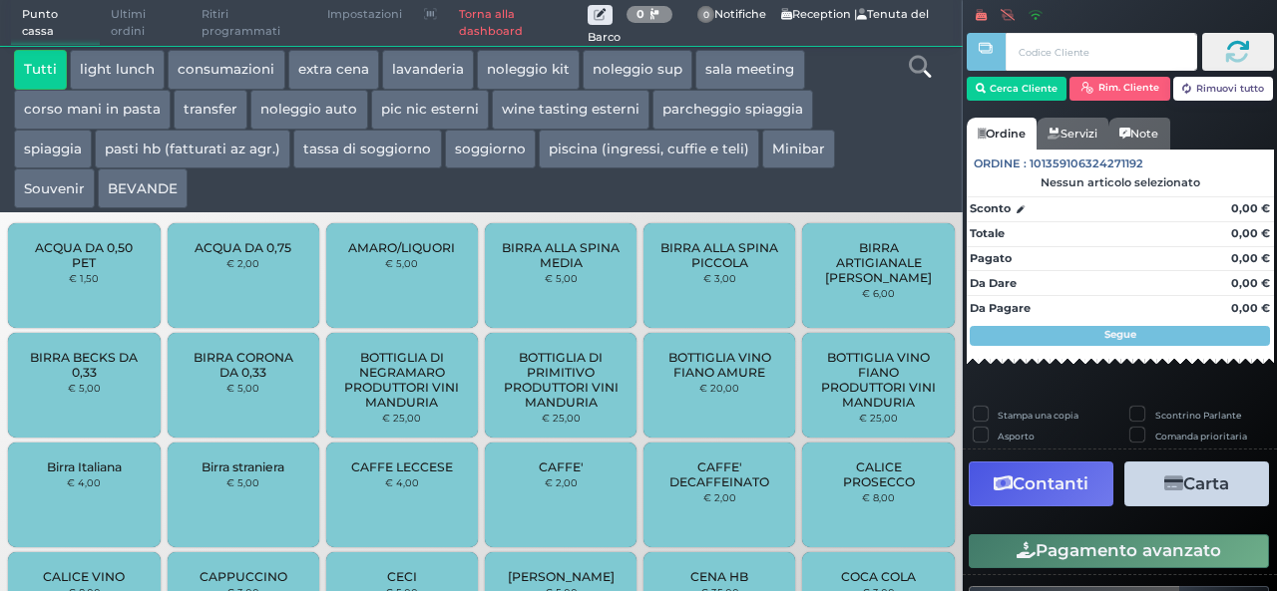
click at [170, 194] on button "BEVANDE" at bounding box center [143, 189] width 90 height 40
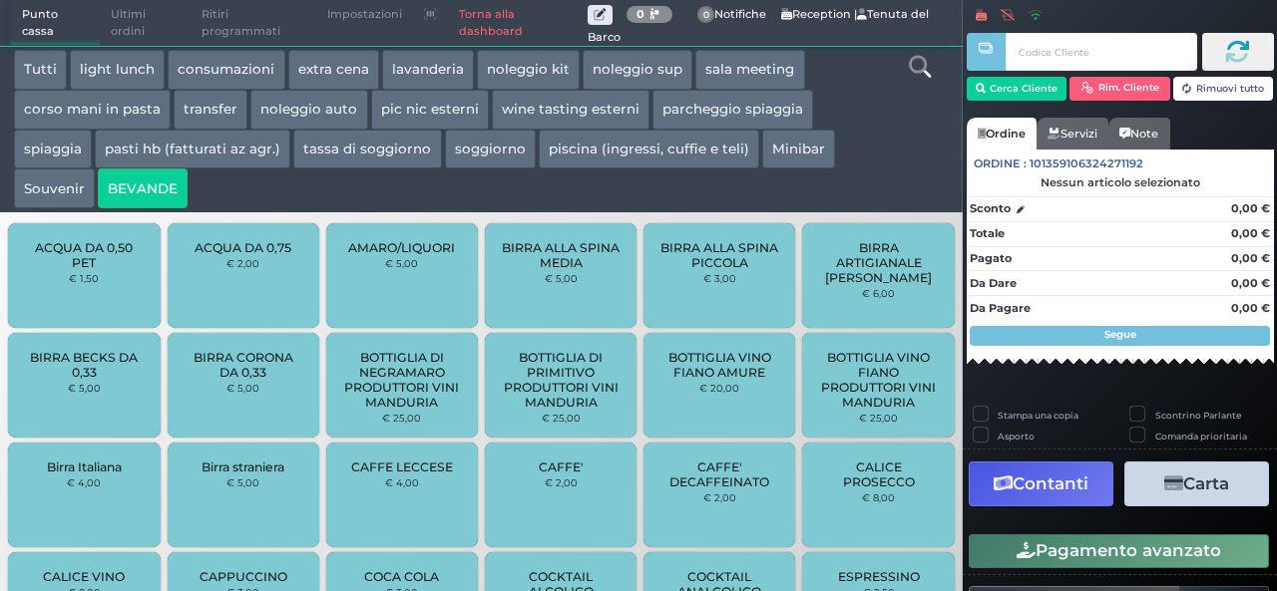
click at [347, 79] on button "extra cena" at bounding box center [333, 70] width 91 height 40
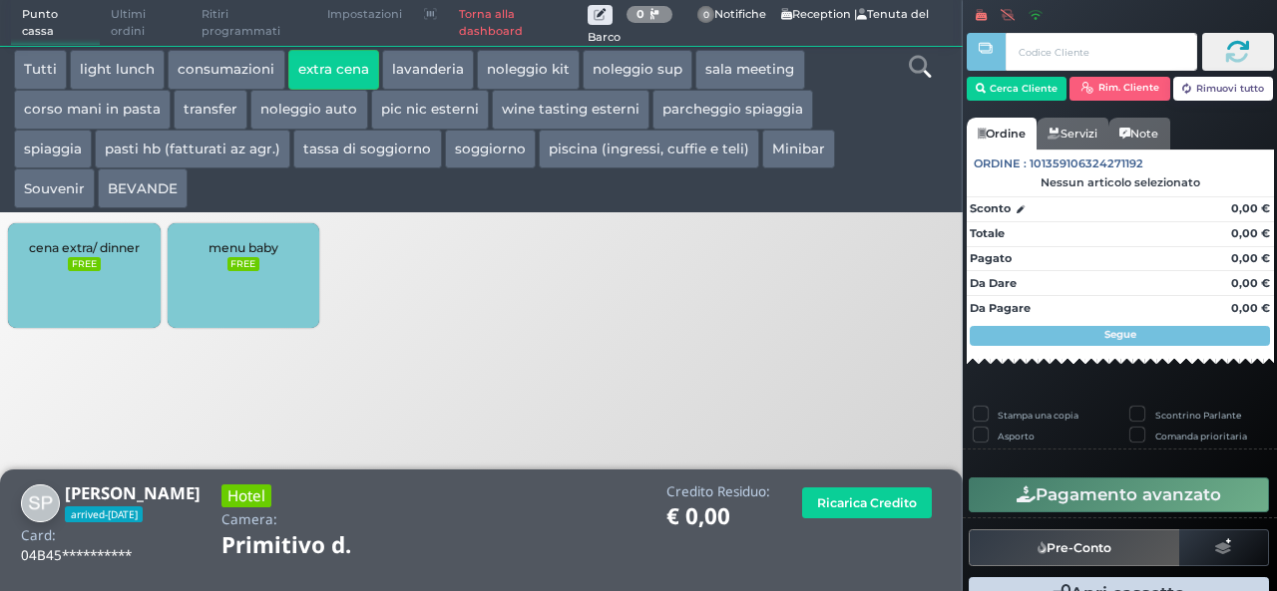
click at [110, 292] on div "cena extra/ dinner FREE" at bounding box center [84, 275] width 152 height 105
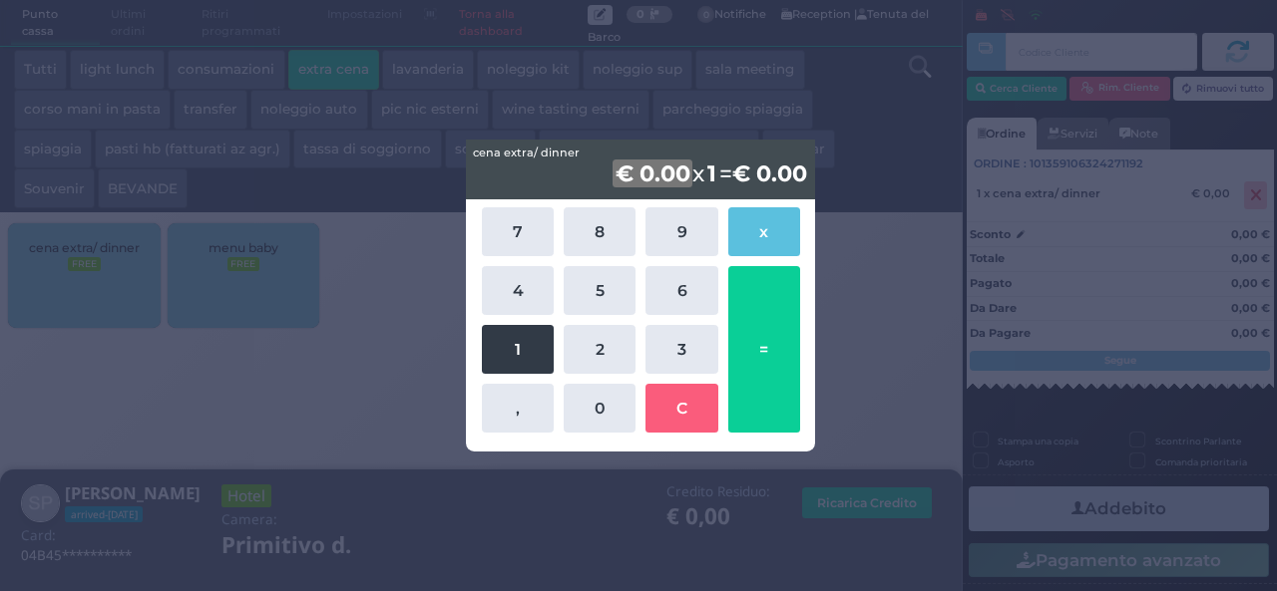
click at [516, 360] on button "1" at bounding box center [518, 349] width 72 height 49
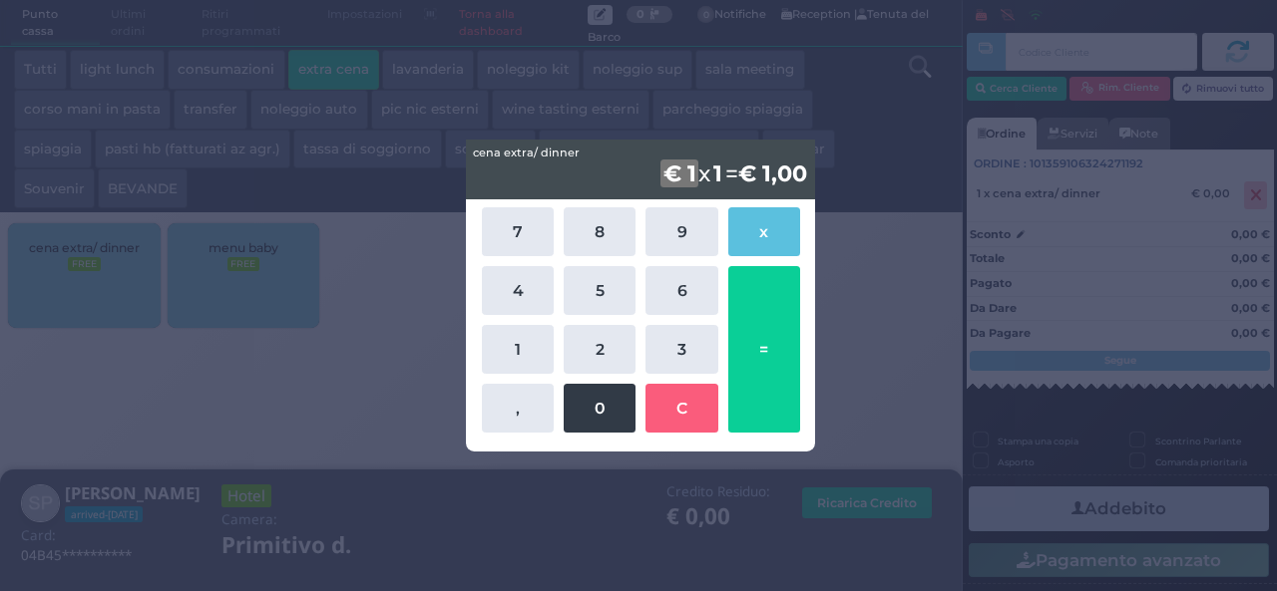
click at [586, 416] on button "0" at bounding box center [599, 408] width 72 height 49
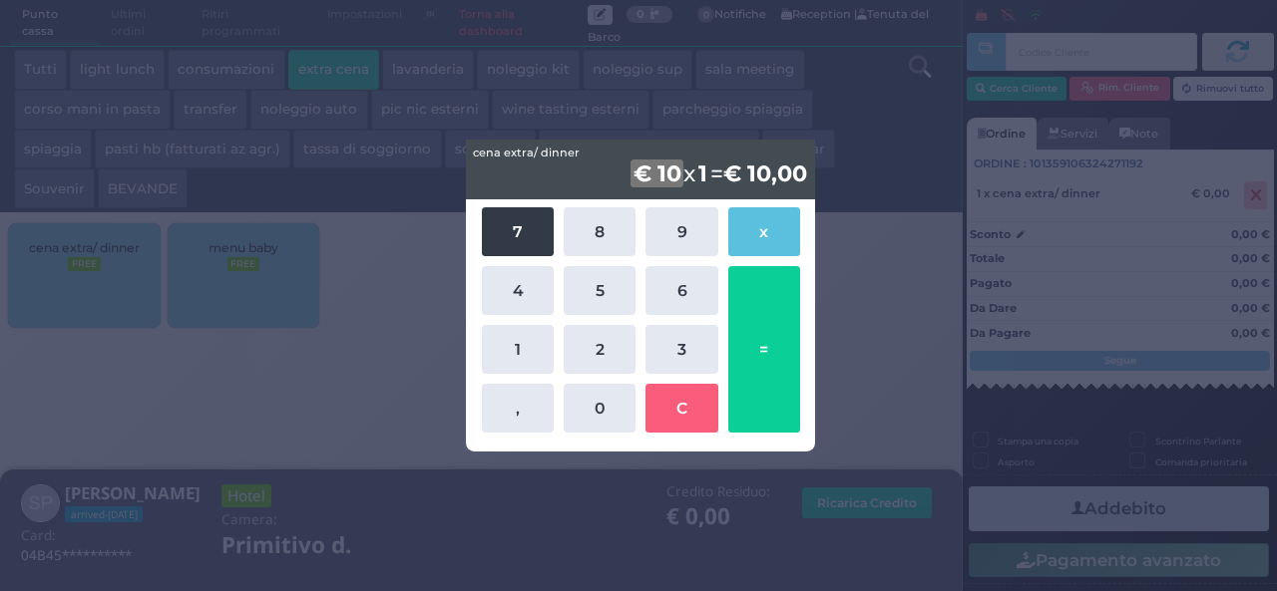
click at [527, 243] on button "7" at bounding box center [518, 231] width 72 height 49
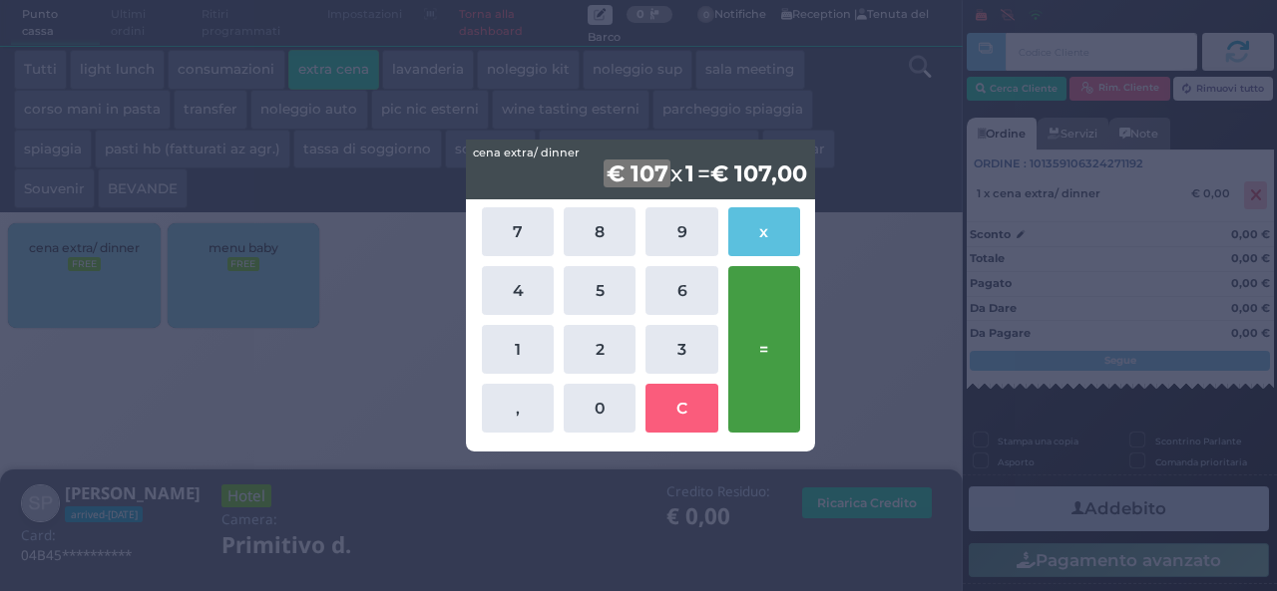
click at [760, 329] on button "=" at bounding box center [764, 349] width 72 height 167
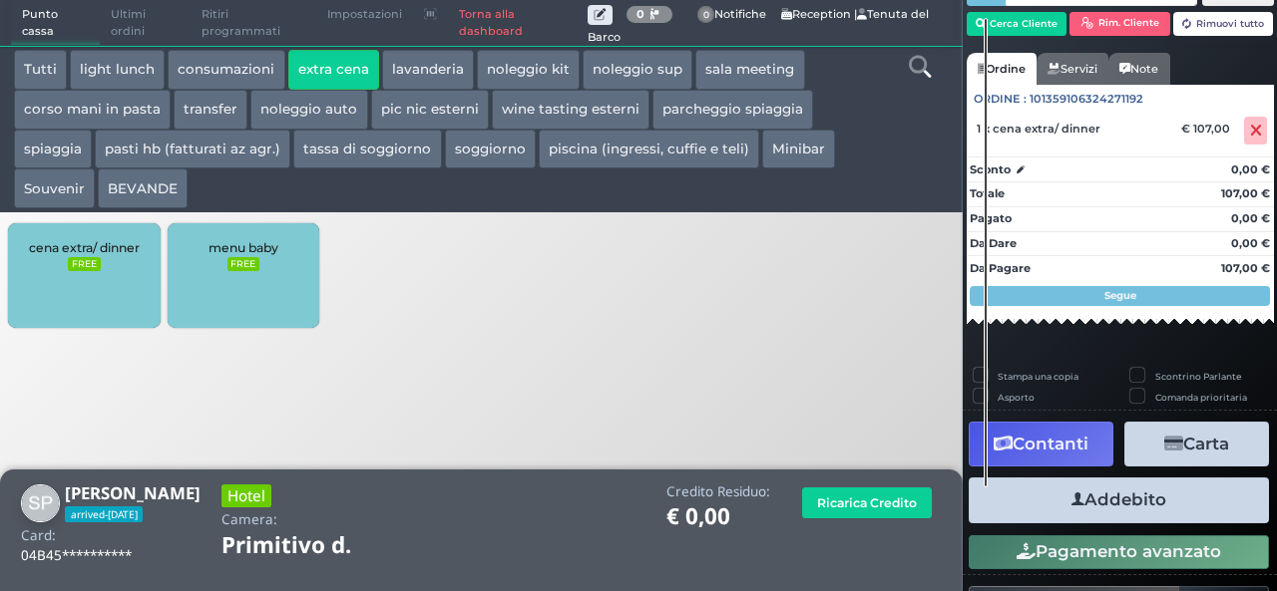
scroll to position [114, 0]
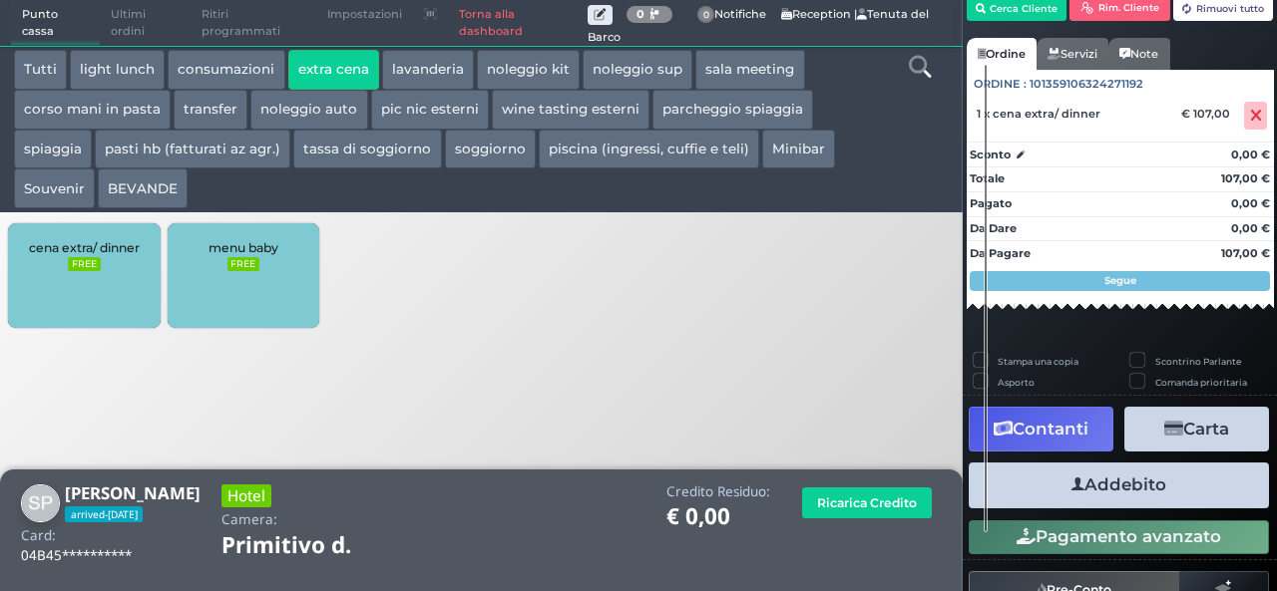
click at [1209, 483] on button "Addebito" at bounding box center [1118, 485] width 300 height 45
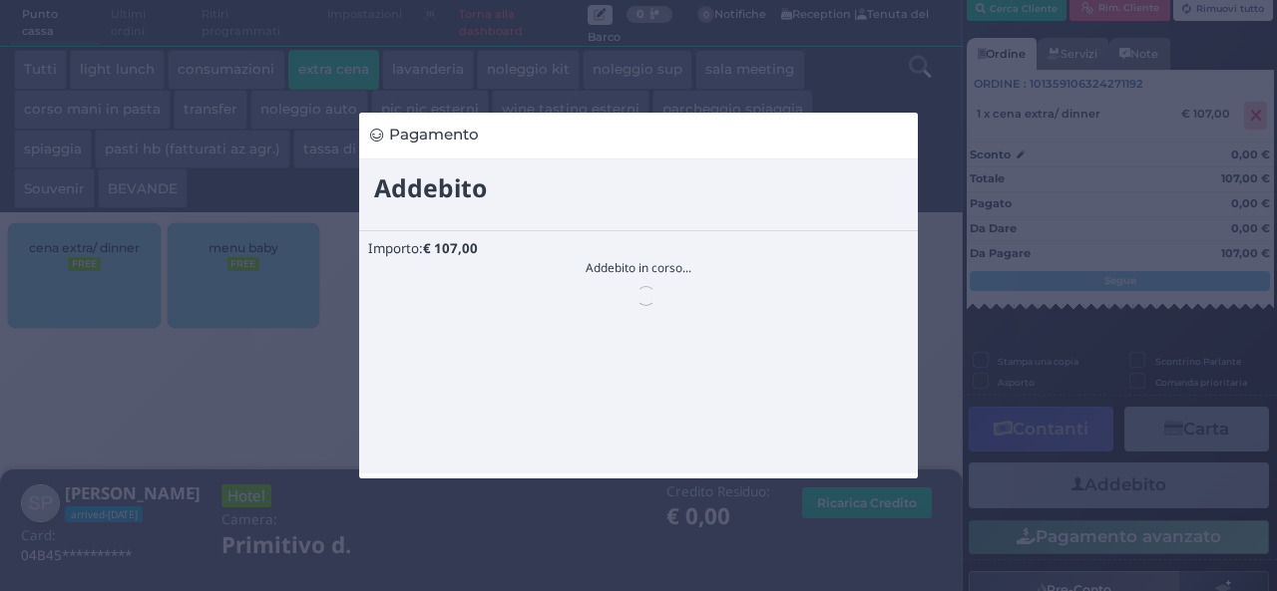
scroll to position [0, 0]
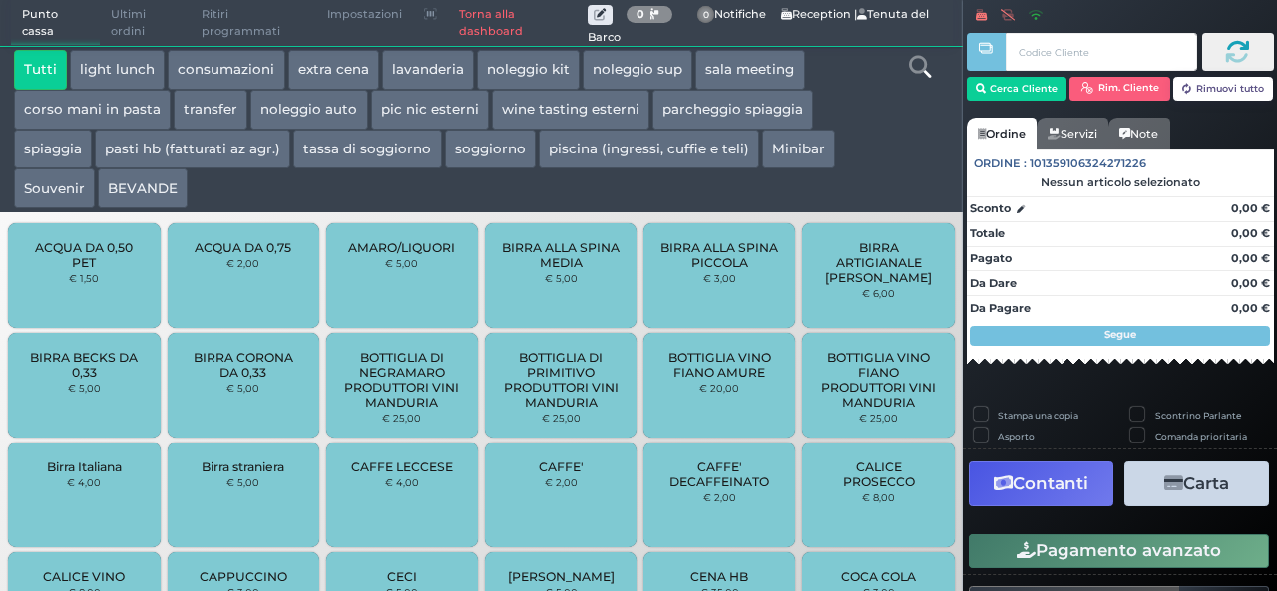
click at [335, 67] on button "extra cena" at bounding box center [333, 70] width 91 height 40
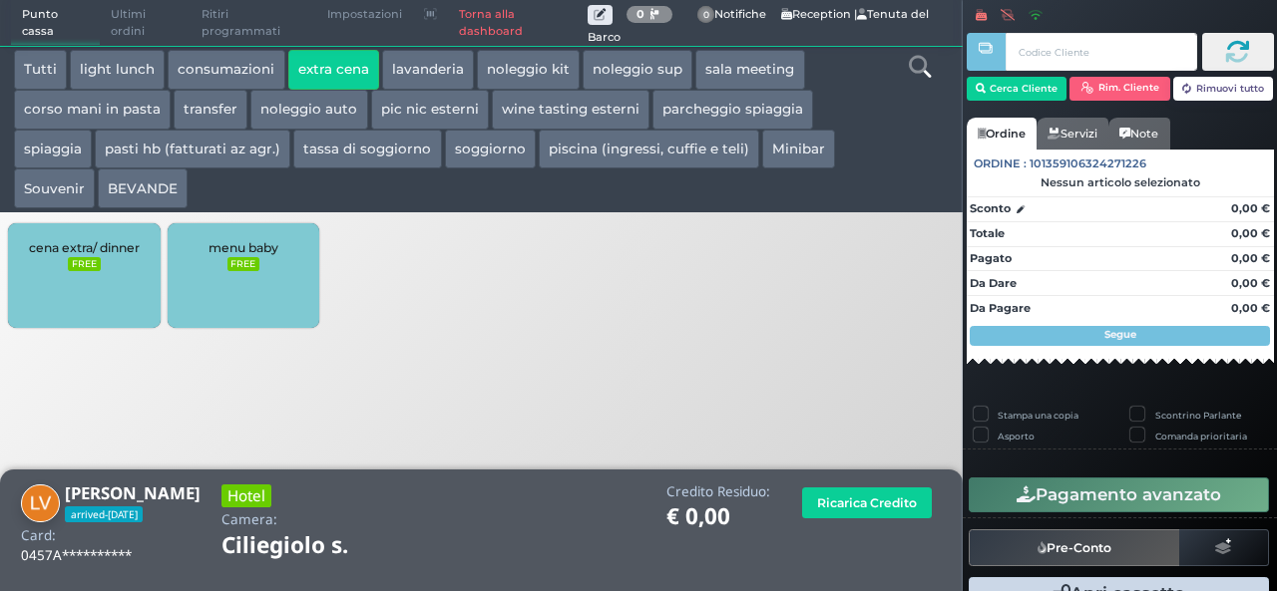
click at [94, 250] on span "cena extra/ dinner" at bounding box center [84, 247] width 111 height 15
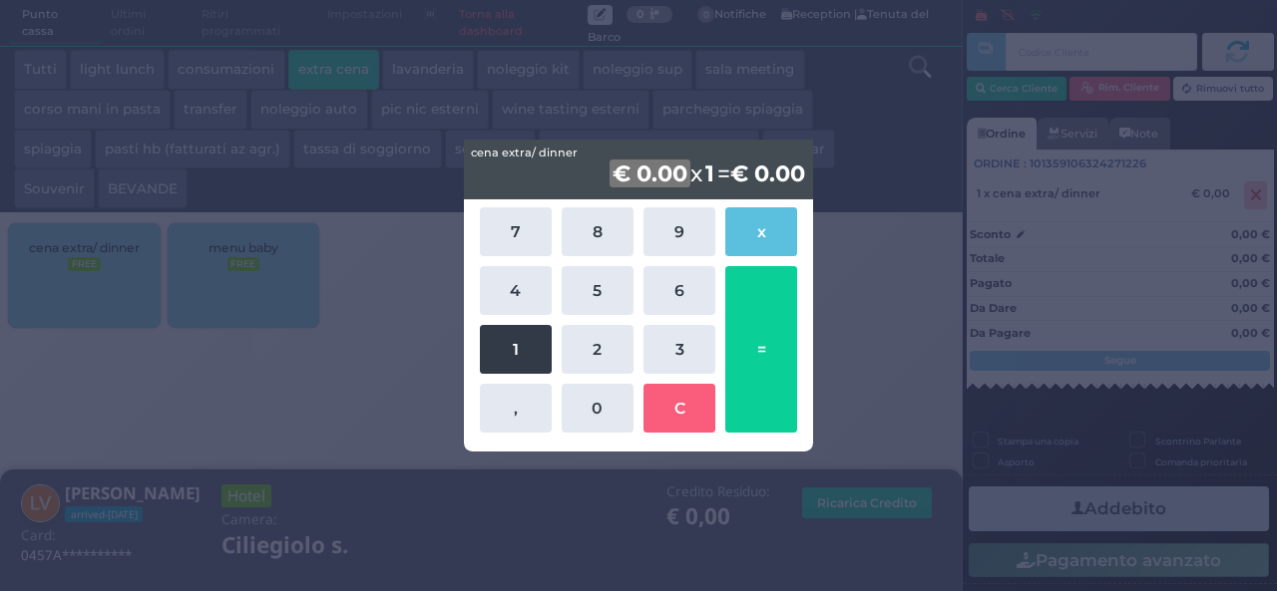
click at [531, 354] on button "1" at bounding box center [516, 349] width 72 height 49
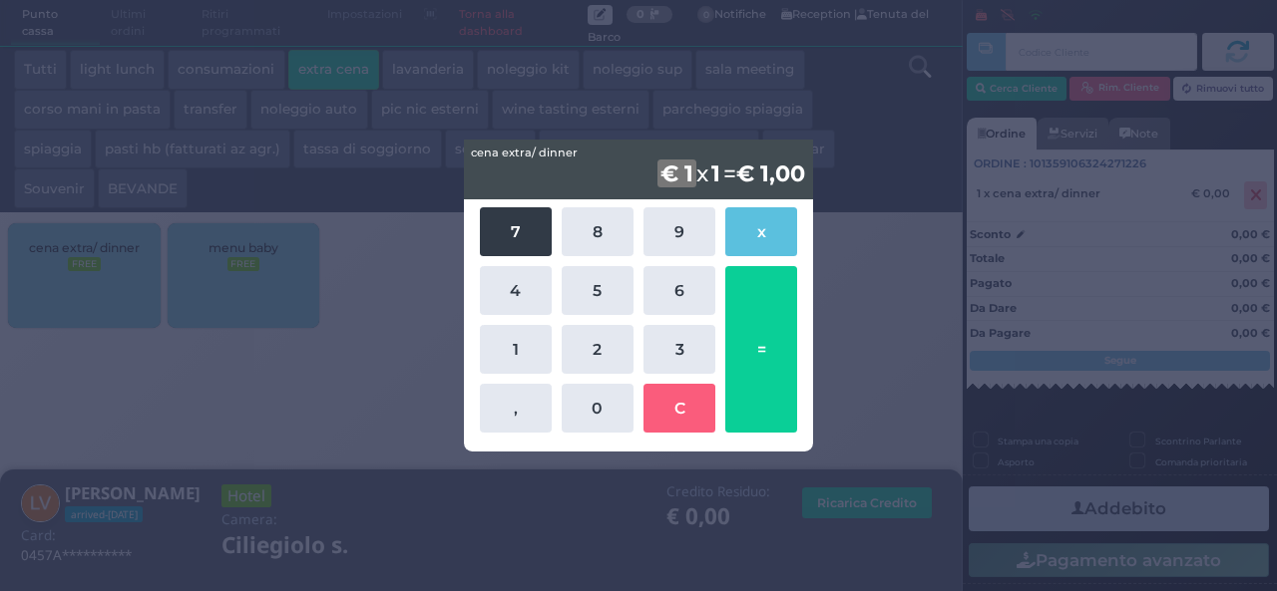
click at [520, 232] on button "7" at bounding box center [516, 231] width 72 height 49
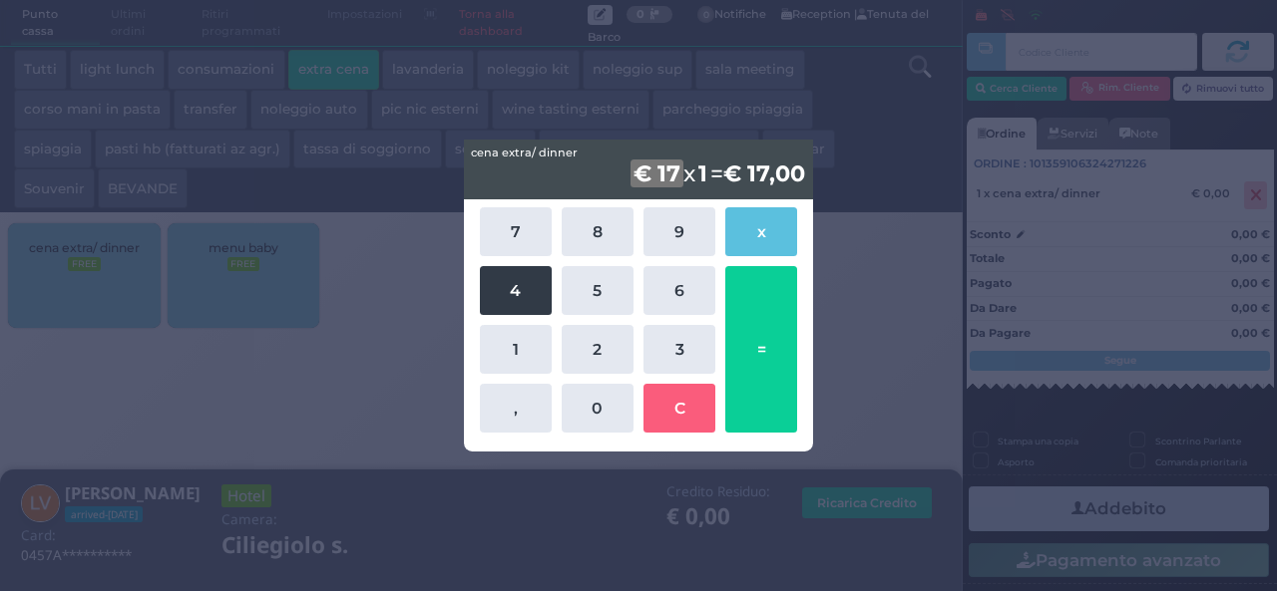
click at [520, 284] on button "4" at bounding box center [516, 290] width 72 height 49
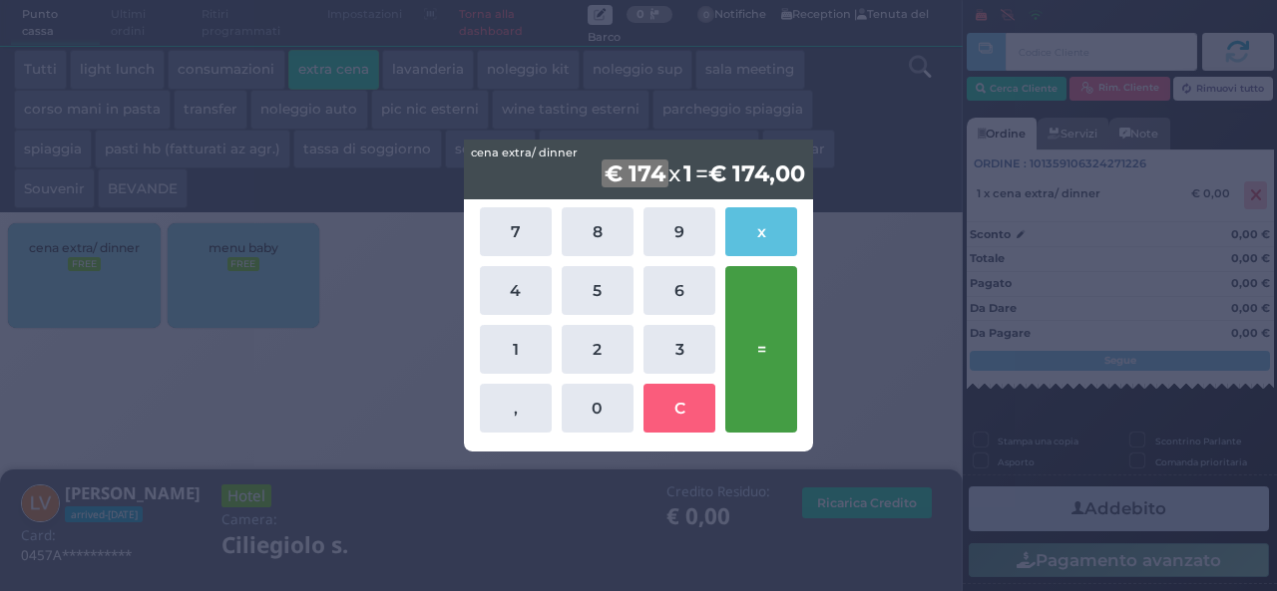
click at [753, 313] on button "=" at bounding box center [761, 349] width 72 height 167
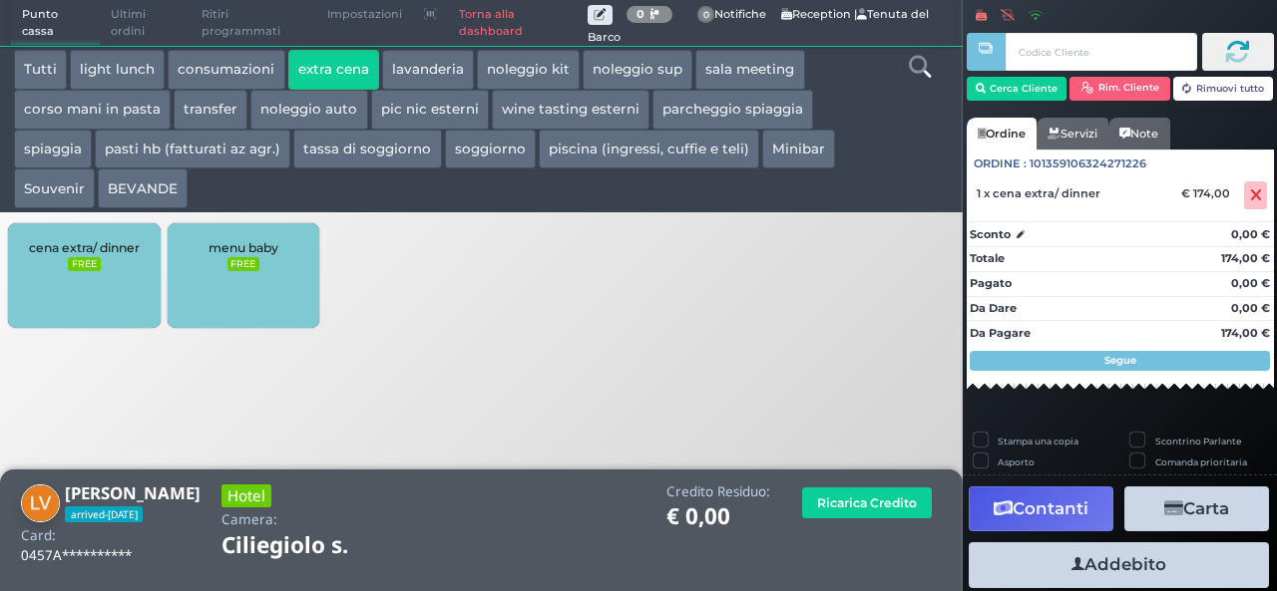
drag, startPoint x: 1125, startPoint y: 569, endPoint x: 1127, endPoint y: 557, distance: 12.1
click at [1125, 569] on button "Addebito" at bounding box center [1118, 565] width 300 height 45
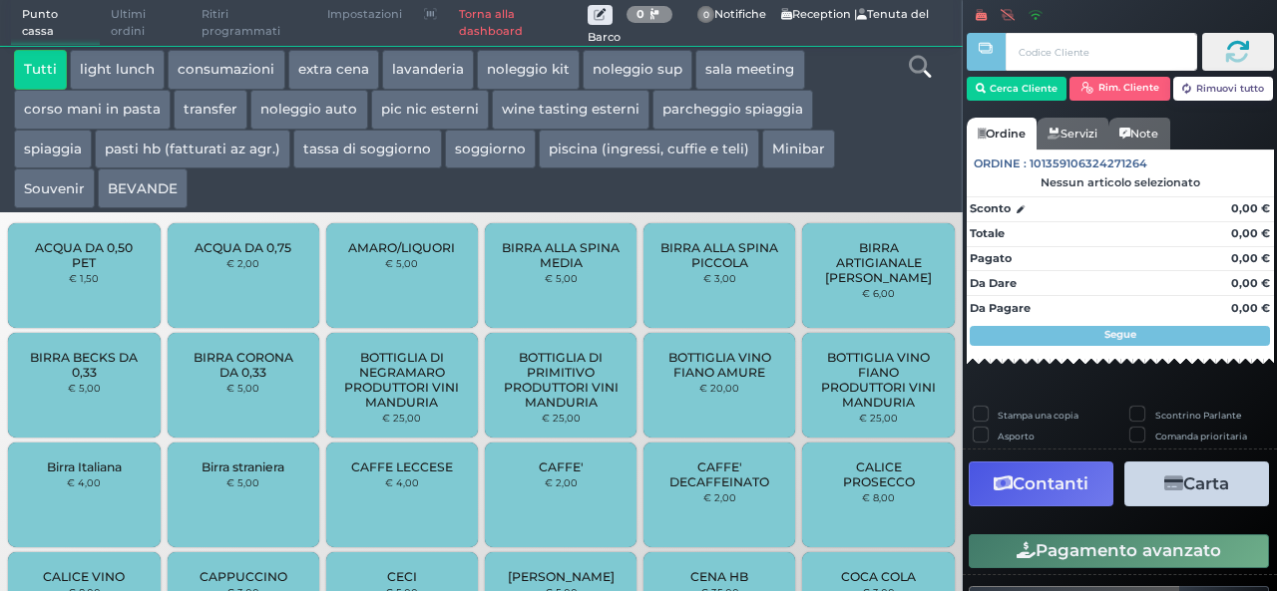
click at [327, 66] on button "extra cena" at bounding box center [333, 70] width 91 height 40
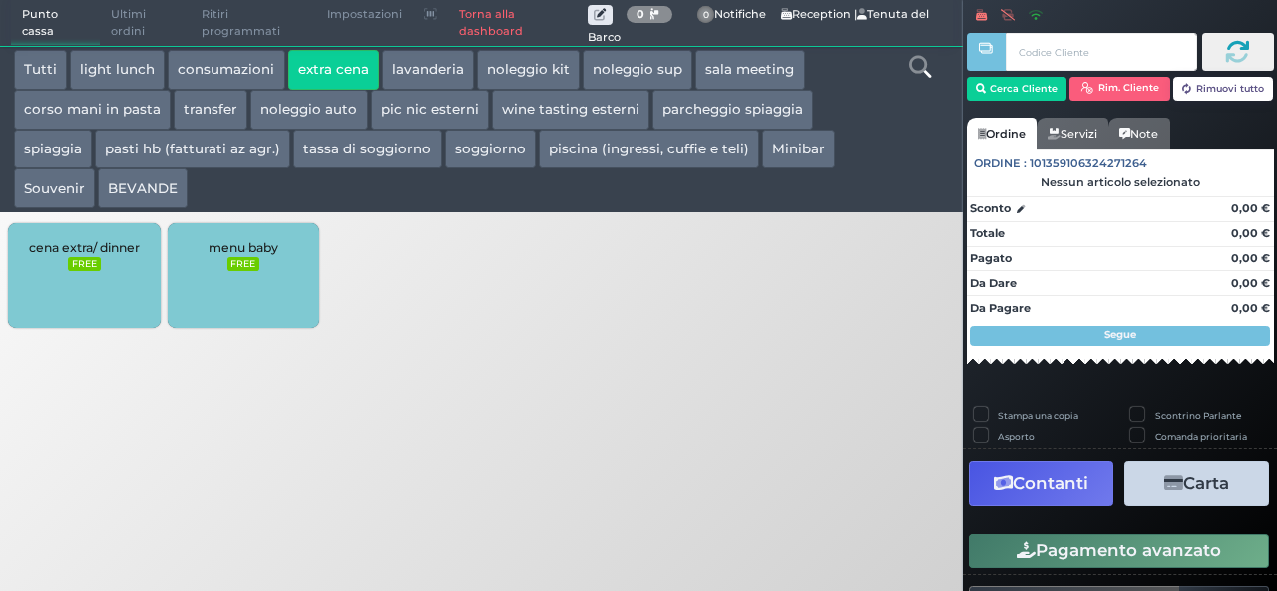
click at [124, 192] on button "BEVANDE" at bounding box center [143, 189] width 90 height 40
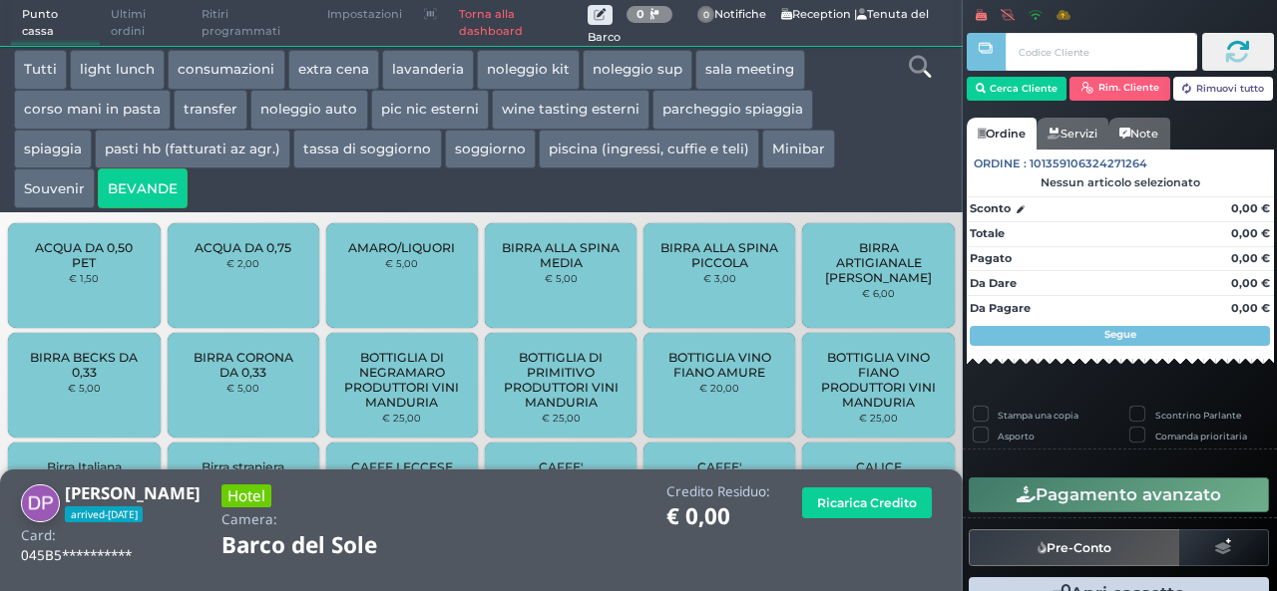
click at [340, 71] on button "extra cena" at bounding box center [333, 70] width 91 height 40
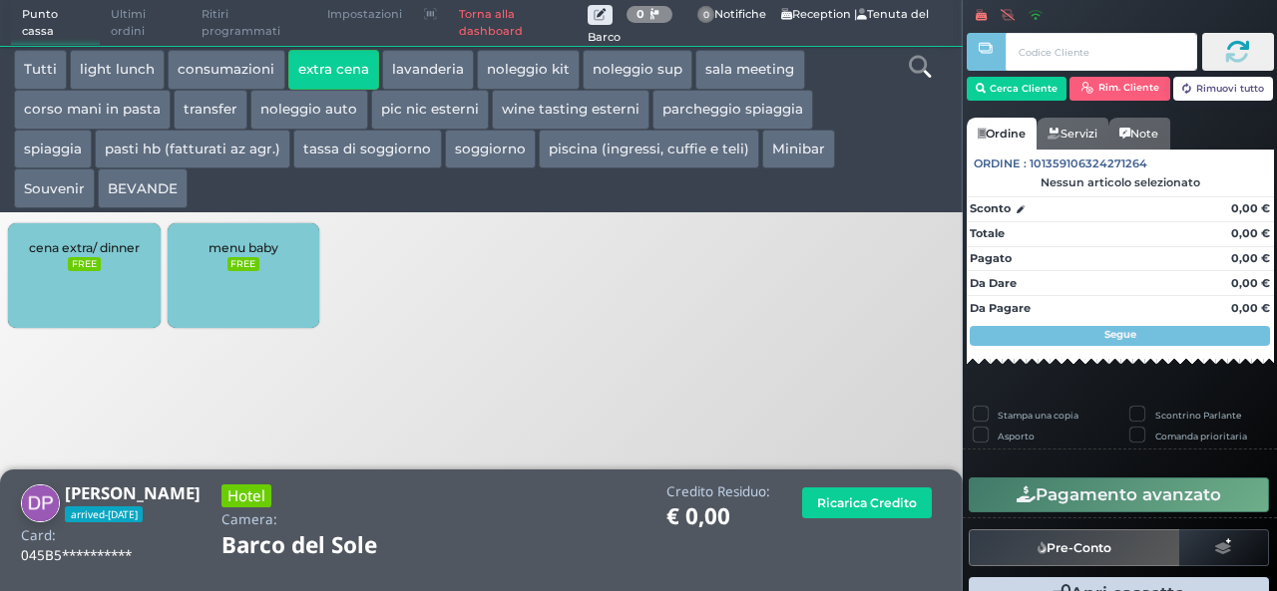
click at [111, 269] on div "cena extra/ dinner FREE" at bounding box center [84, 275] width 152 height 105
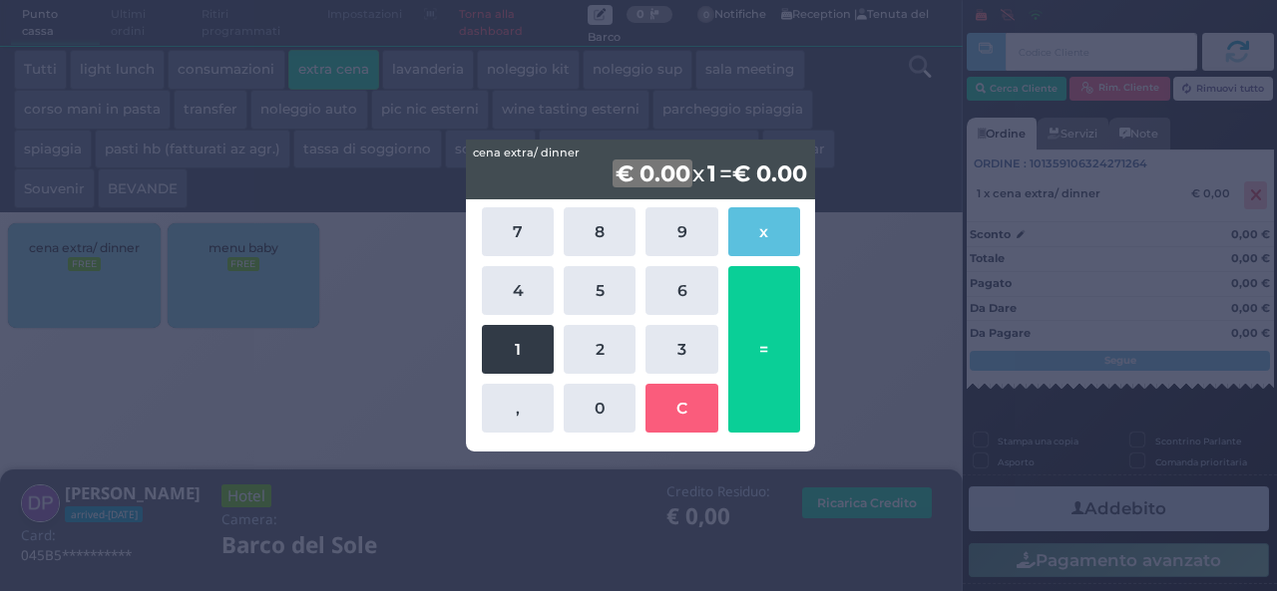
click at [516, 348] on button "1" at bounding box center [518, 349] width 72 height 49
drag, startPoint x: 610, startPoint y: 355, endPoint x: 718, endPoint y: 221, distance: 171.6
click at [612, 352] on button "2" at bounding box center [599, 349] width 72 height 49
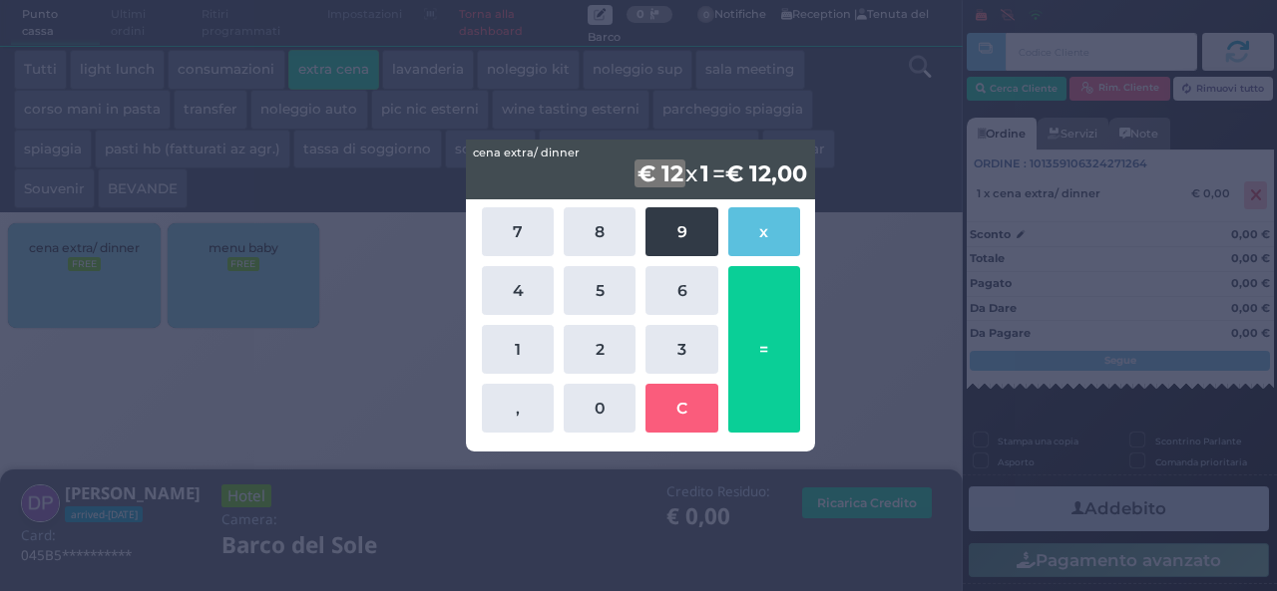
click at [695, 234] on button "9" at bounding box center [681, 231] width 72 height 49
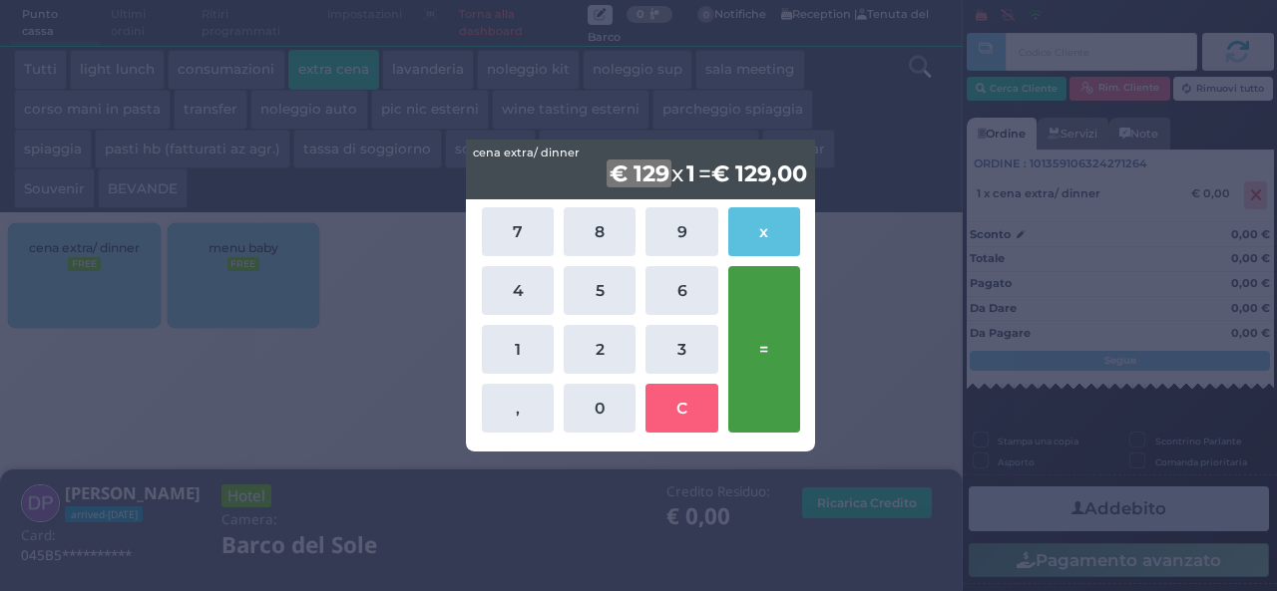
click at [757, 327] on button "=" at bounding box center [764, 349] width 72 height 167
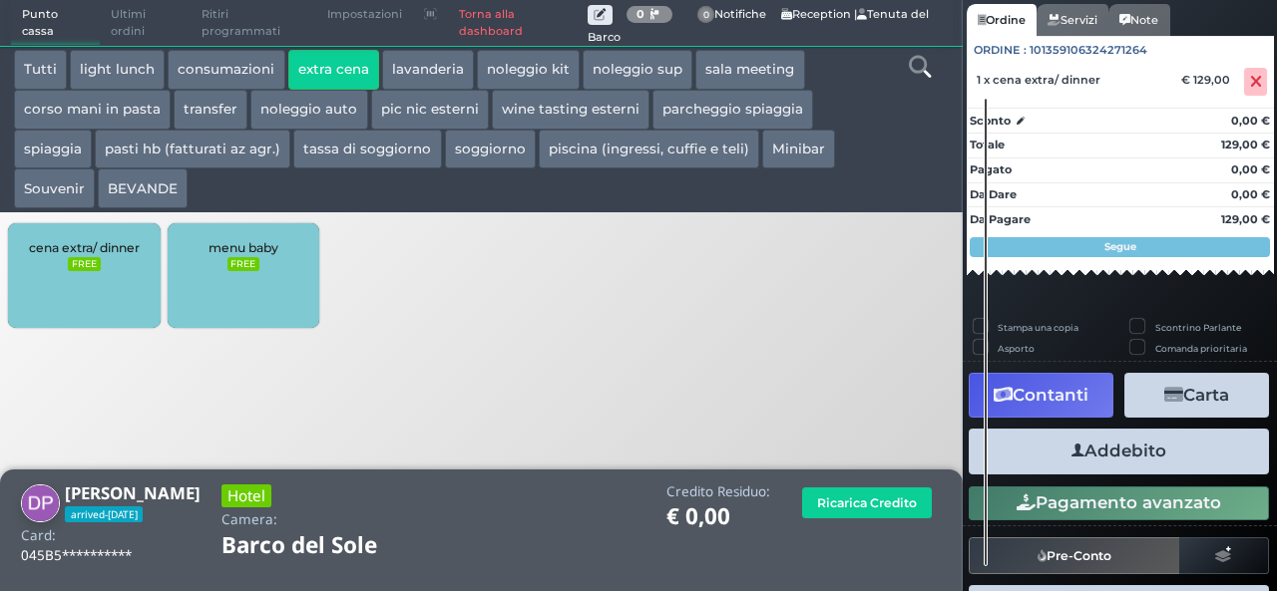
scroll to position [177, 0]
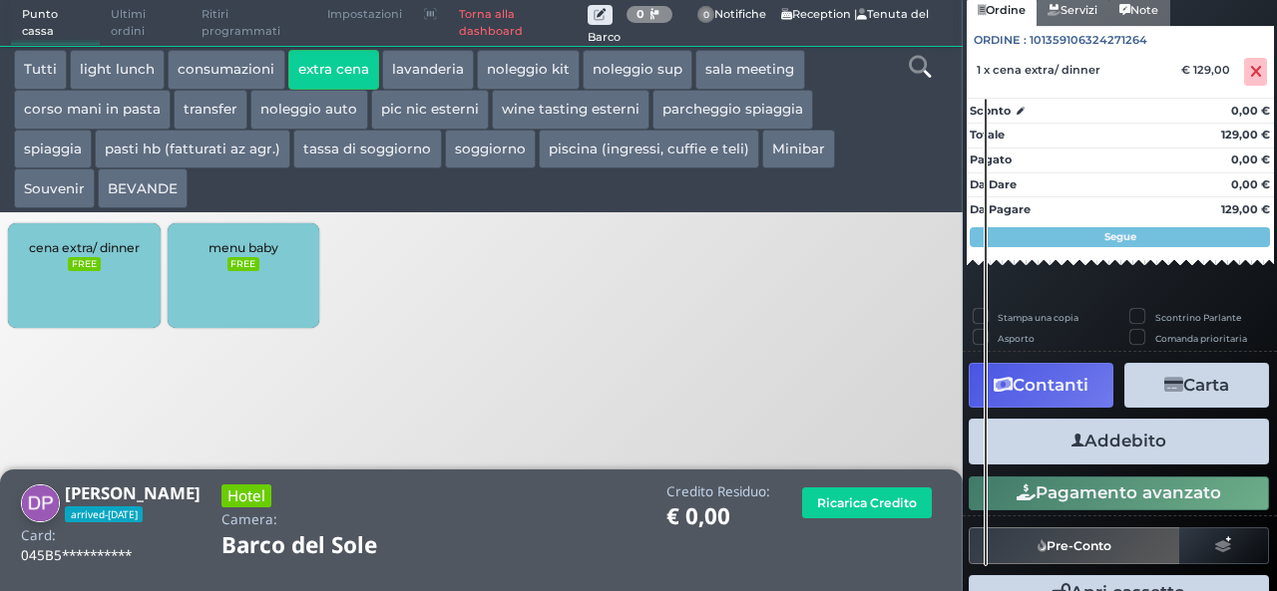
click at [1147, 448] on button "Addebito" at bounding box center [1118, 441] width 300 height 45
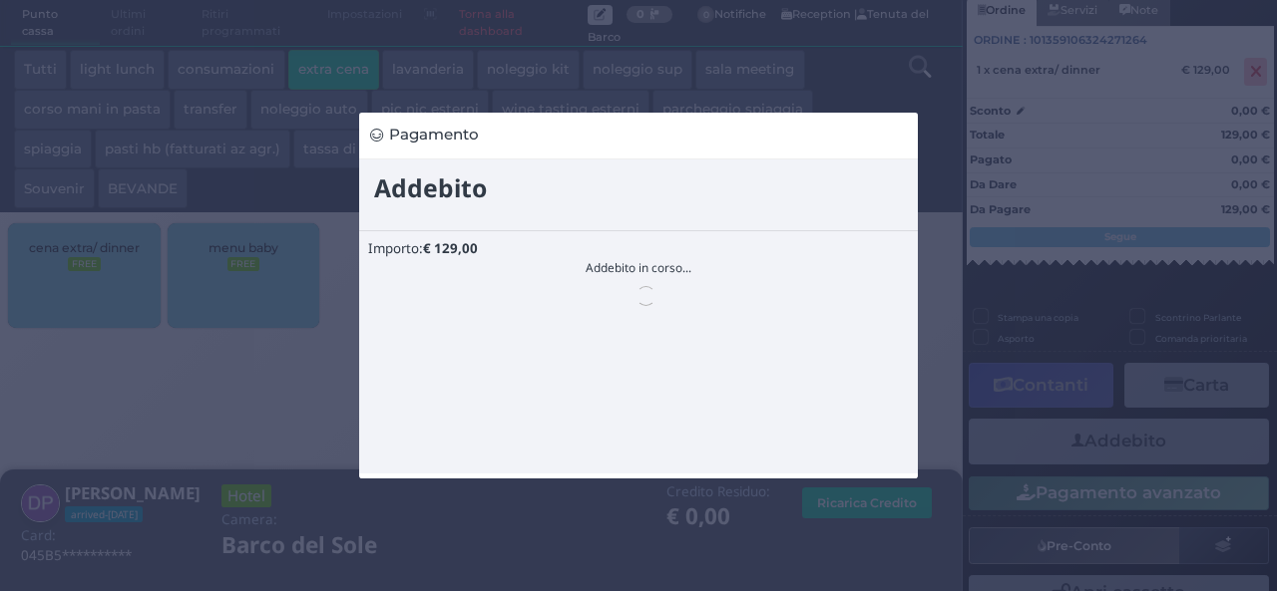
scroll to position [0, 0]
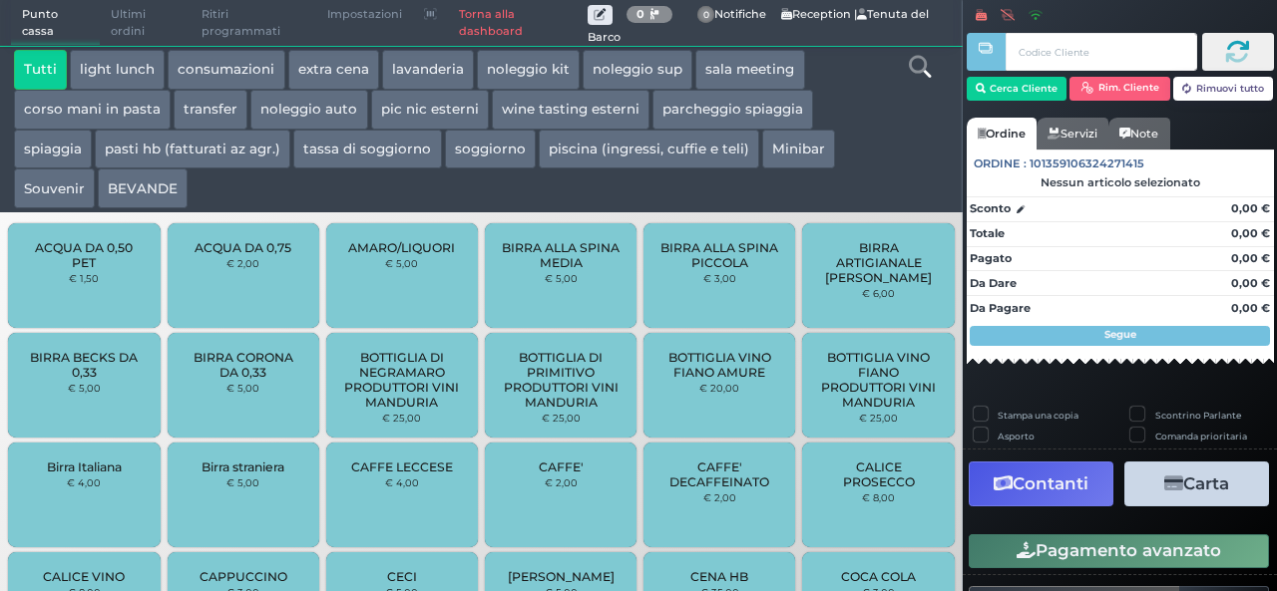
click at [151, 190] on button "BEVANDE" at bounding box center [143, 189] width 90 height 40
click at [309, 78] on button "extra cena" at bounding box center [333, 70] width 91 height 40
